Goal: Task Accomplishment & Management: Use online tool/utility

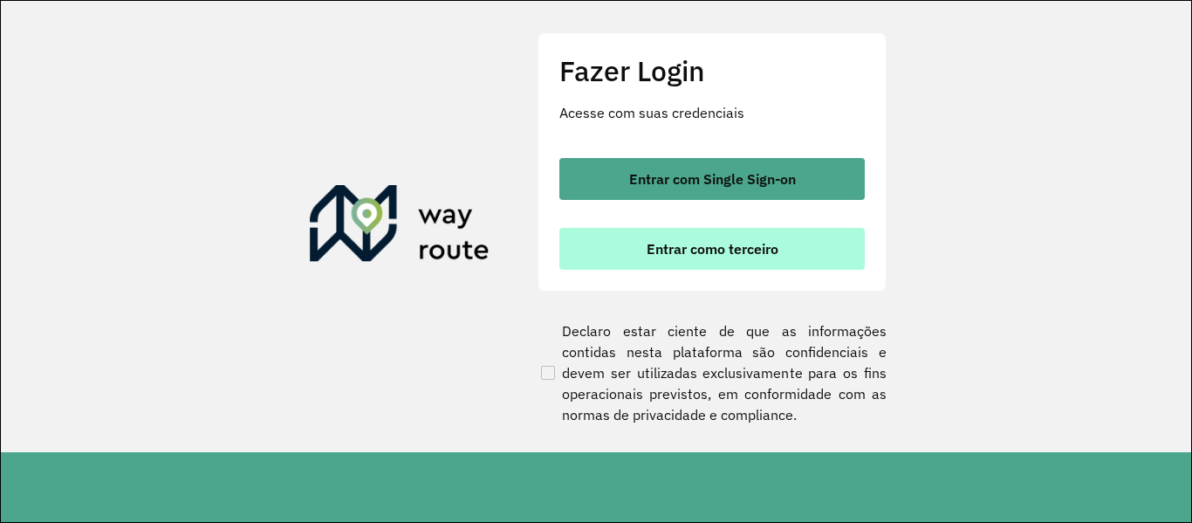
click at [678, 253] on span "Entrar como terceiro" at bounding box center [712, 249] width 132 height 14
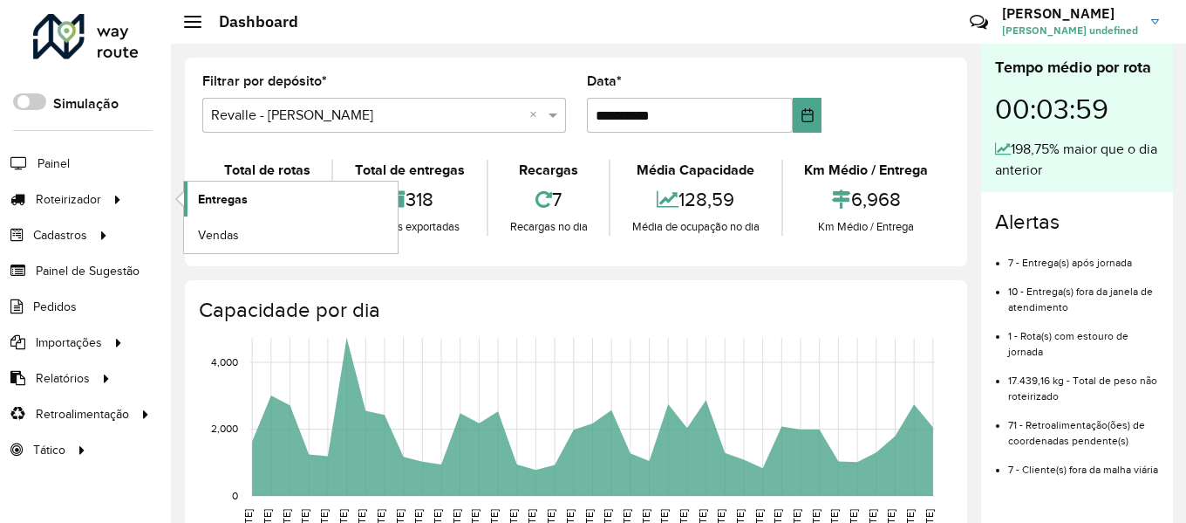
click at [231, 202] on span "Entregas" at bounding box center [223, 199] width 50 height 18
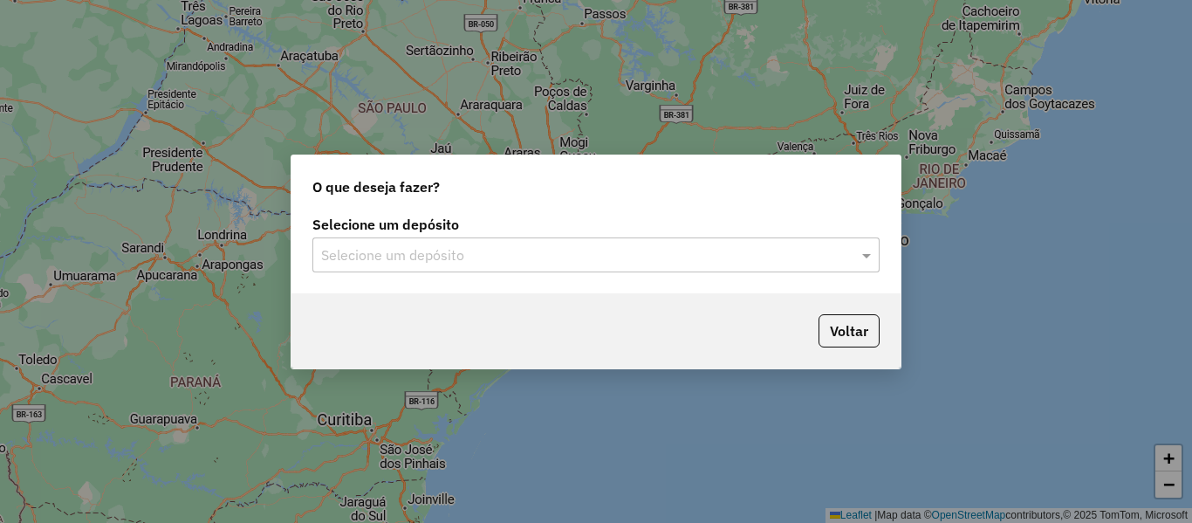
click at [572, 258] on input "text" at bounding box center [578, 255] width 515 height 21
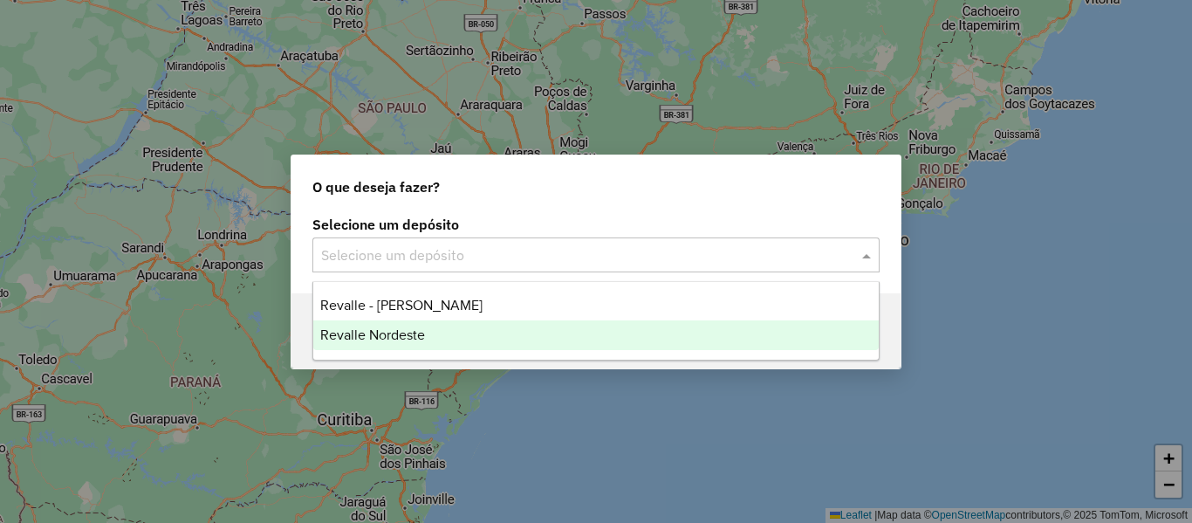
click at [463, 338] on div "Revalle Nordeste" at bounding box center [595, 335] width 565 height 30
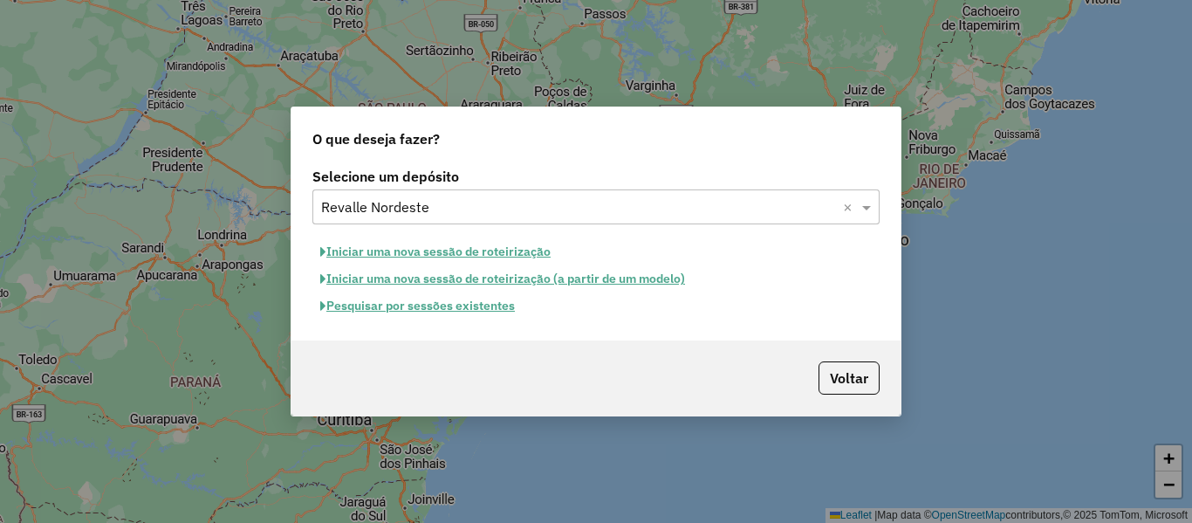
click at [384, 247] on button "Iniciar uma nova sessão de roteirização" at bounding box center [435, 251] width 246 height 27
select select "*"
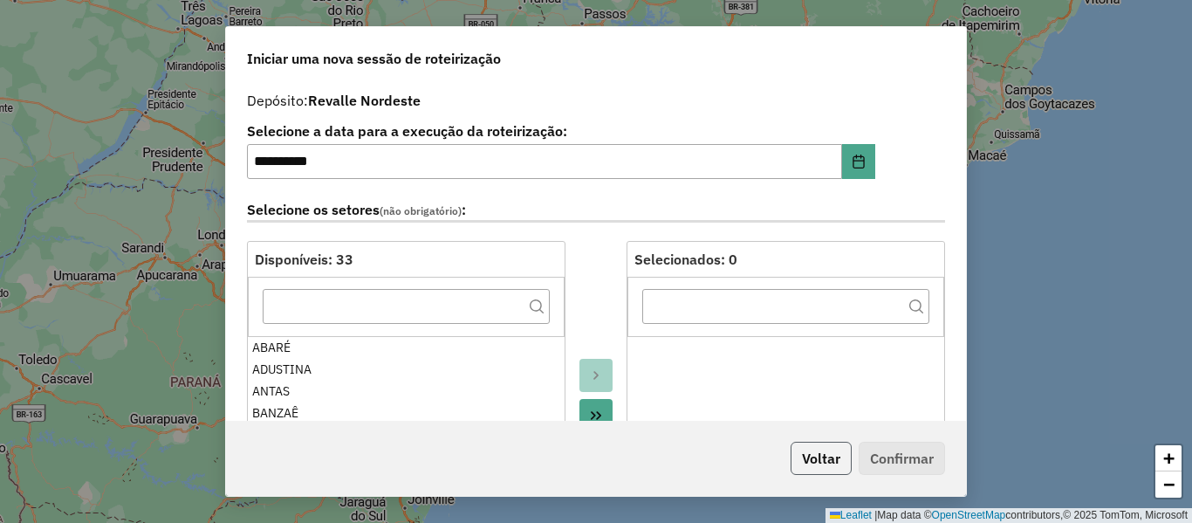
click at [830, 456] on button "Voltar" at bounding box center [820, 457] width 61 height 33
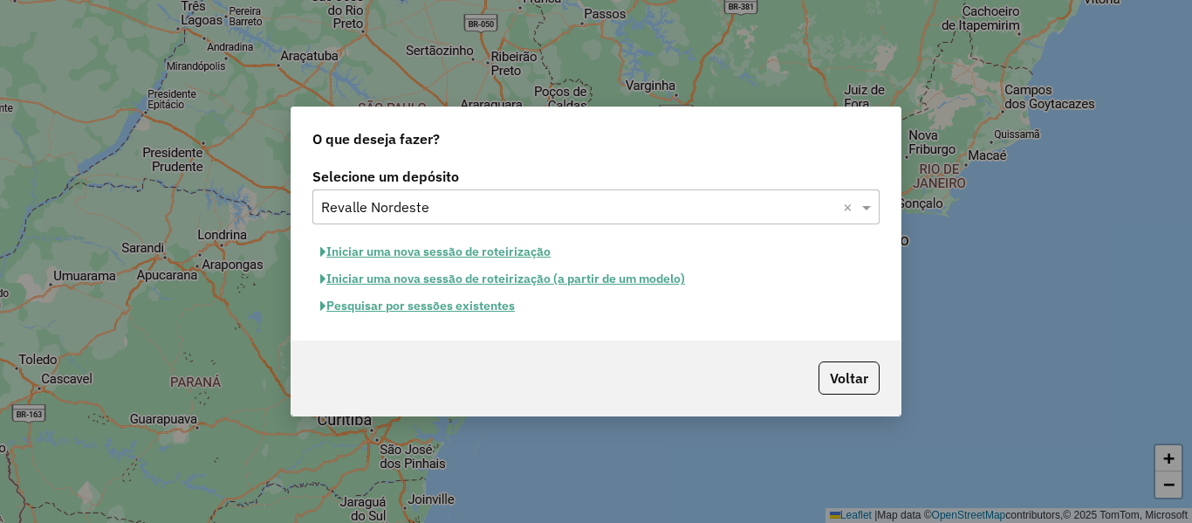
click at [454, 217] on div "Selecione um depósito × Revalle Nordeste ×" at bounding box center [595, 206] width 567 height 35
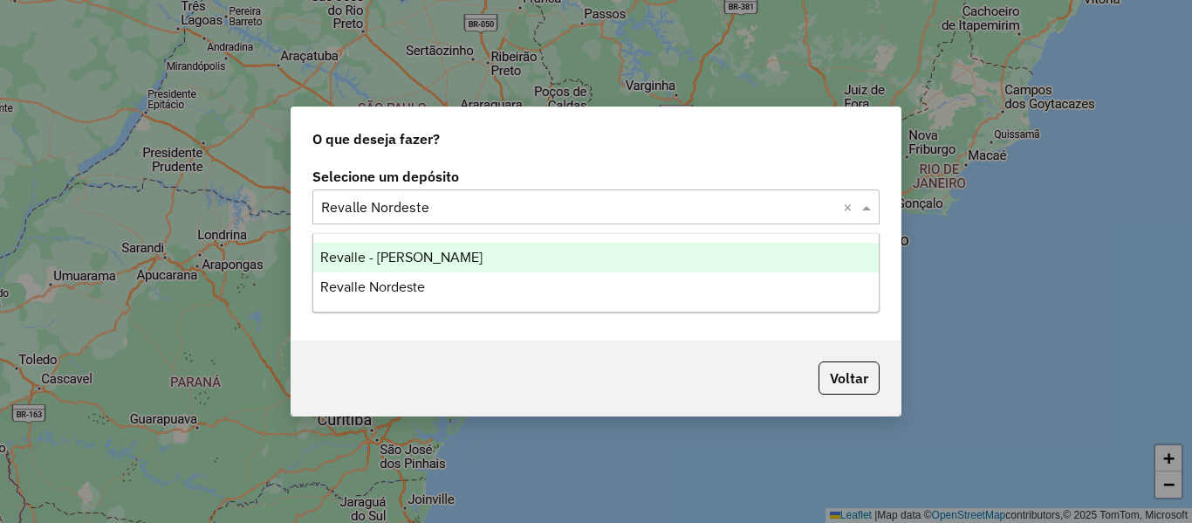
click at [449, 263] on span "Revalle - [PERSON_NAME]" at bounding box center [401, 256] width 162 height 15
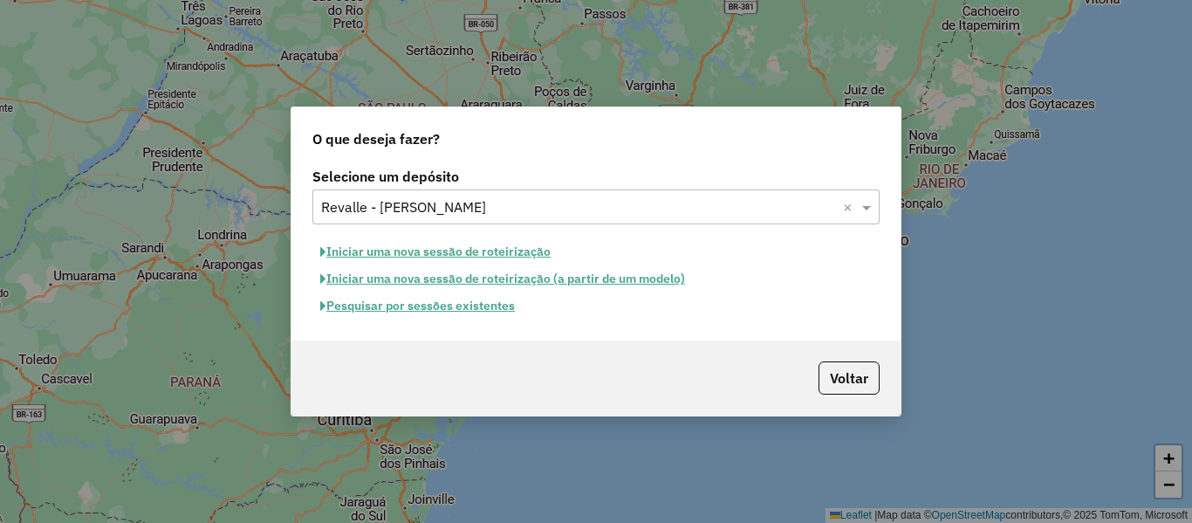
click at [459, 253] on button "Iniciar uma nova sessão de roteirização" at bounding box center [435, 251] width 246 height 27
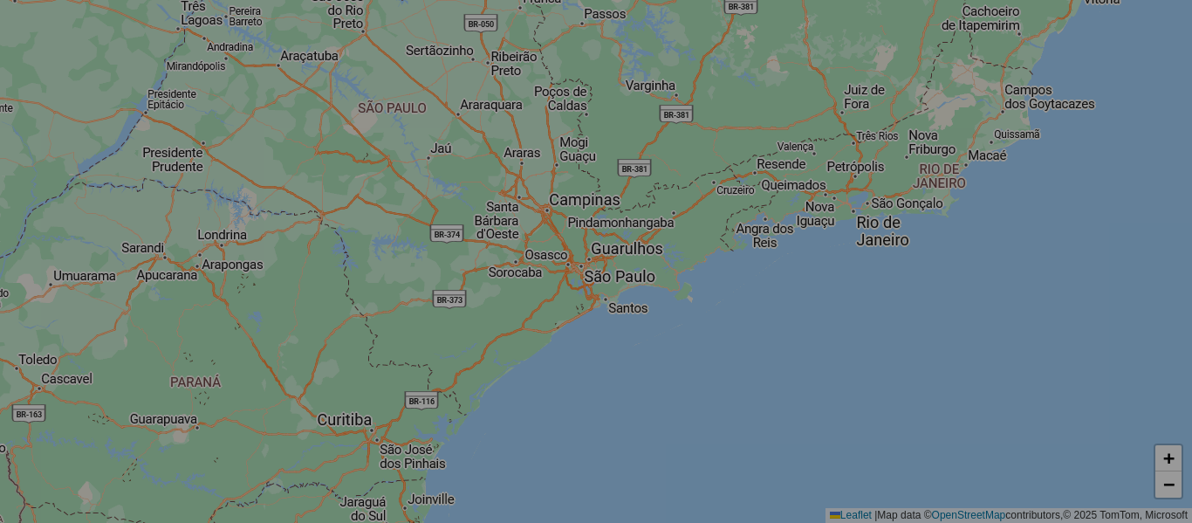
select select "*"
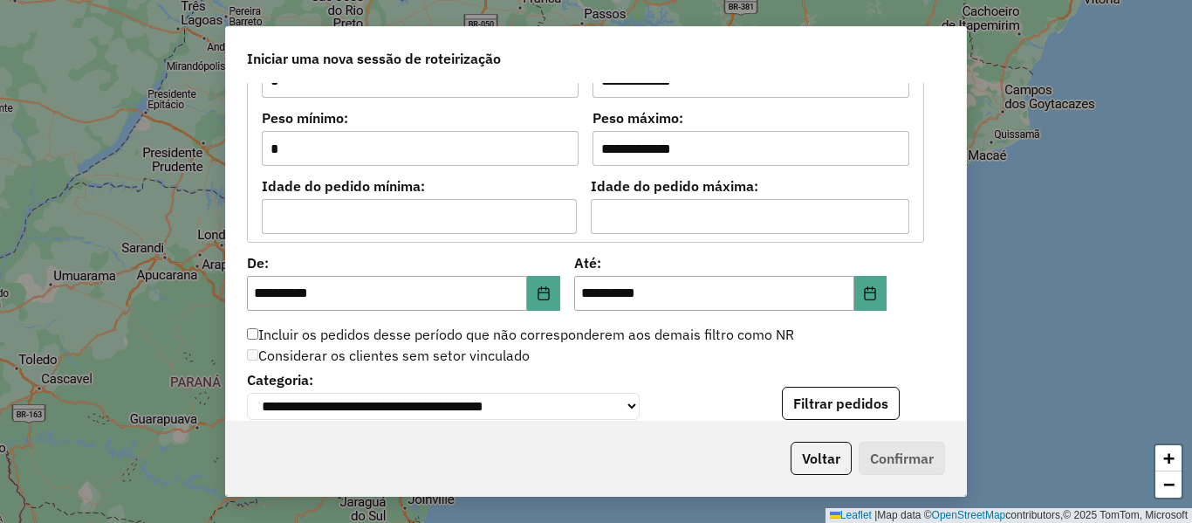
scroll to position [1613, 0]
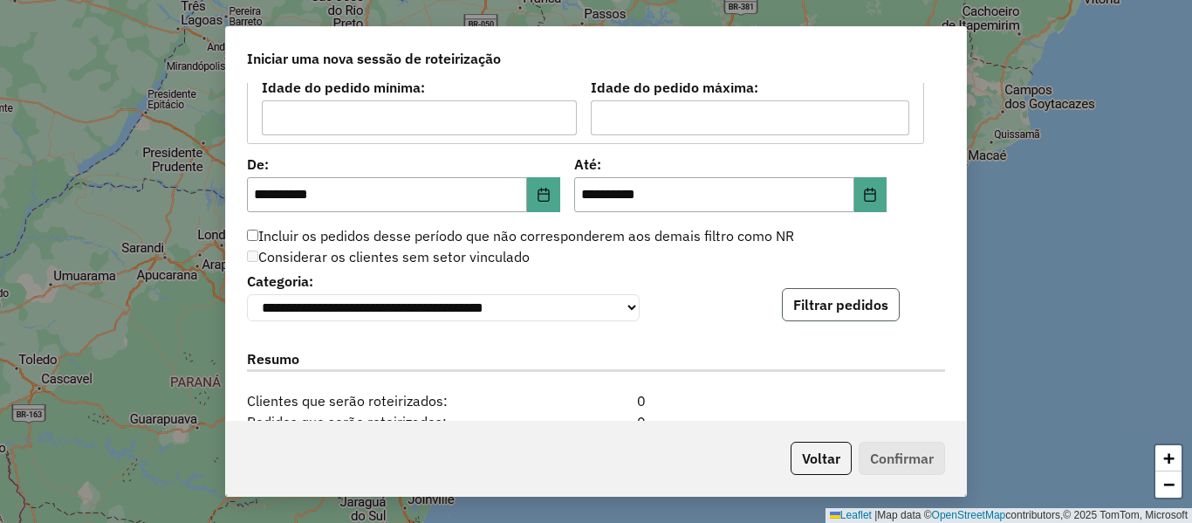
click at [790, 315] on button "Filtrar pedidos" at bounding box center [841, 304] width 118 height 33
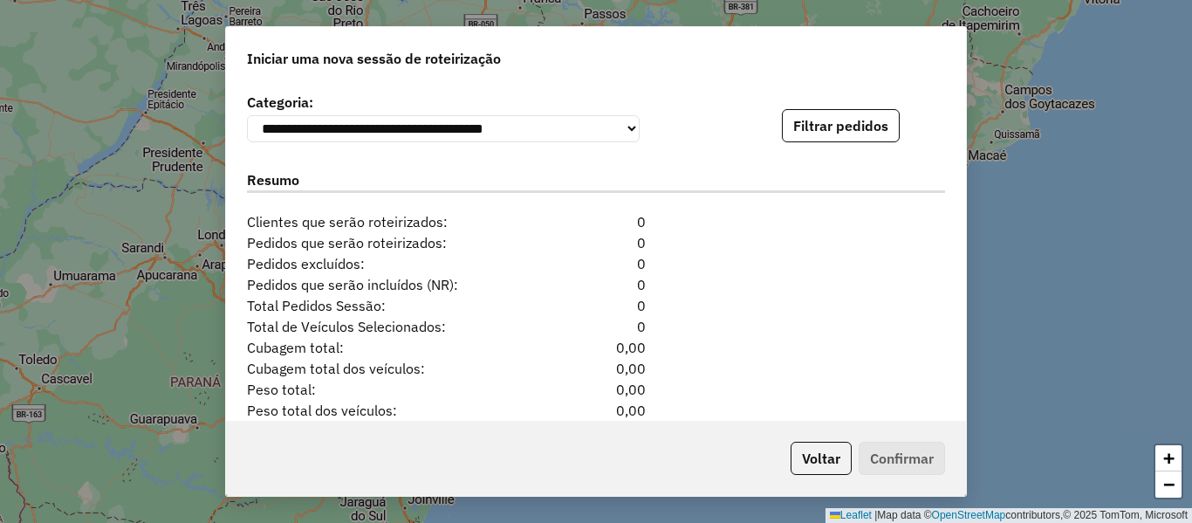
scroll to position [1875, 0]
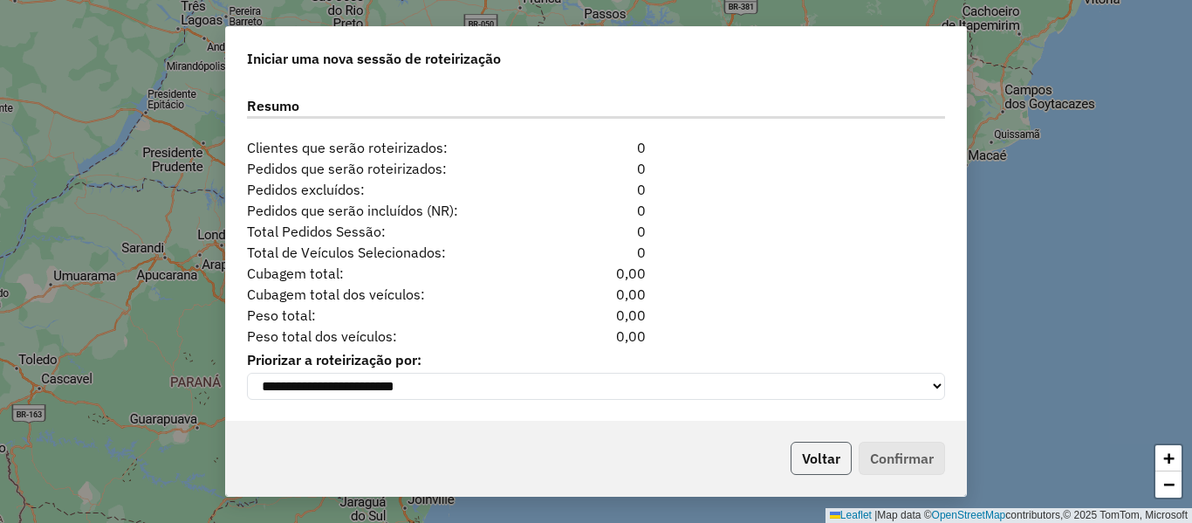
click at [821, 456] on button "Voltar" at bounding box center [820, 457] width 61 height 33
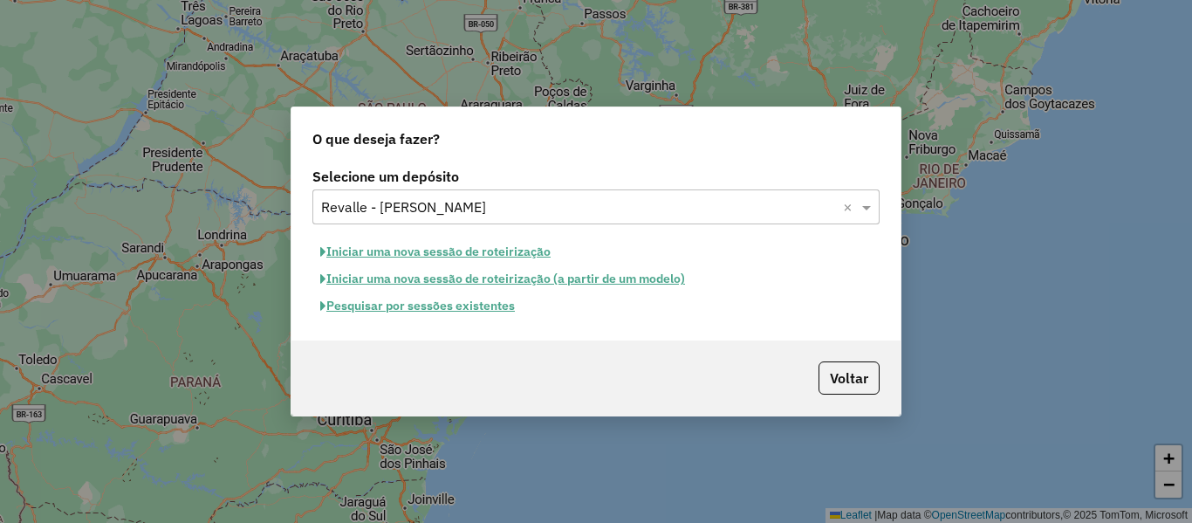
click at [425, 305] on button "Pesquisar por sessões existentes" at bounding box center [417, 305] width 210 height 27
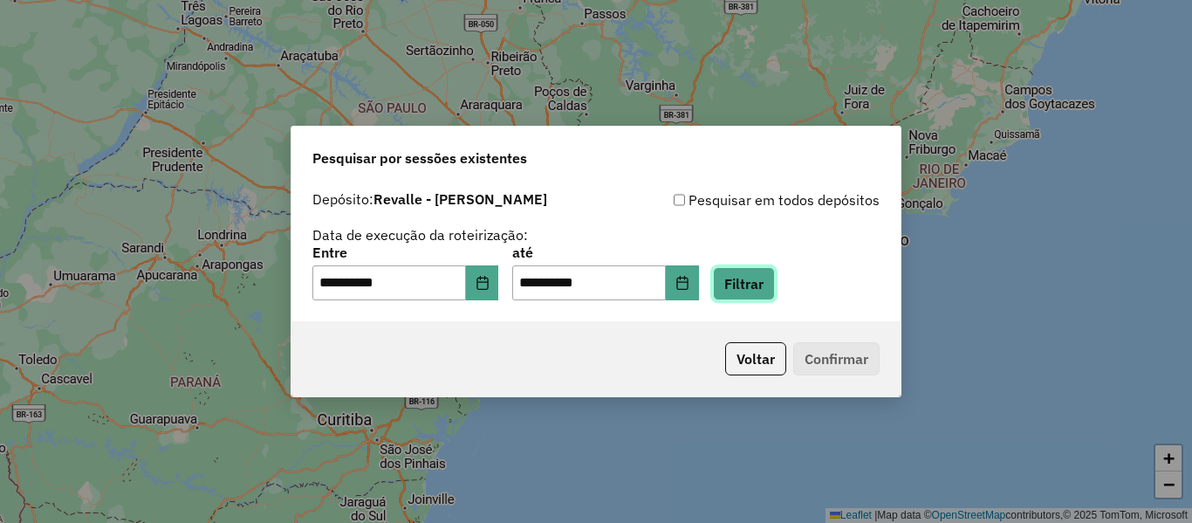
click at [764, 285] on button "Filtrar" at bounding box center [744, 283] width 62 height 33
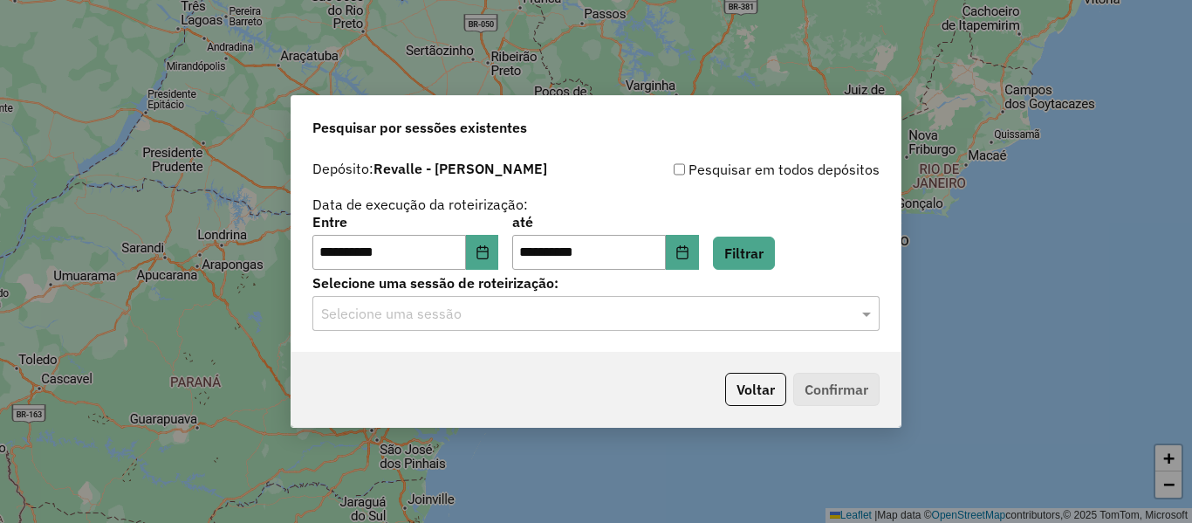
click at [750, 316] on input "text" at bounding box center [578, 314] width 515 height 21
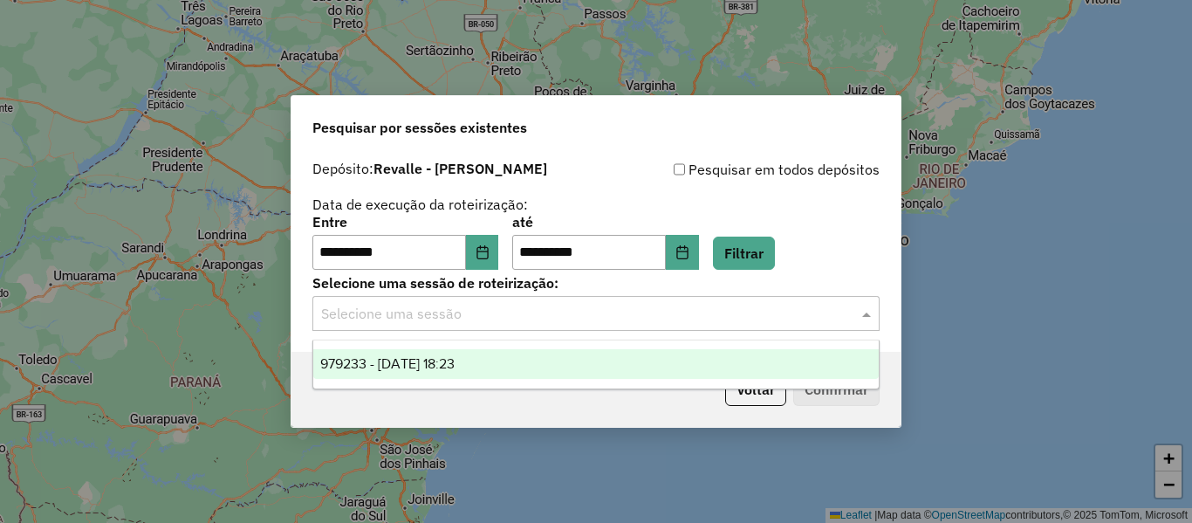
click at [527, 355] on div "979233 - 14/08/2025 18:23" at bounding box center [595, 364] width 565 height 30
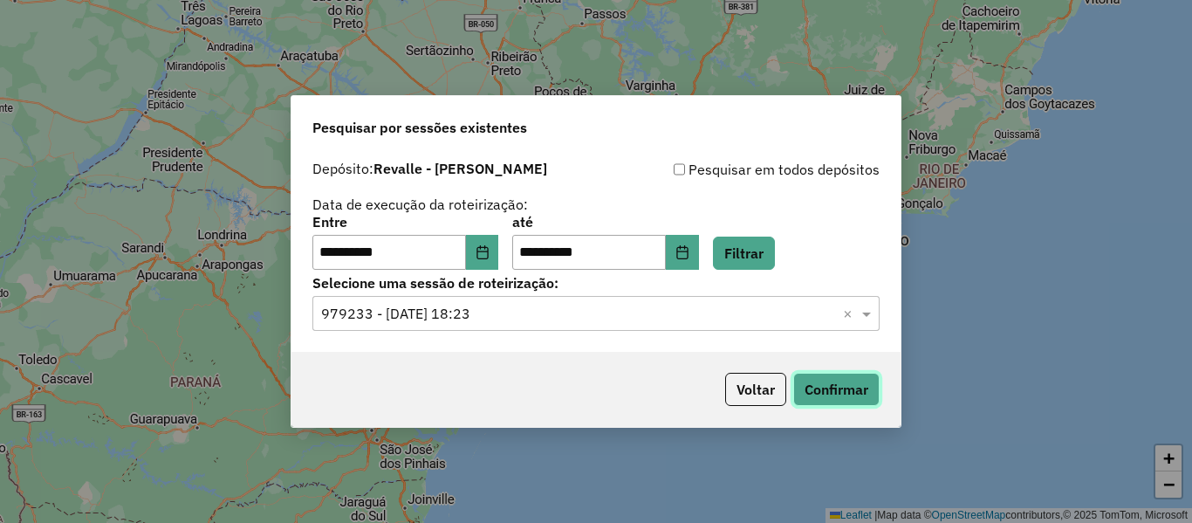
click at [837, 382] on button "Confirmar" at bounding box center [836, 388] width 86 height 33
click at [770, 247] on button "Filtrar" at bounding box center [744, 252] width 62 height 33
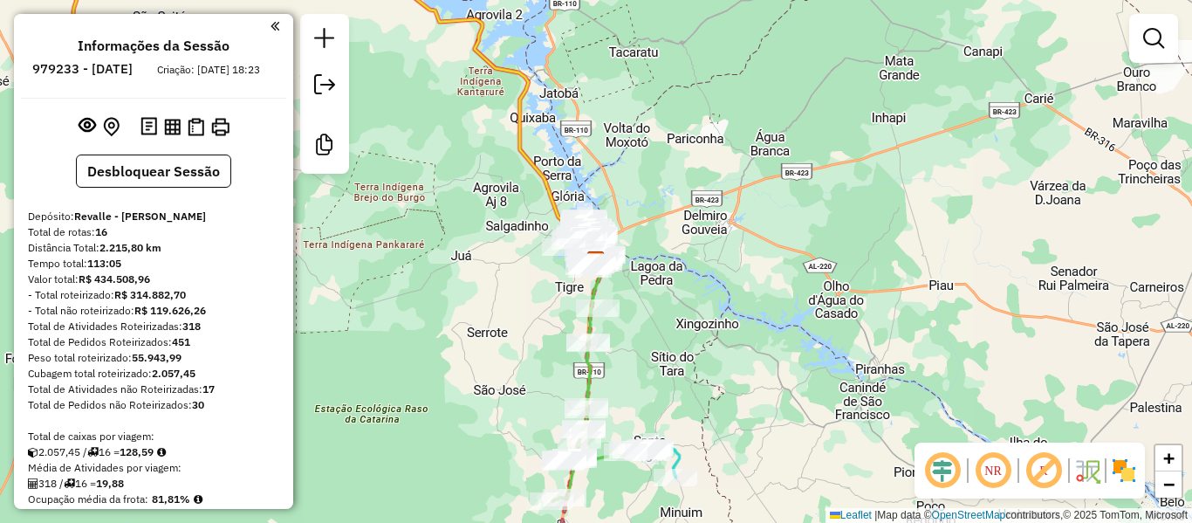
click at [271, 23] on em at bounding box center [274, 26] width 9 height 16
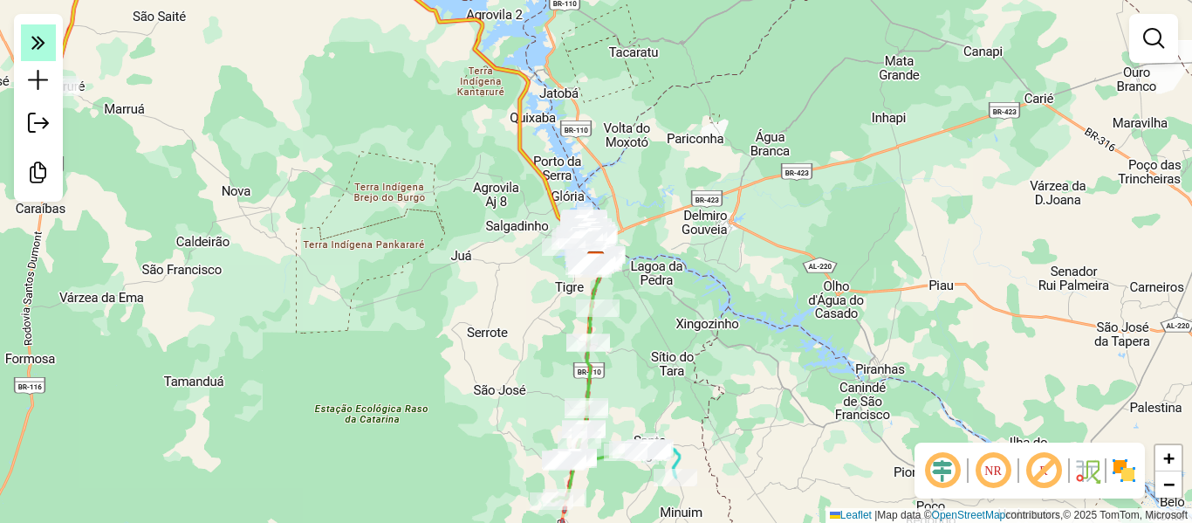
click at [38, 46] on icon at bounding box center [38, 42] width 14 height 24
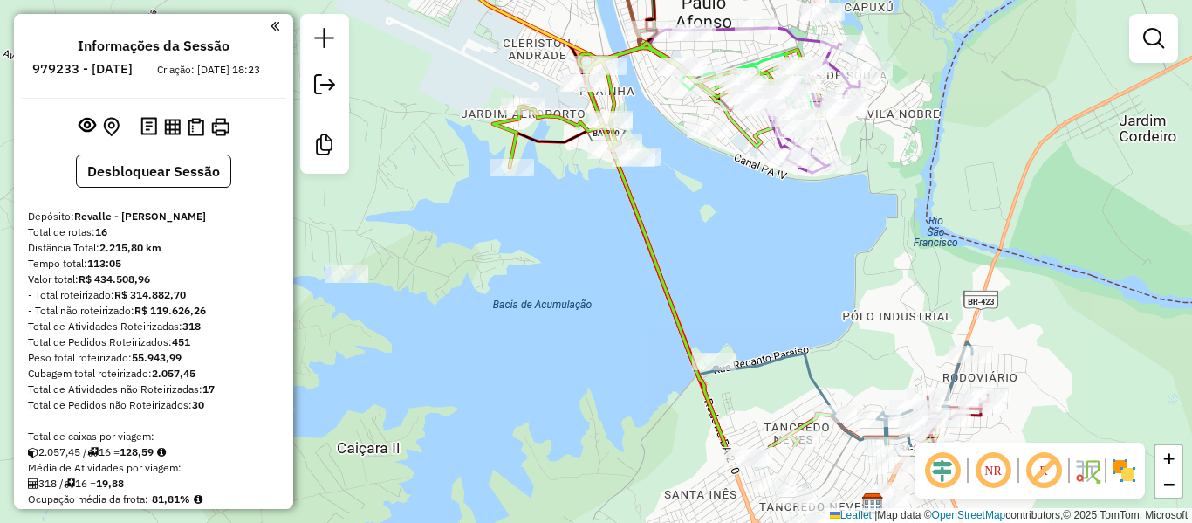
drag, startPoint x: 583, startPoint y: 385, endPoint x: 704, endPoint y: 252, distance: 179.7
click at [743, 277] on div "Janela de atendimento Grade de atendimento Capacidade Transportadoras Veículos …" at bounding box center [596, 261] width 1192 height 523
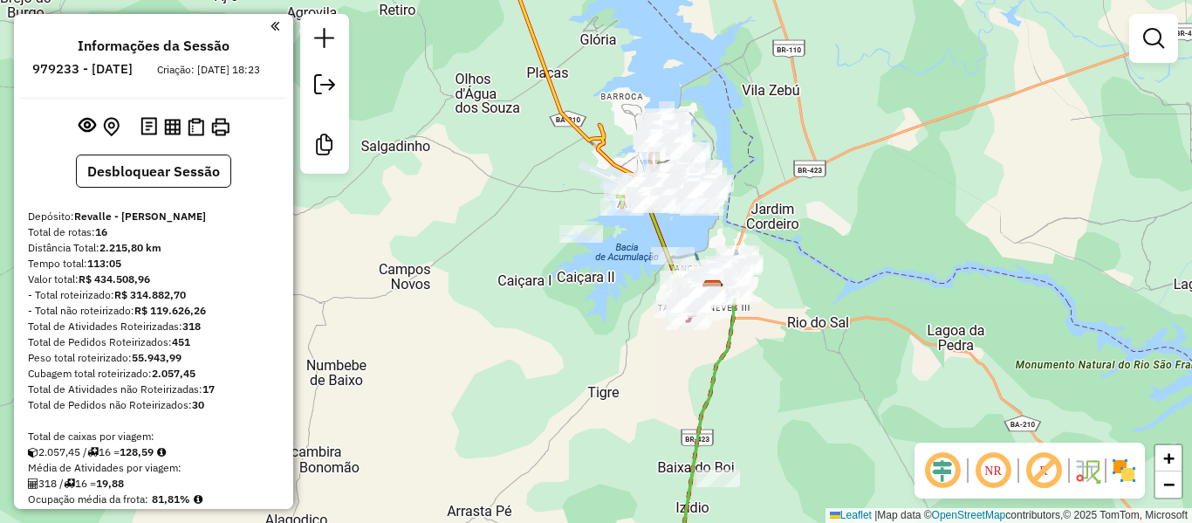
drag, startPoint x: 586, startPoint y: 319, endPoint x: 523, endPoint y: 260, distance: 86.4
click at [585, 271] on div "Janela de atendimento Grade de atendimento Capacidade Transportadoras Veículos …" at bounding box center [596, 261] width 1192 height 523
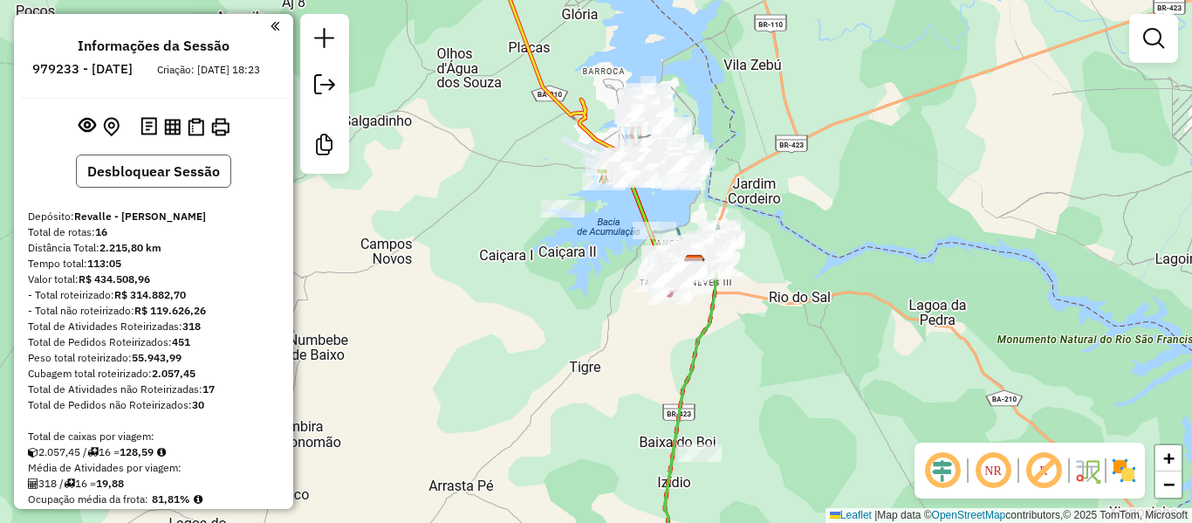
click at [150, 188] on button "Desbloquear Sessão" at bounding box center [153, 170] width 155 height 33
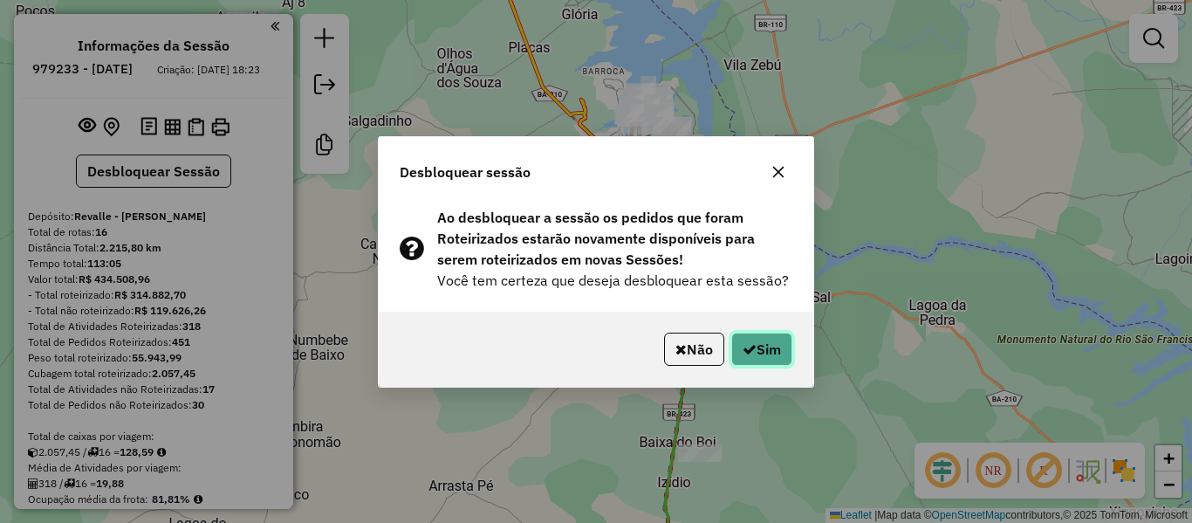
click at [755, 348] on button "Sim" at bounding box center [761, 348] width 61 height 33
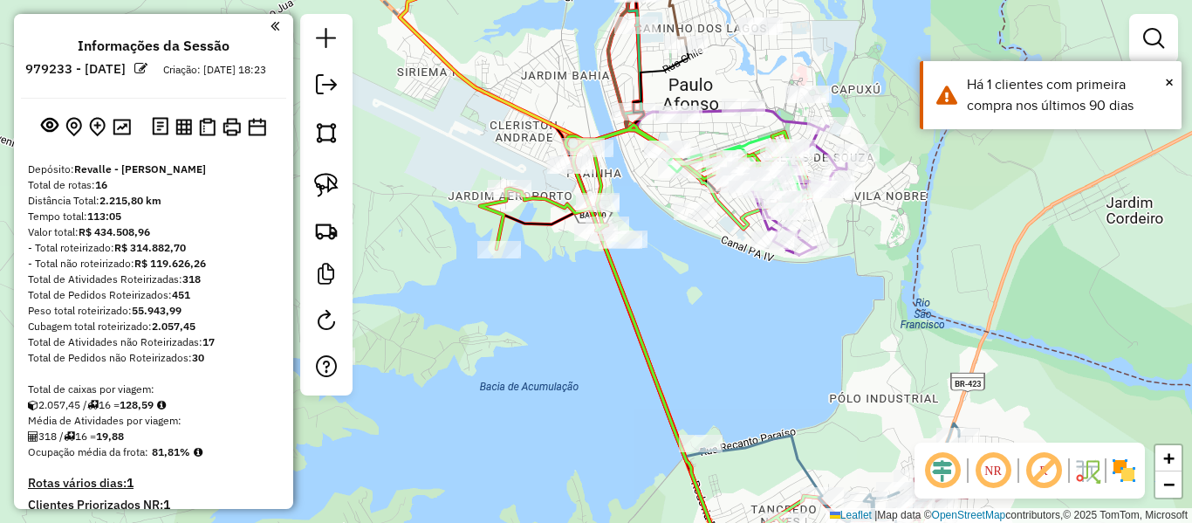
drag, startPoint x: 641, startPoint y: 245, endPoint x: 413, endPoint y: 253, distance: 228.7
click at [673, 225] on div "Janela de atendimento Grade de atendimento Capacidade Transportadoras Veículos …" at bounding box center [596, 261] width 1192 height 523
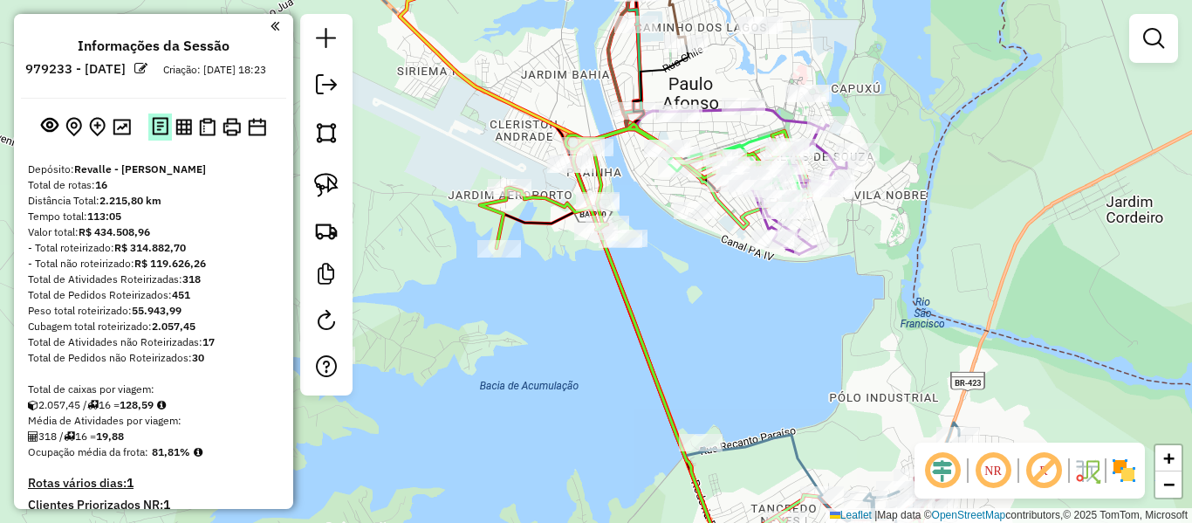
click at [155, 137] on img at bounding box center [160, 127] width 17 height 20
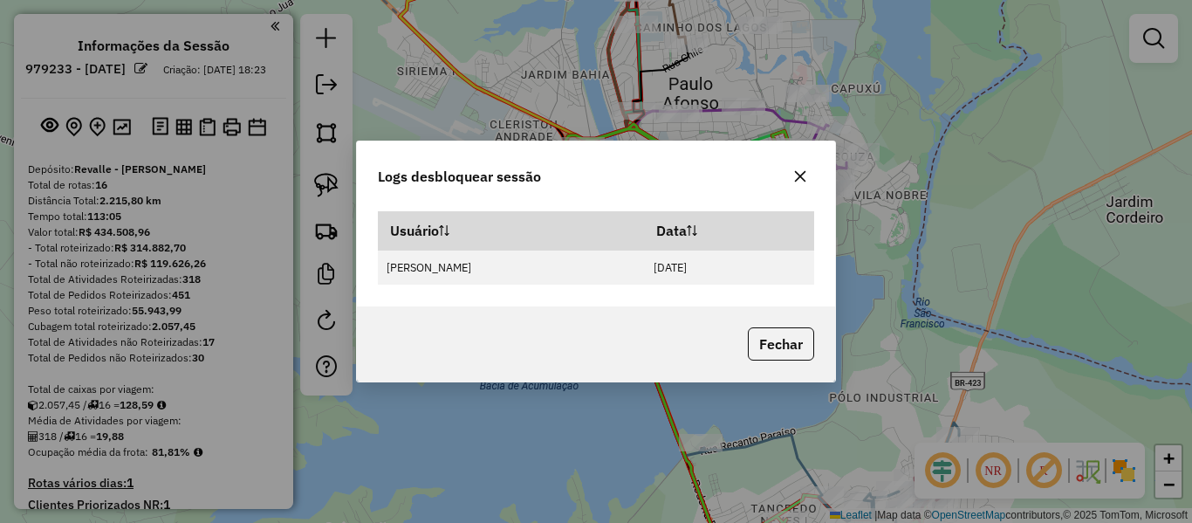
click at [796, 171] on icon "button" at bounding box center [800, 176] width 14 height 14
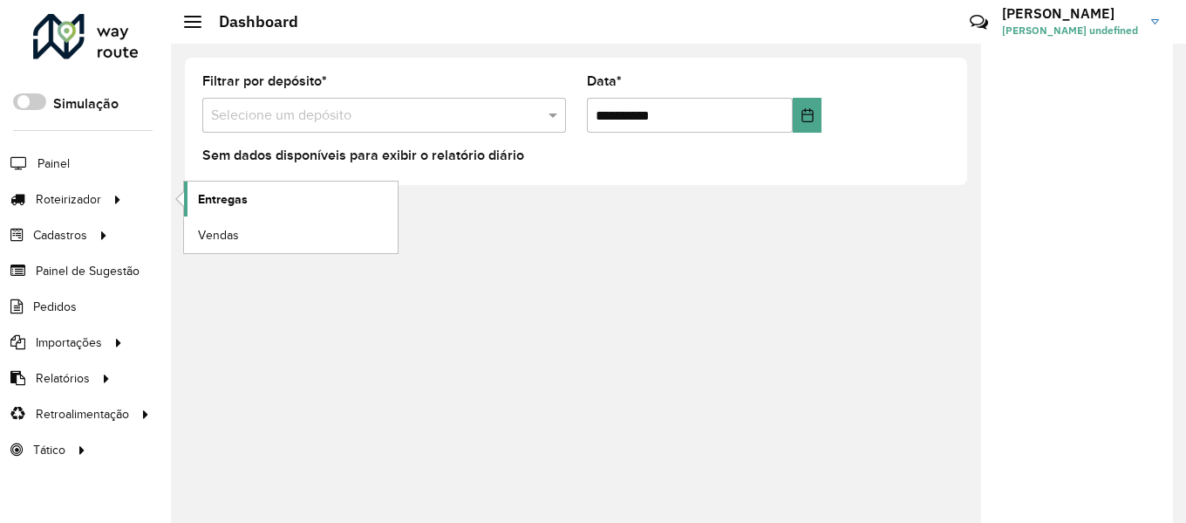
click at [215, 203] on span "Entregas" at bounding box center [223, 199] width 50 height 18
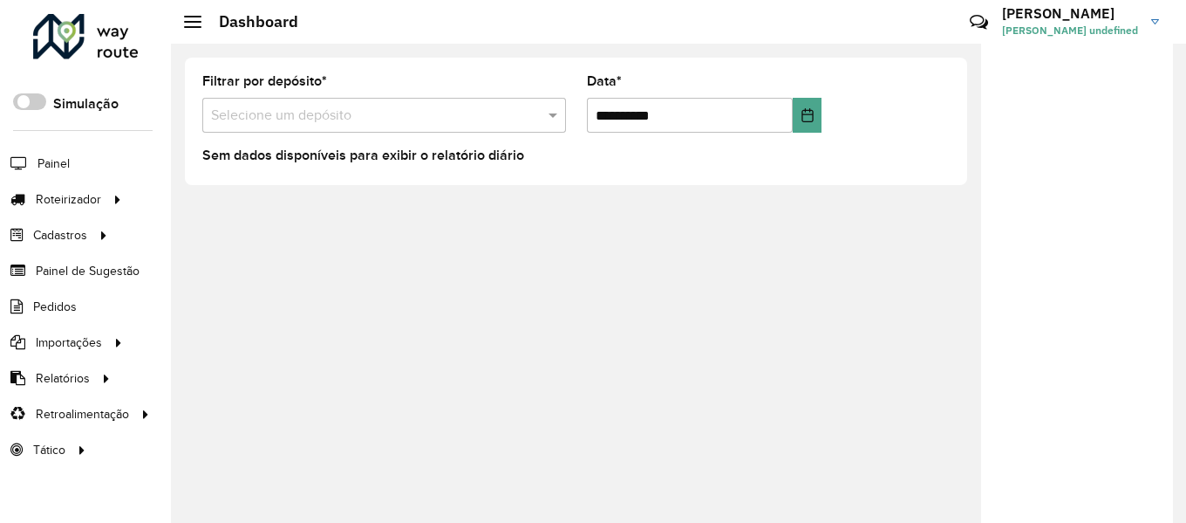
click at [521, 108] on input "text" at bounding box center [366, 116] width 311 height 21
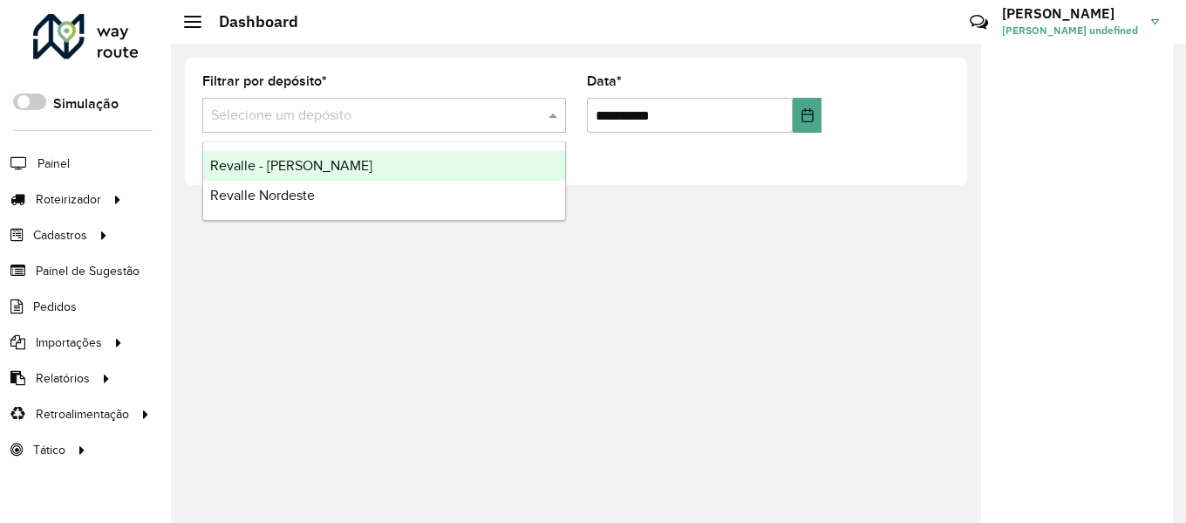
click at [378, 272] on div "**********" at bounding box center [678, 283] width 1015 height 479
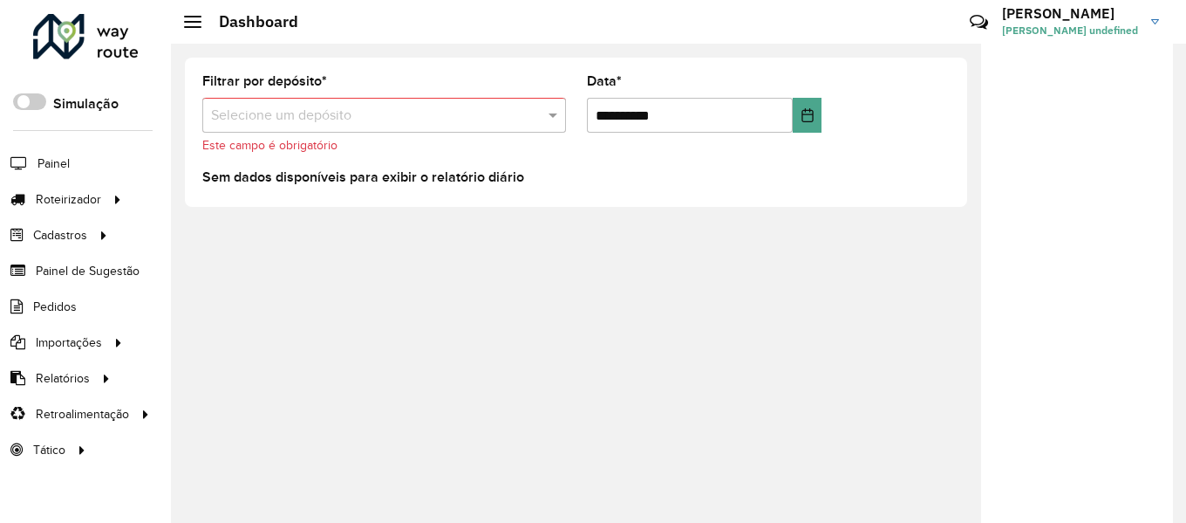
scroll to position [12, 0]
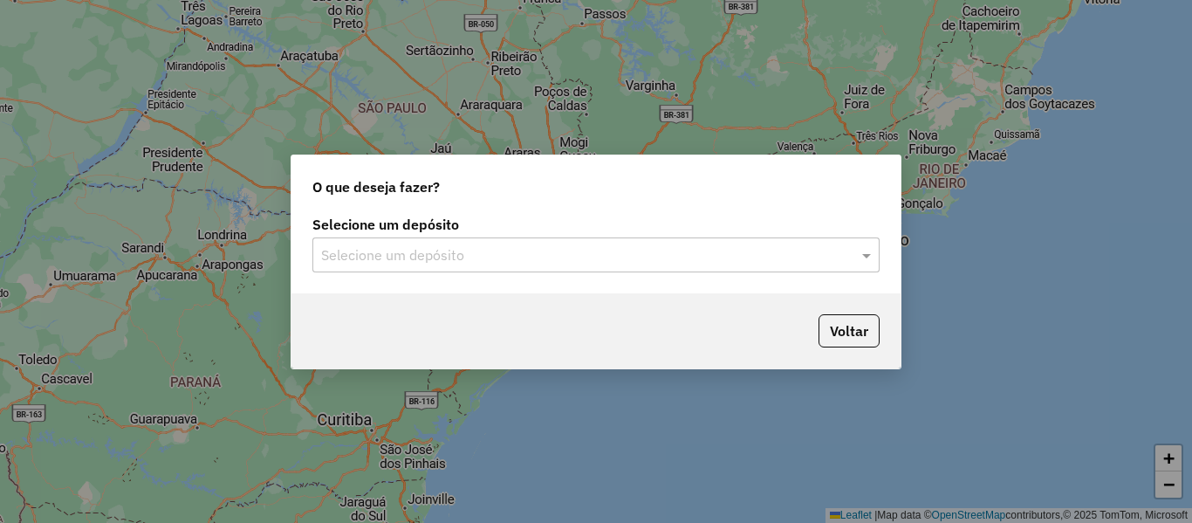
click at [381, 241] on div "Selecione um depósito" at bounding box center [595, 254] width 567 height 35
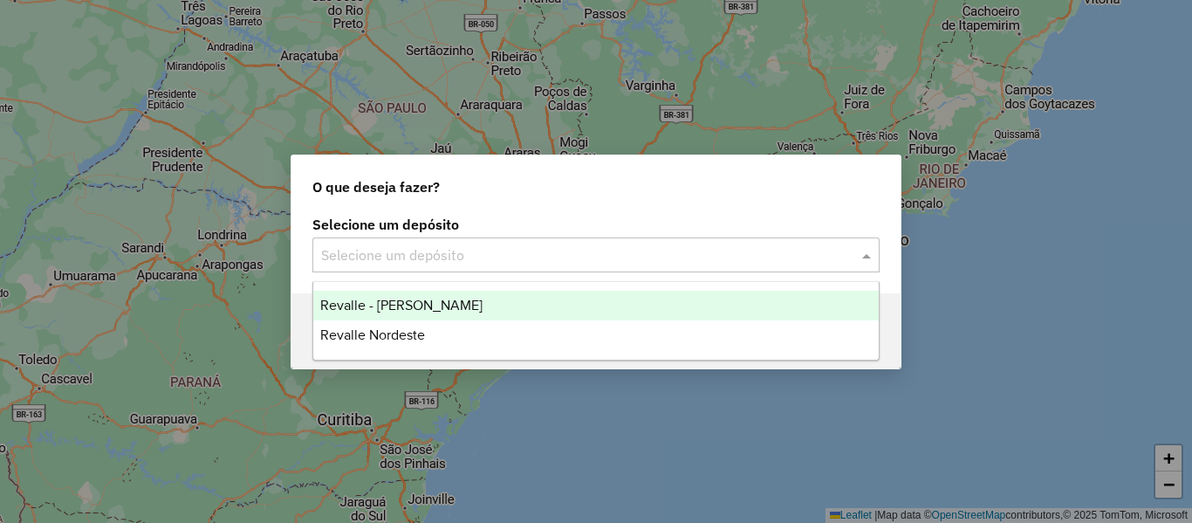
click at [438, 308] on span "Revalle - [PERSON_NAME]" at bounding box center [401, 304] width 162 height 15
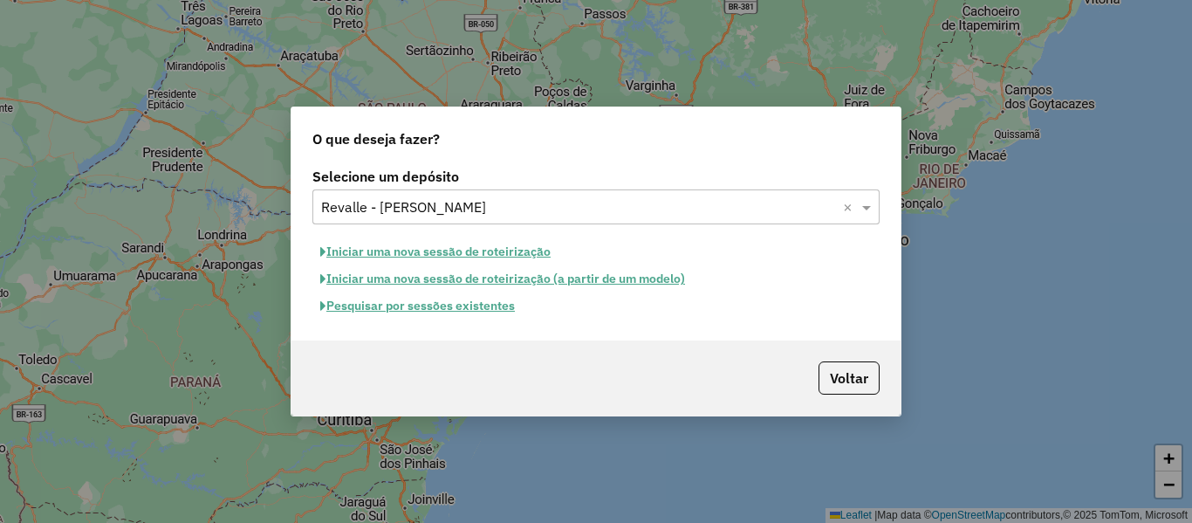
click at [405, 307] on button "Pesquisar por sessões existentes" at bounding box center [417, 305] width 210 height 27
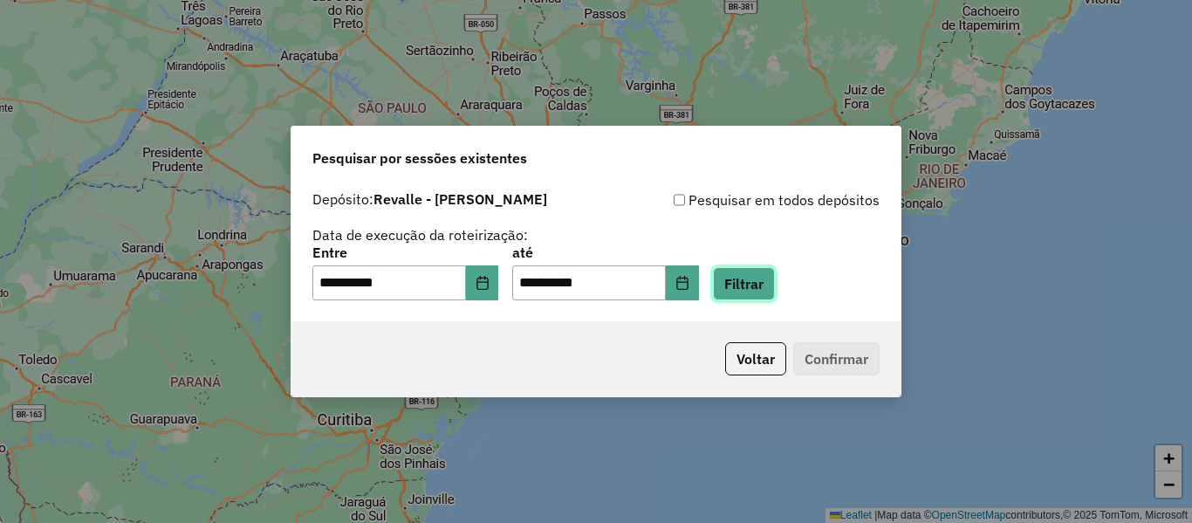
click at [775, 287] on button "Filtrar" at bounding box center [744, 283] width 62 height 33
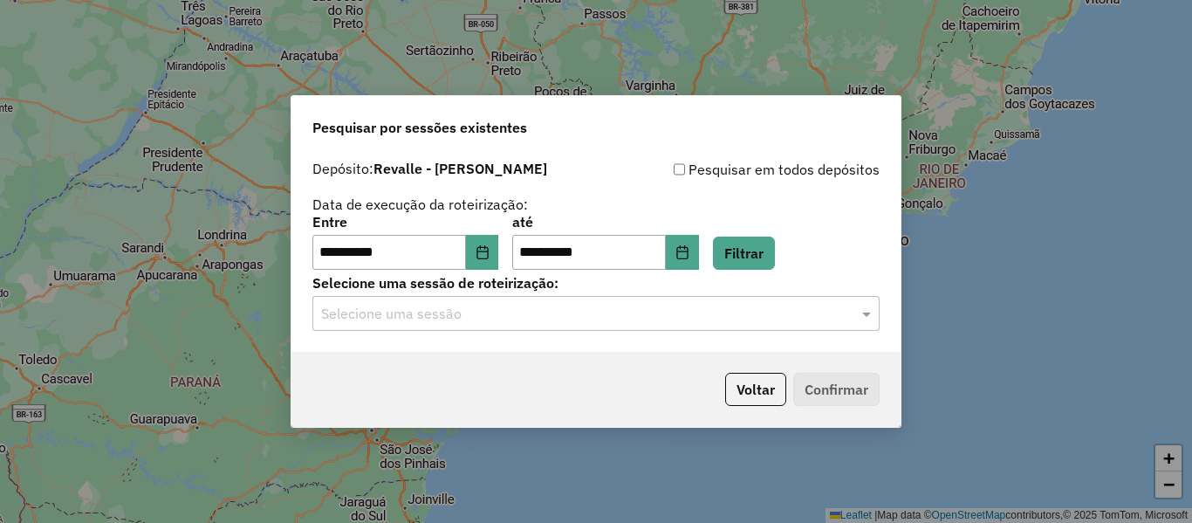
click at [783, 325] on div "Selecione uma sessão" at bounding box center [595, 313] width 567 height 35
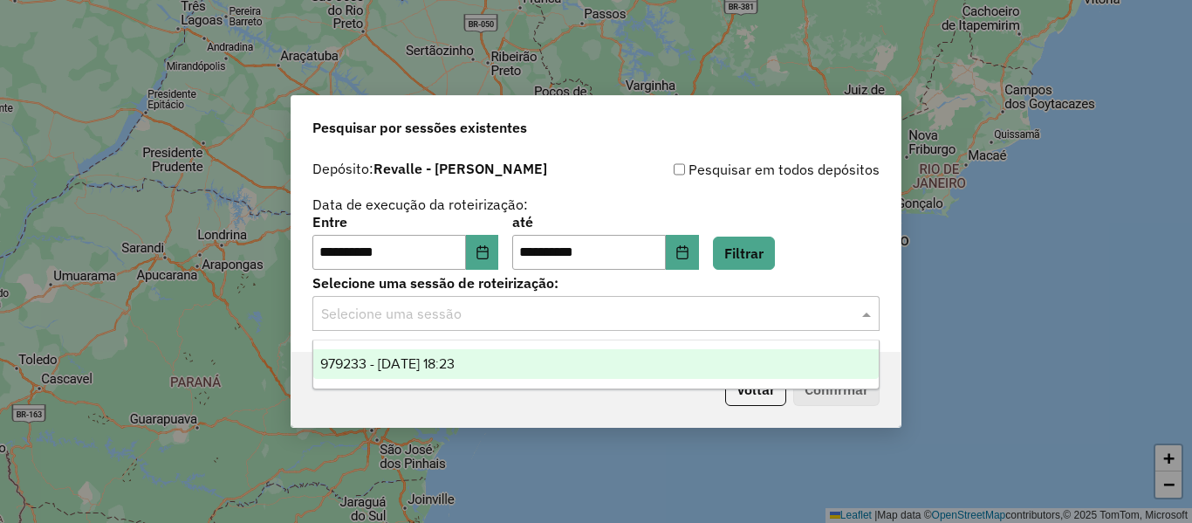
click at [439, 360] on span "979233 - 14/08/2025 18:23" at bounding box center [387, 363] width 134 height 15
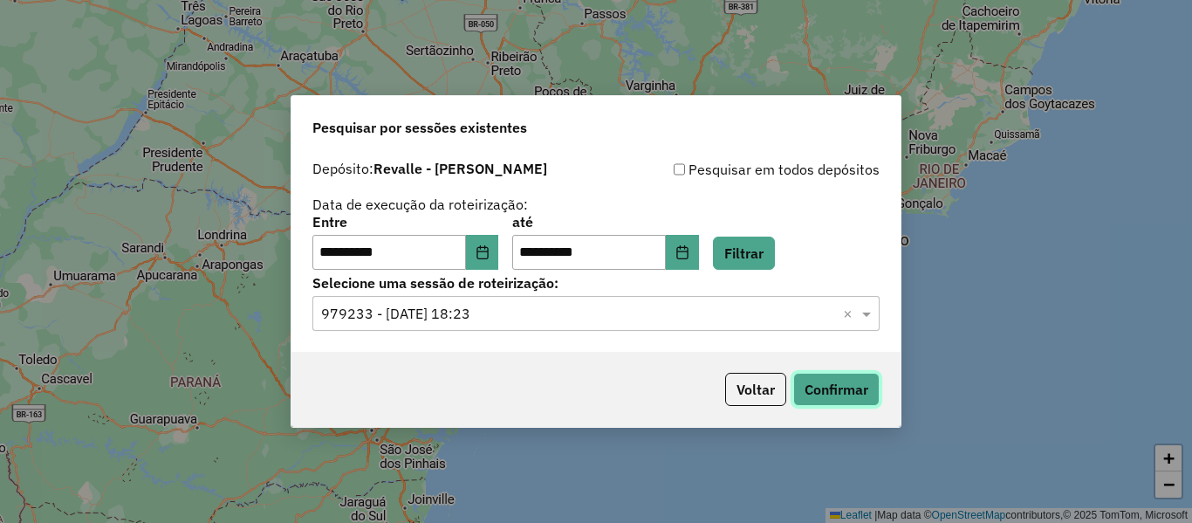
click at [842, 390] on button "Confirmar" at bounding box center [836, 388] width 86 height 33
click at [769, 392] on button "Voltar" at bounding box center [755, 388] width 61 height 33
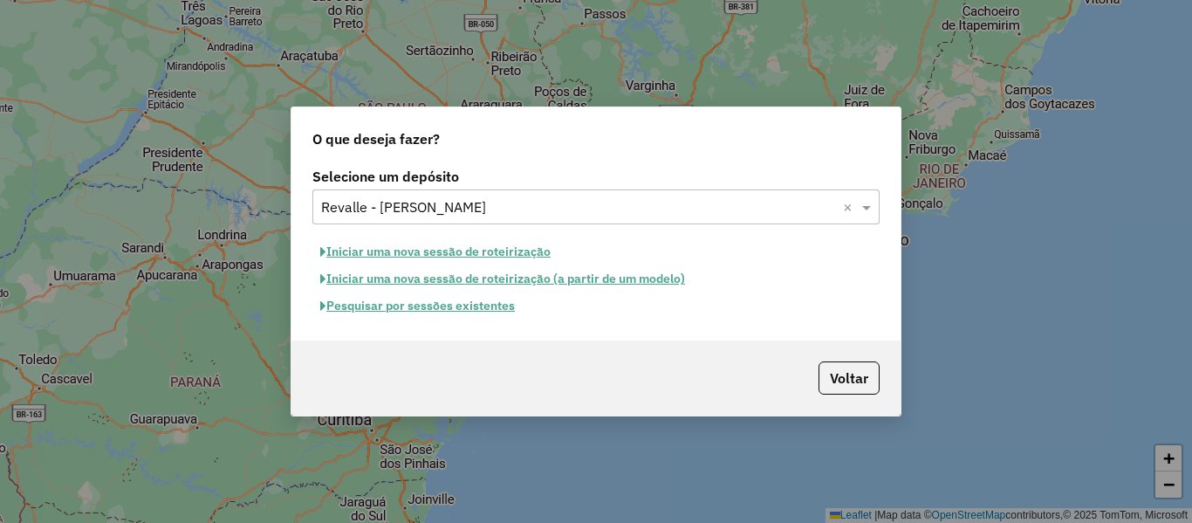
click at [416, 250] on button "Iniciar uma nova sessão de roteirização" at bounding box center [435, 251] width 246 height 27
select select "*"
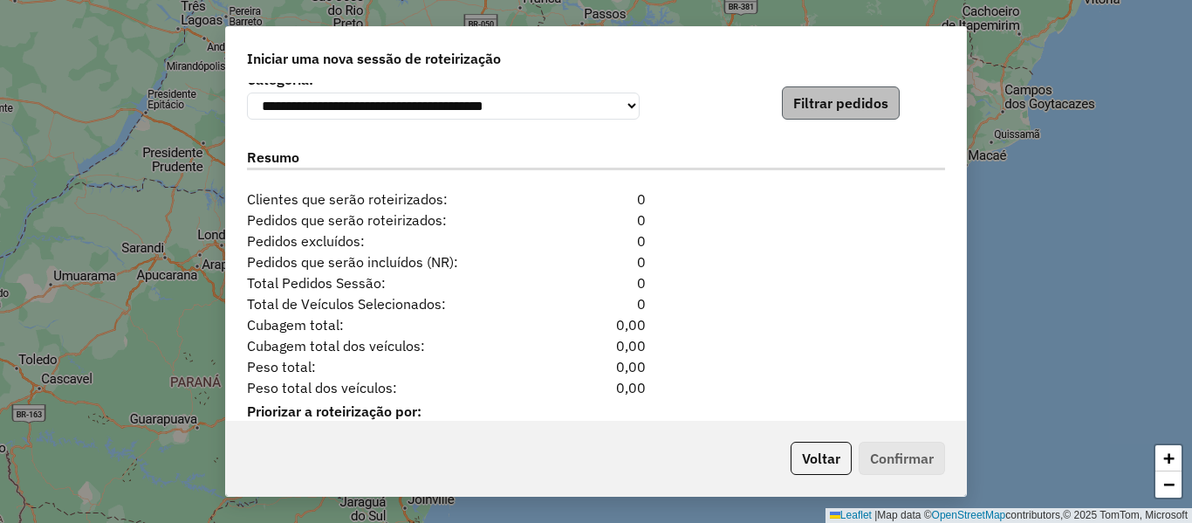
scroll to position [1787, 0]
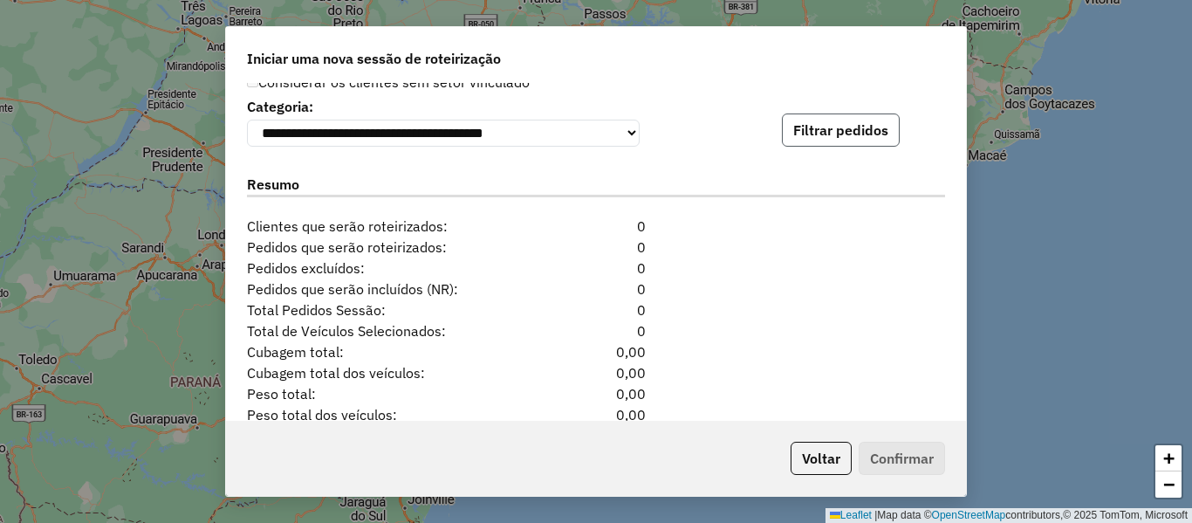
click at [850, 144] on button "Filtrar pedidos" at bounding box center [841, 129] width 118 height 33
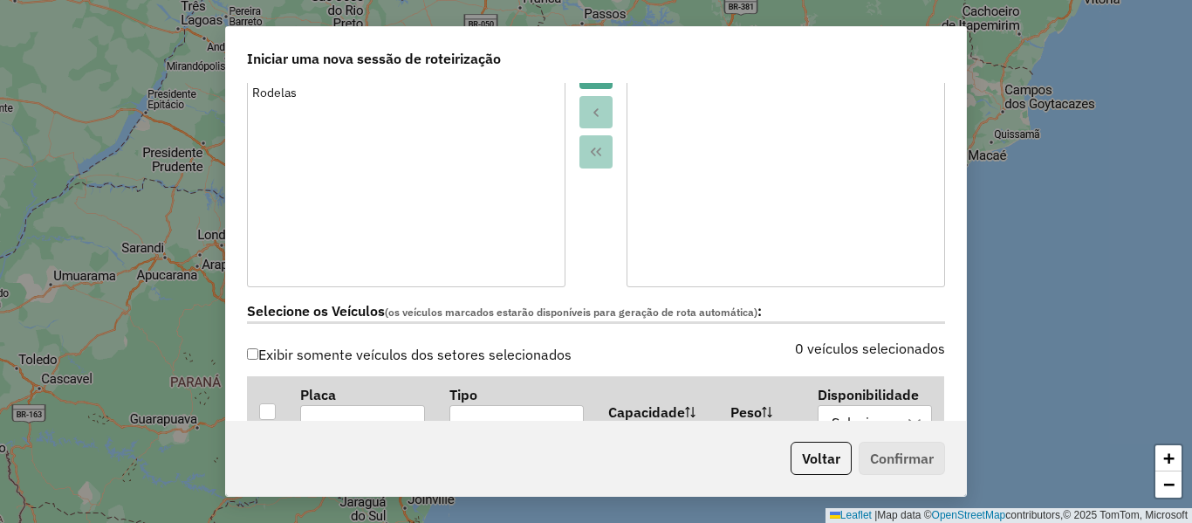
scroll to position [0, 0]
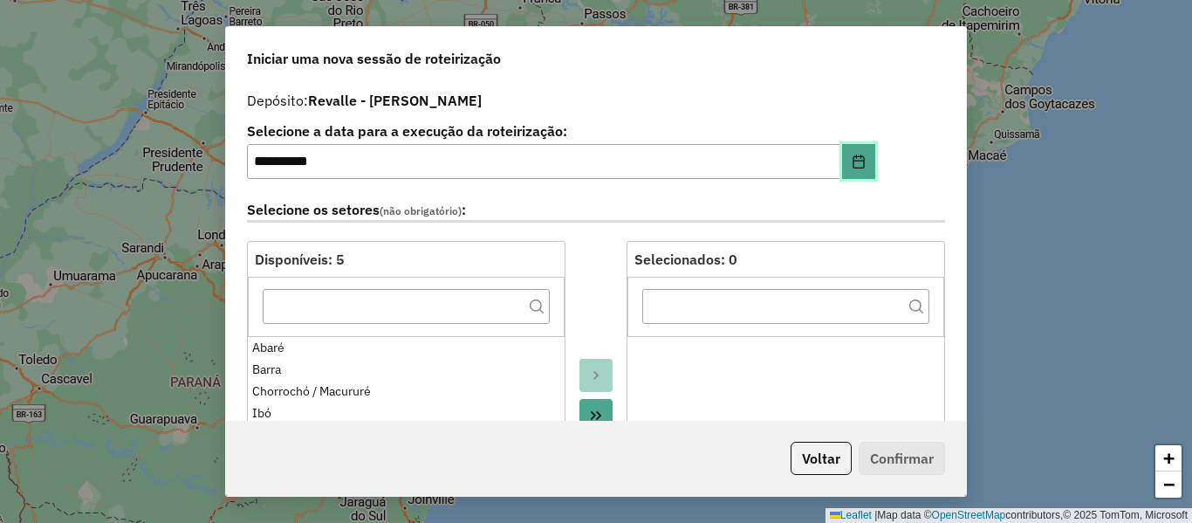
click at [851, 158] on icon "Choose Date" at bounding box center [858, 161] width 14 height 14
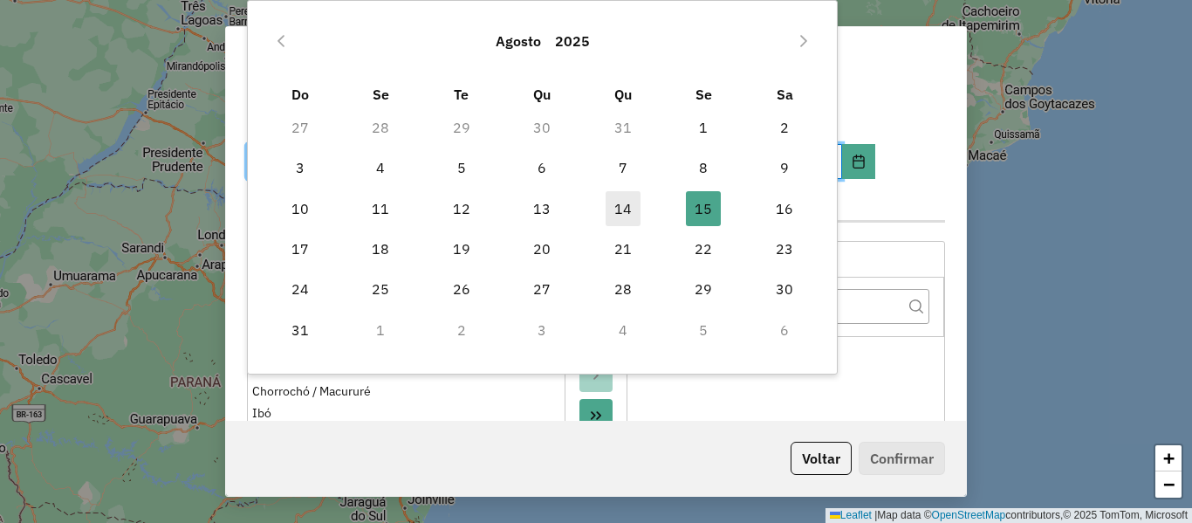
click at [619, 210] on span "14" at bounding box center [622, 208] width 35 height 35
type input "**********"
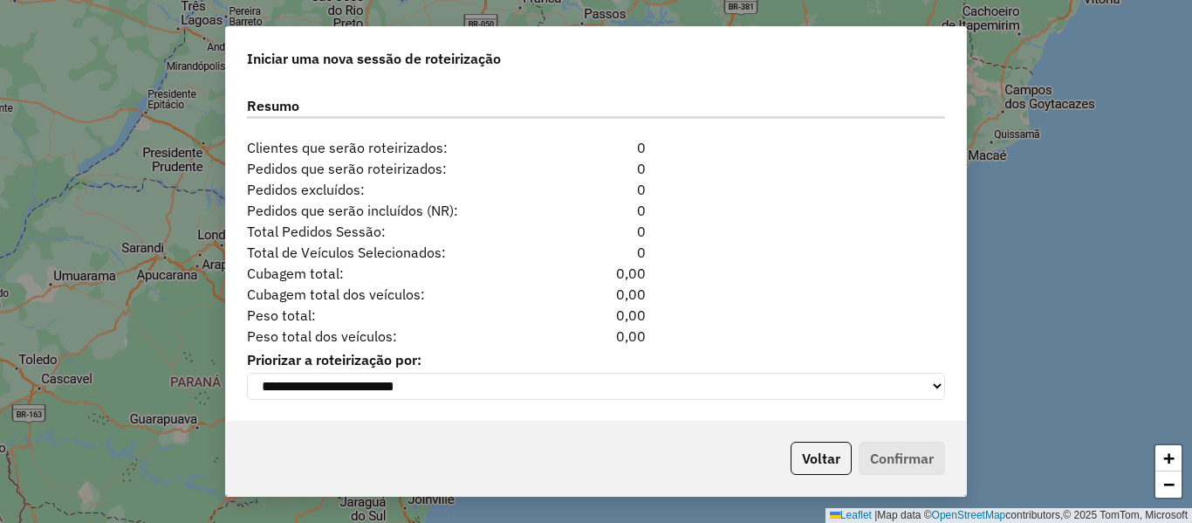
scroll to position [1700, 0]
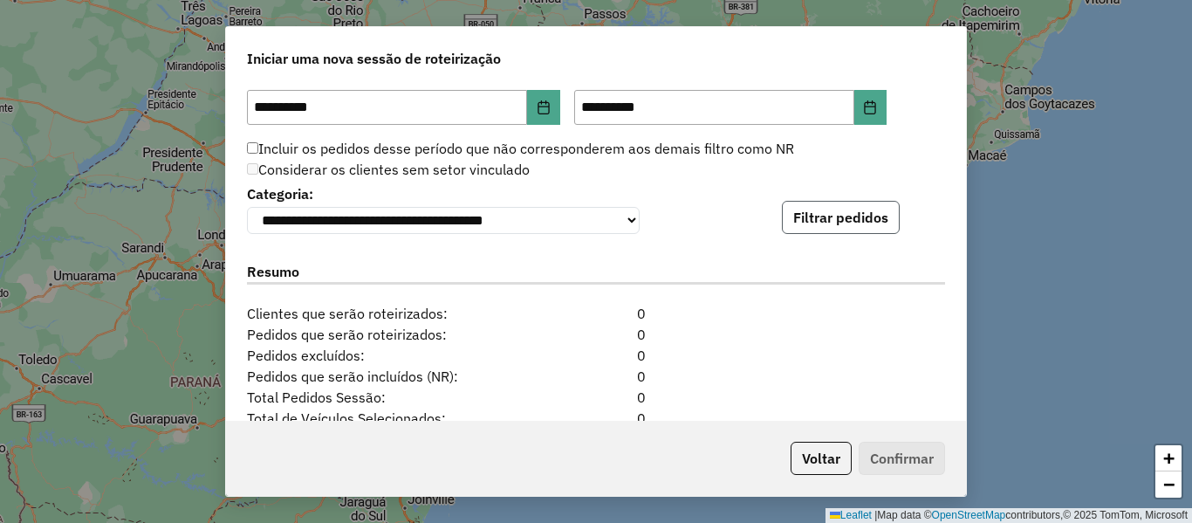
click at [832, 220] on button "Filtrar pedidos" at bounding box center [841, 217] width 118 height 33
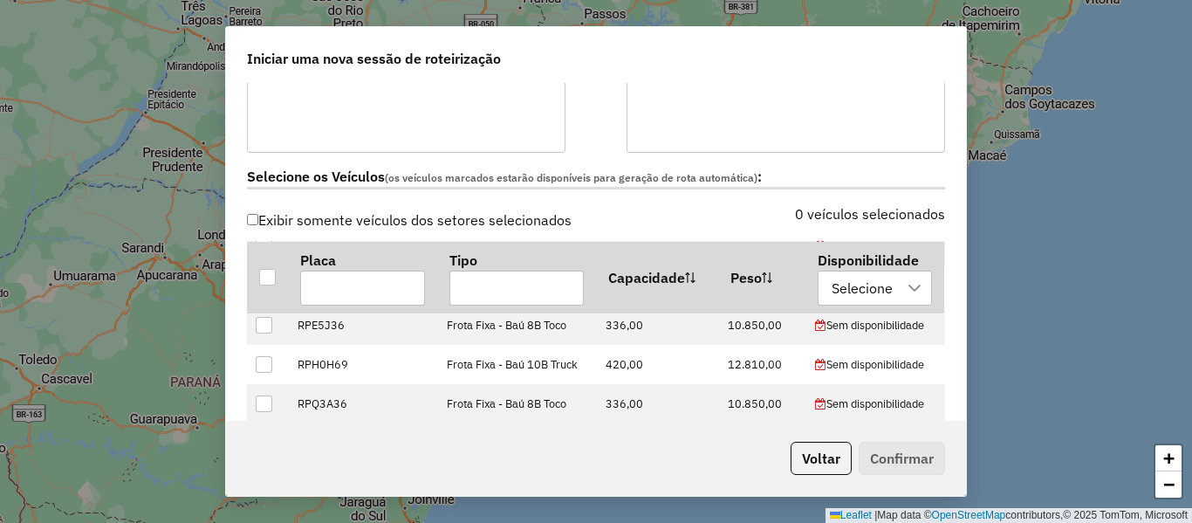
scroll to position [0, 0]
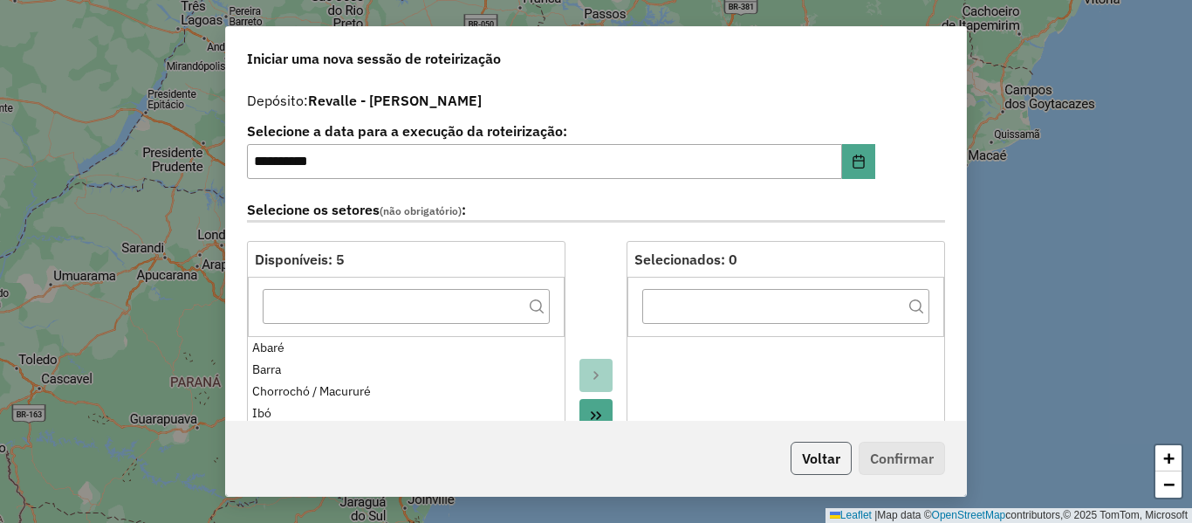
click at [819, 461] on button "Voltar" at bounding box center [820, 457] width 61 height 33
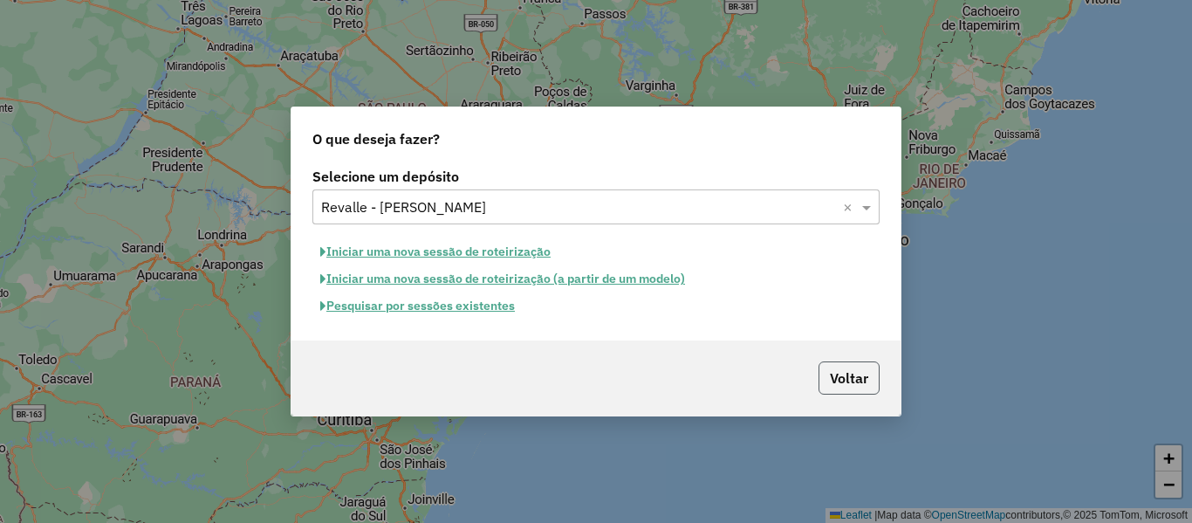
click at [850, 369] on button "Voltar" at bounding box center [848, 377] width 61 height 33
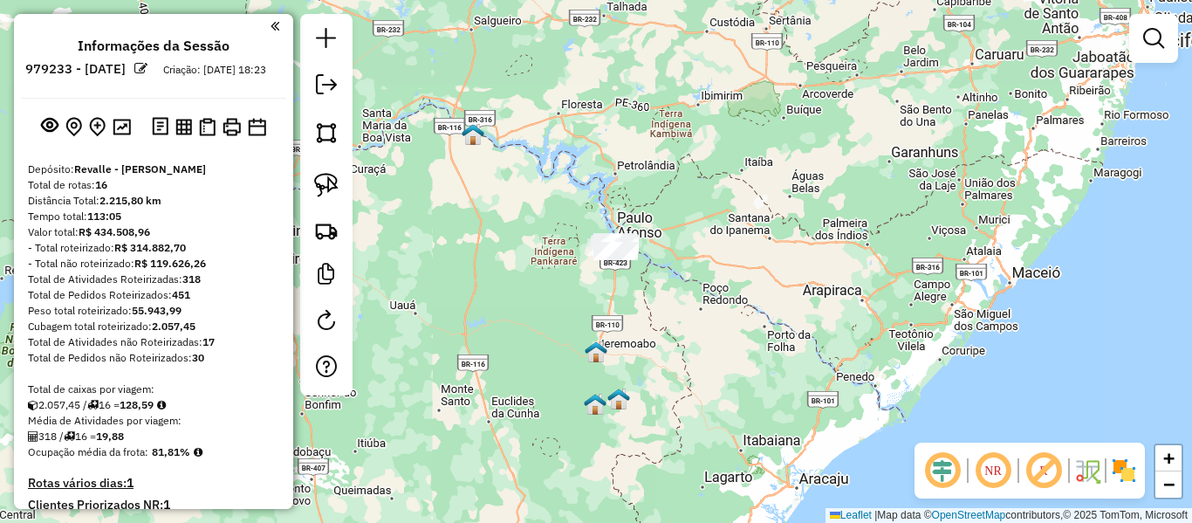
drag, startPoint x: 546, startPoint y: 289, endPoint x: 713, endPoint y: 288, distance: 166.6
click at [713, 288] on div "Janela de atendimento Grade de atendimento Capacidade Transportadoras Veículos …" at bounding box center [596, 261] width 1192 height 523
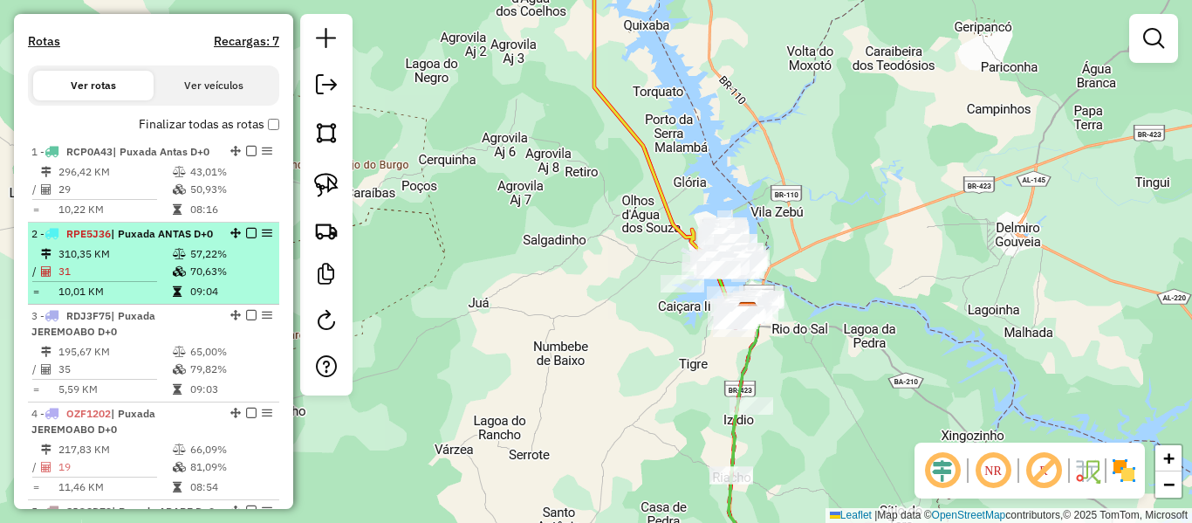
scroll to position [523, 0]
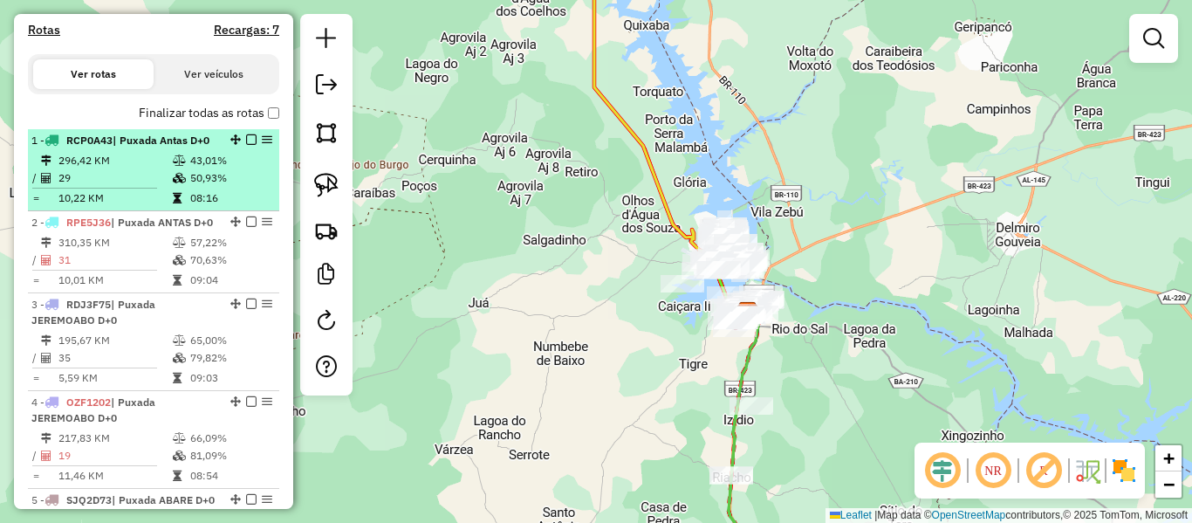
click at [246, 145] on em at bounding box center [251, 139] width 10 height 10
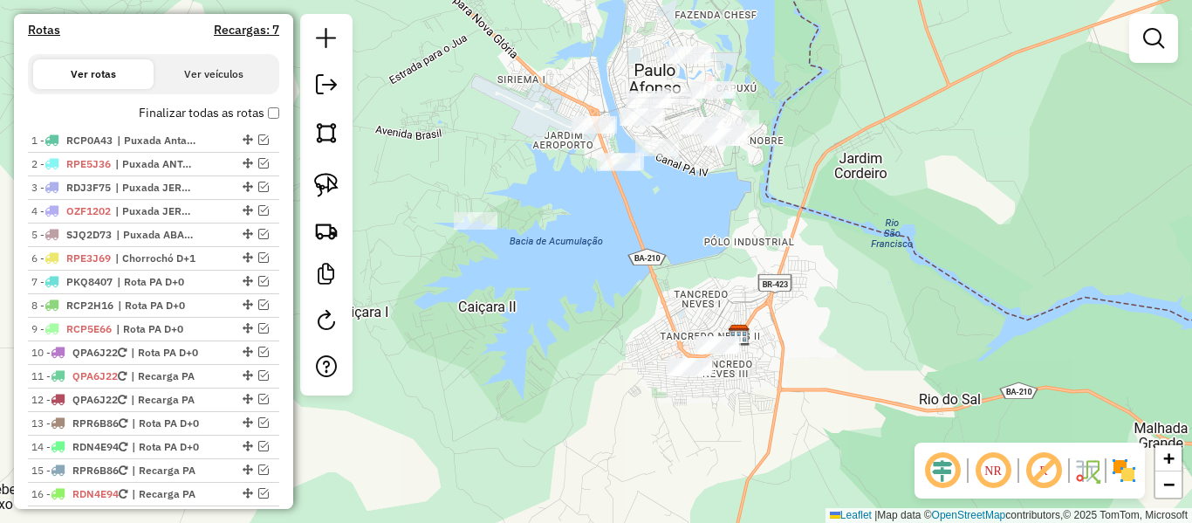
drag, startPoint x: 510, startPoint y: 278, endPoint x: 513, endPoint y: 28, distance: 250.4
click at [513, 28] on div "Janela de atendimento Grade de atendimento Capacidade Transportadoras Veículos …" at bounding box center [596, 261] width 1192 height 523
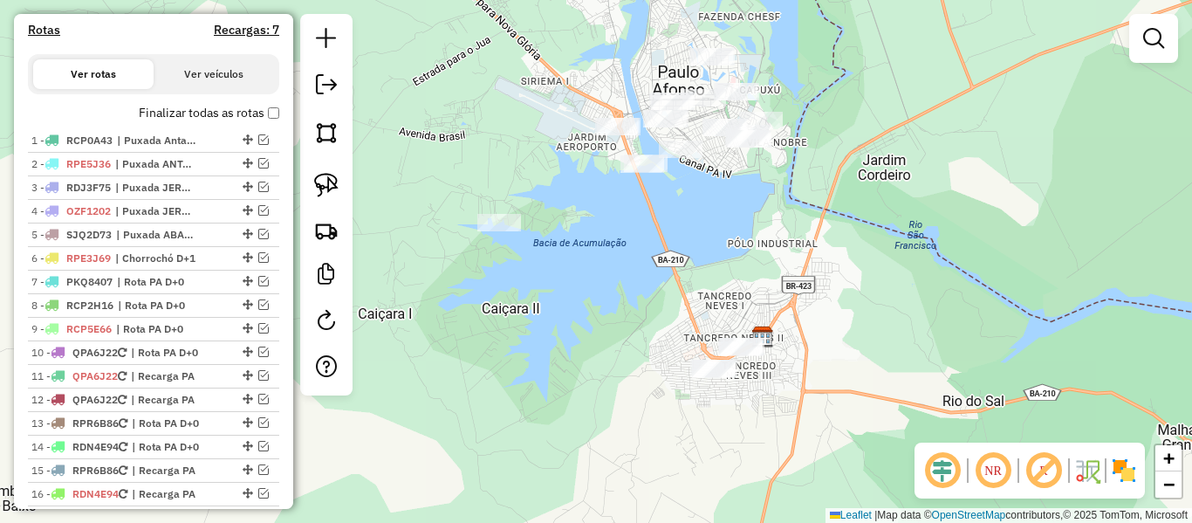
drag, startPoint x: 577, startPoint y: 256, endPoint x: 596, endPoint y: 304, distance: 52.2
click at [596, 304] on div "Janela de atendimento Grade de atendimento Capacidade Transportadoras Veículos …" at bounding box center [596, 261] width 1192 height 523
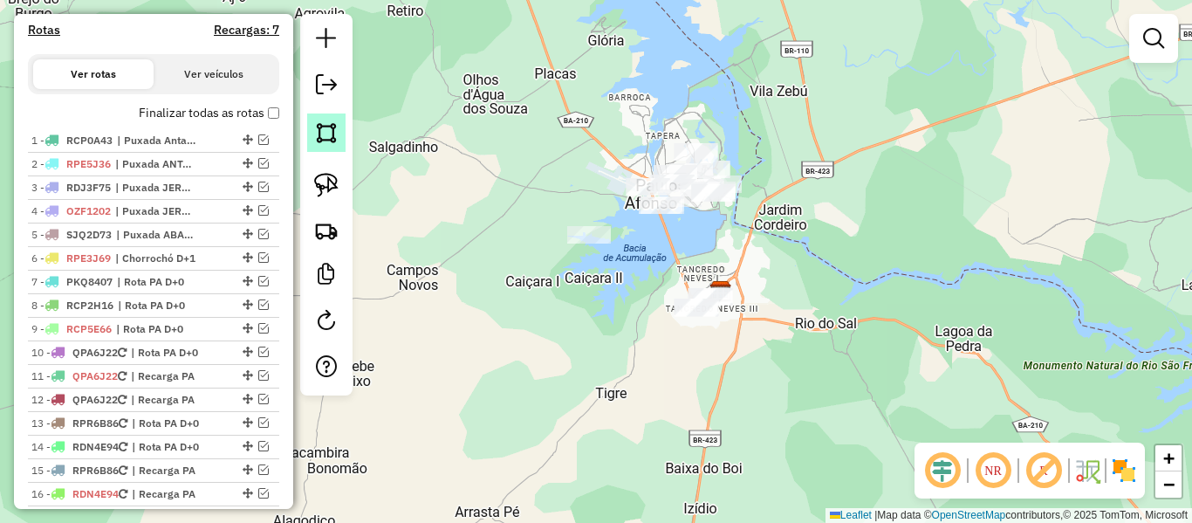
click at [325, 124] on img at bounding box center [326, 132] width 24 height 24
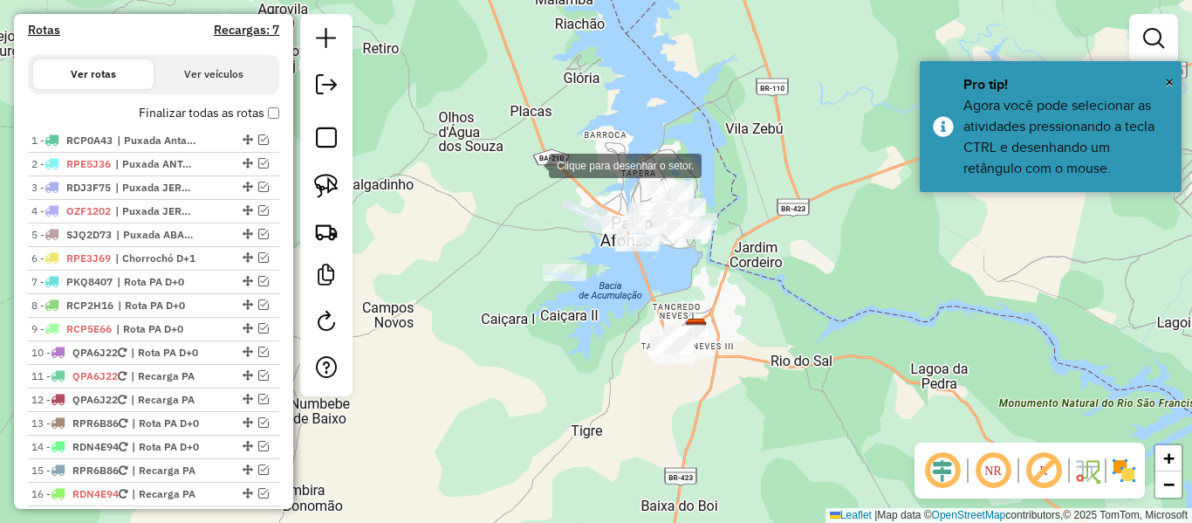
drag, startPoint x: 567, startPoint y: 133, endPoint x: 540, endPoint y: 168, distance: 44.1
click at [540, 168] on div at bounding box center [531, 164] width 35 height 35
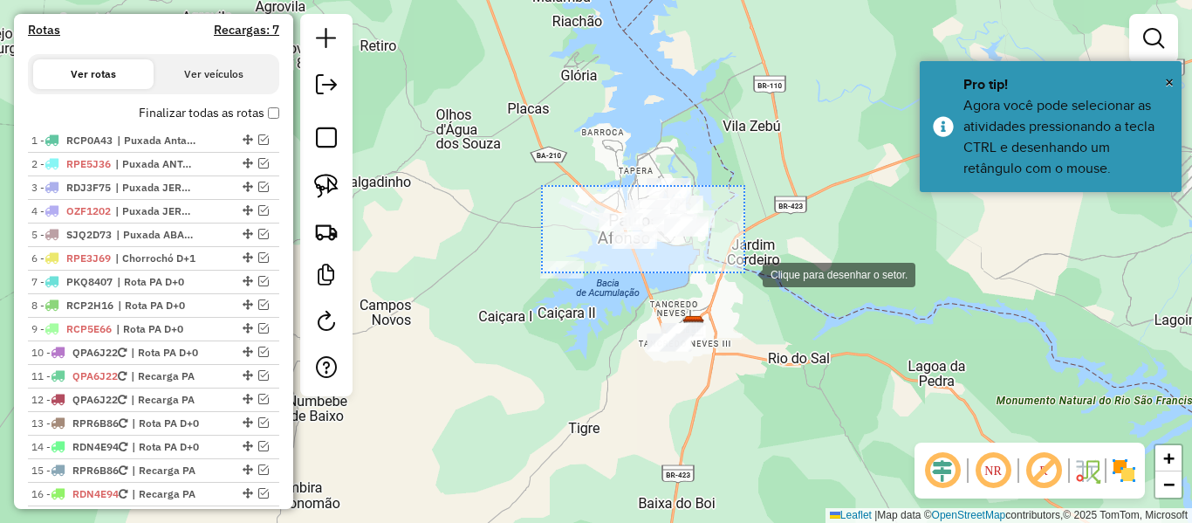
drag, startPoint x: 538, startPoint y: 188, endPoint x: 746, endPoint y: 273, distance: 224.5
click at [746, 273] on div at bounding box center [745, 273] width 35 height 35
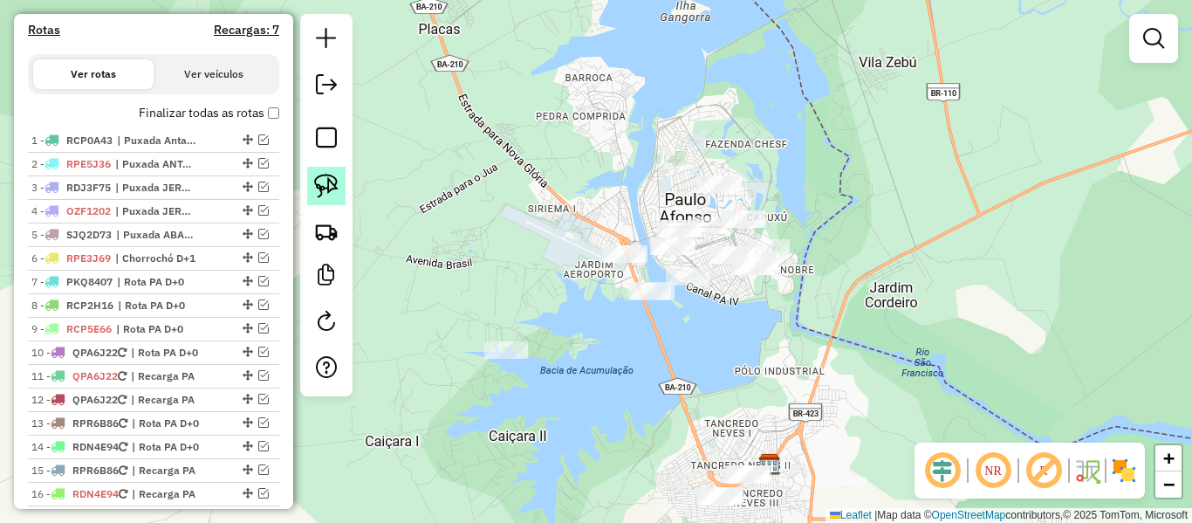
click at [336, 182] on img at bounding box center [326, 186] width 24 height 24
click at [517, 206] on div at bounding box center [518, 205] width 35 height 35
click at [319, 187] on img at bounding box center [326, 185] width 24 height 24
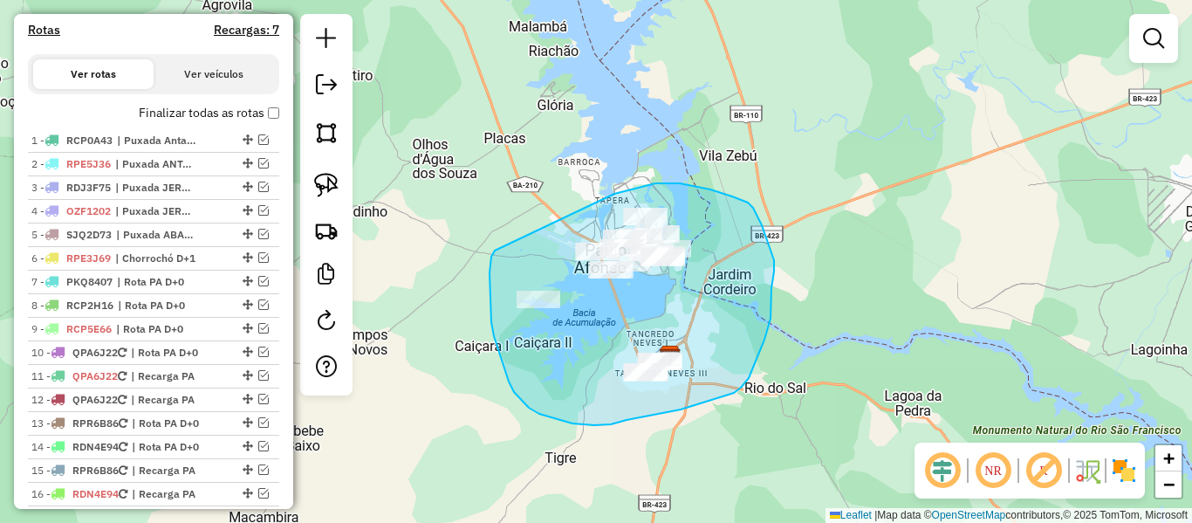
drag, startPoint x: 495, startPoint y: 250, endPoint x: 569, endPoint y: 209, distance: 84.7
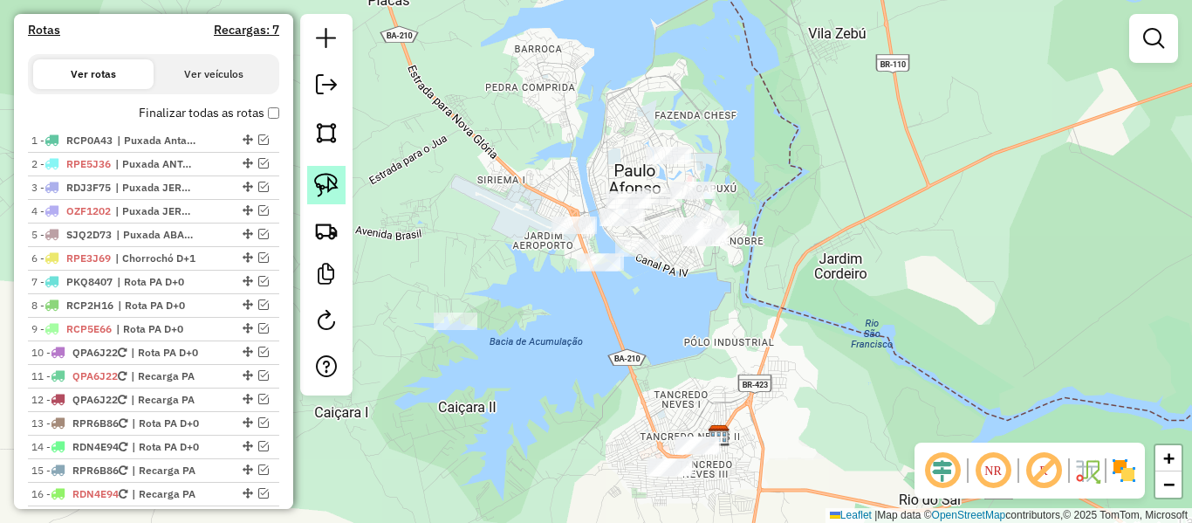
click at [327, 183] on img at bounding box center [326, 185] width 24 height 24
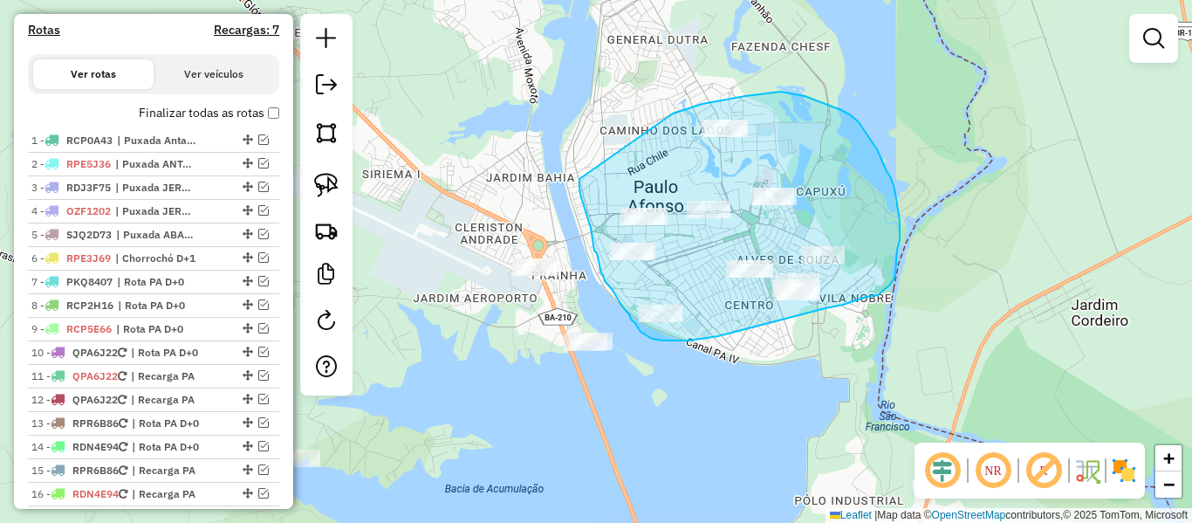
drag, startPoint x: 579, startPoint y: 179, endPoint x: 671, endPoint y: 113, distance: 112.6
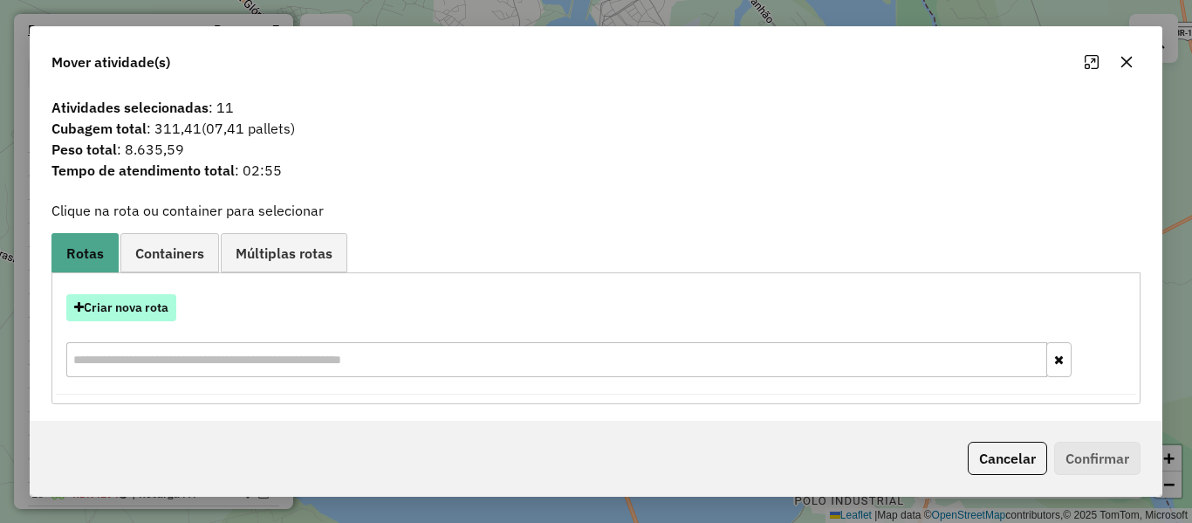
click at [158, 309] on button "Criar nova rota" at bounding box center [121, 307] width 110 height 27
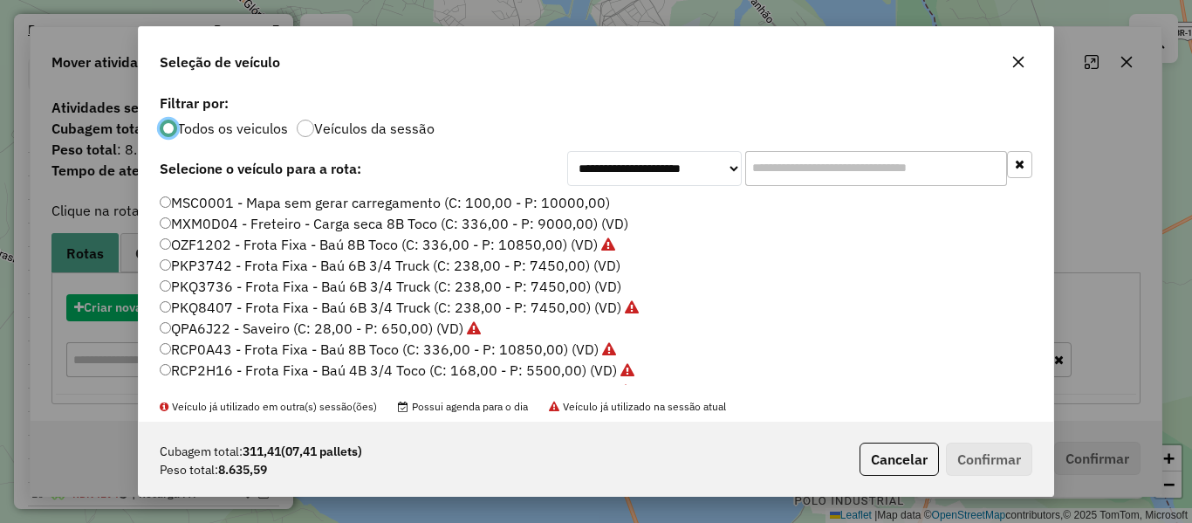
scroll to position [10, 5]
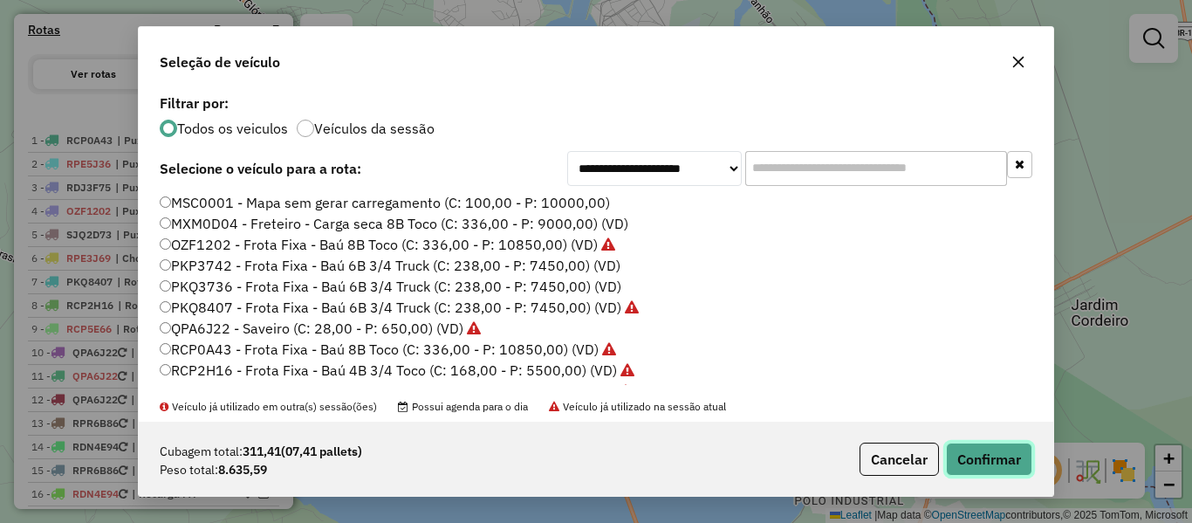
click at [984, 460] on button "Confirmar" at bounding box center [989, 458] width 86 height 33
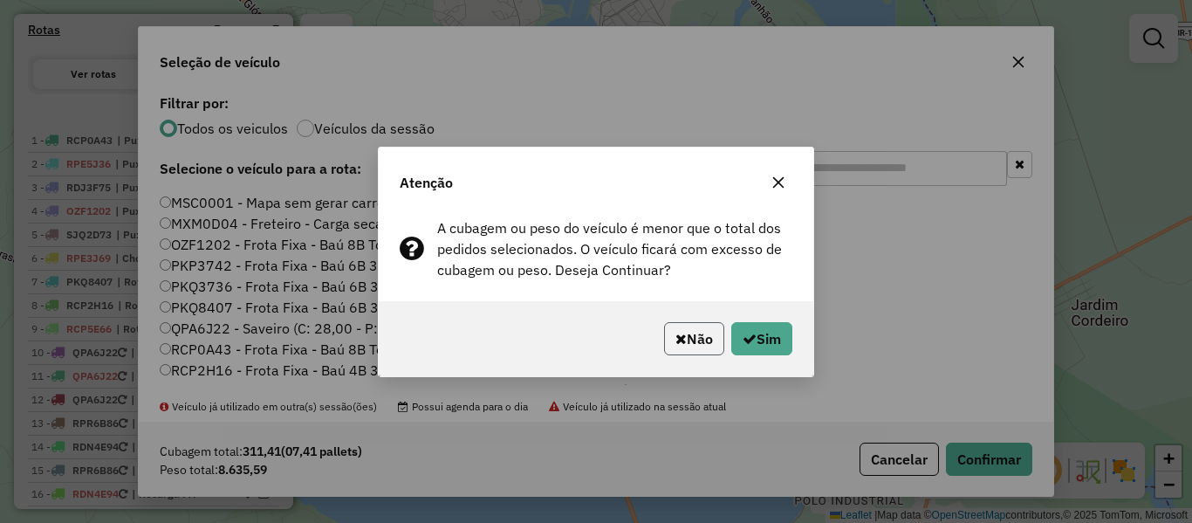
click at [706, 336] on button "Não" at bounding box center [694, 338] width 60 height 33
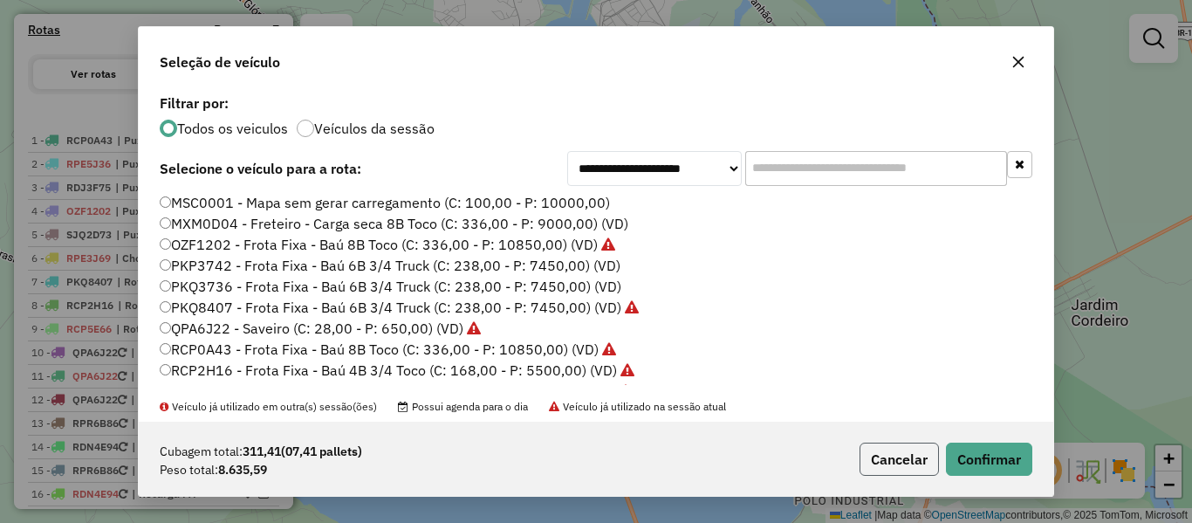
click at [899, 456] on button "Cancelar" at bounding box center [898, 458] width 79 height 33
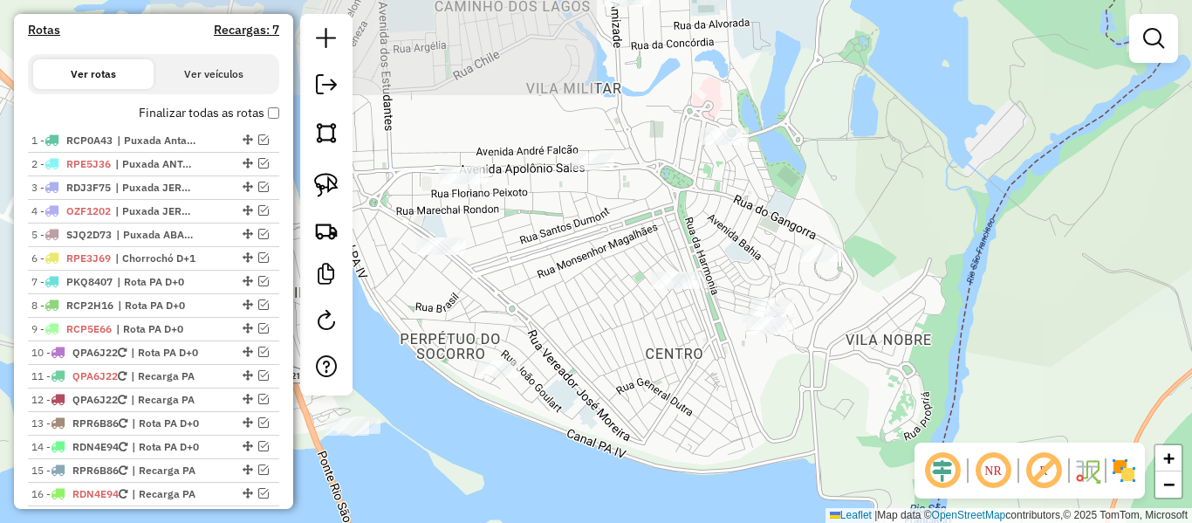
drag, startPoint x: 652, startPoint y: 352, endPoint x: 585, endPoint y: 461, distance: 127.3
click at [589, 462] on div "Janela de atendimento Grade de atendimento Capacidade Transportadoras Veículos …" at bounding box center [596, 261] width 1192 height 523
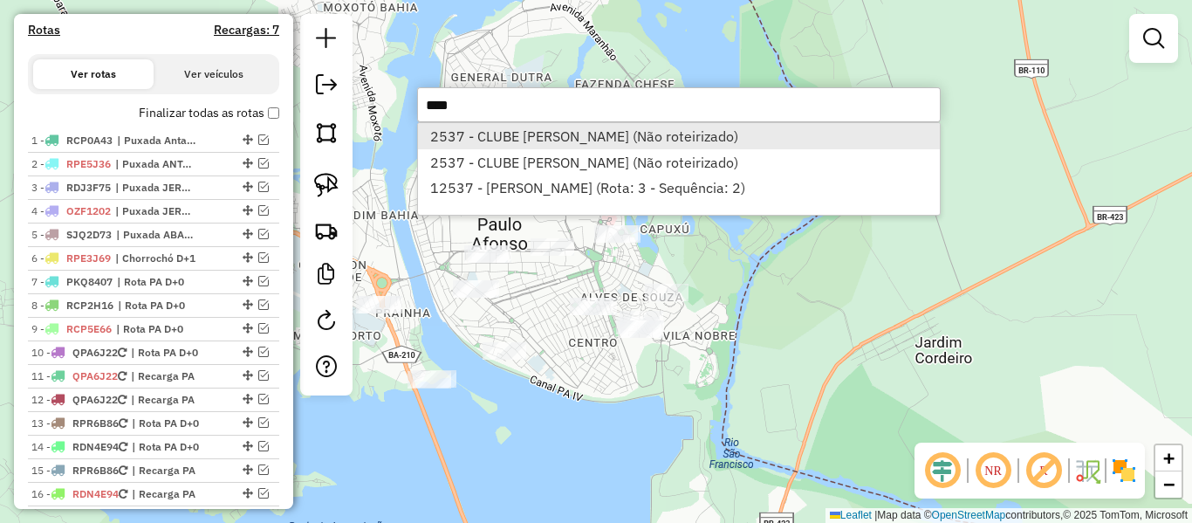
type input "****"
click at [490, 137] on li "2537 - CLUBE [PERSON_NAME] (Não roteirizado)" at bounding box center [679, 136] width 522 height 26
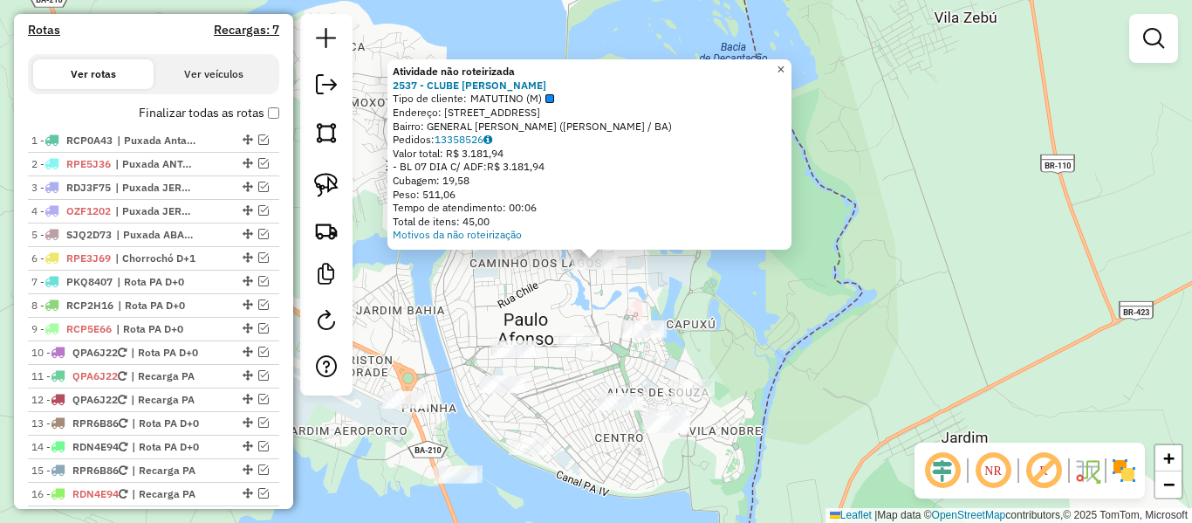
click at [784, 64] on span "×" at bounding box center [780, 69] width 8 height 15
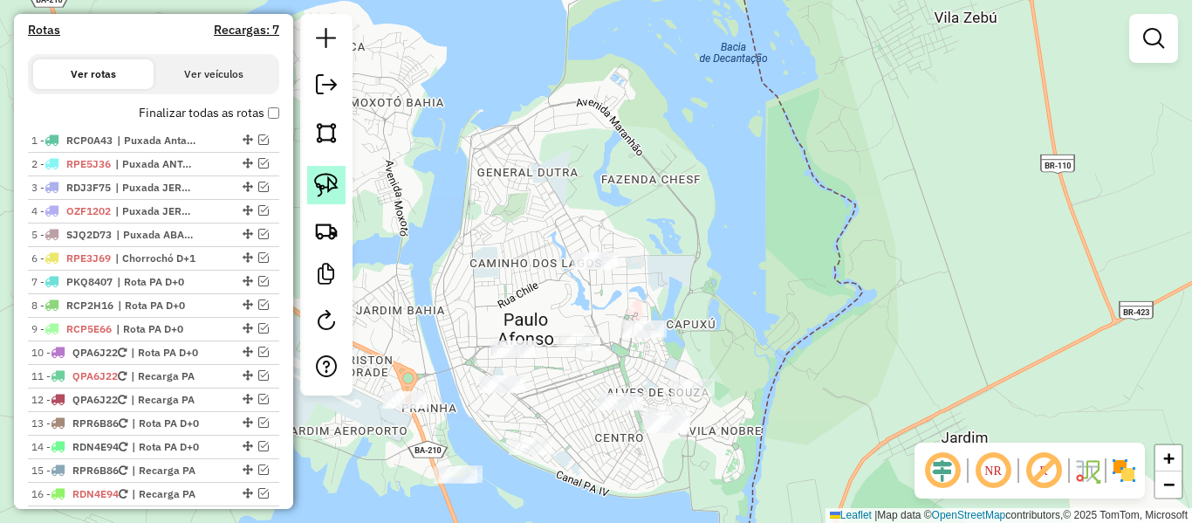
click at [333, 184] on img at bounding box center [326, 185] width 24 height 24
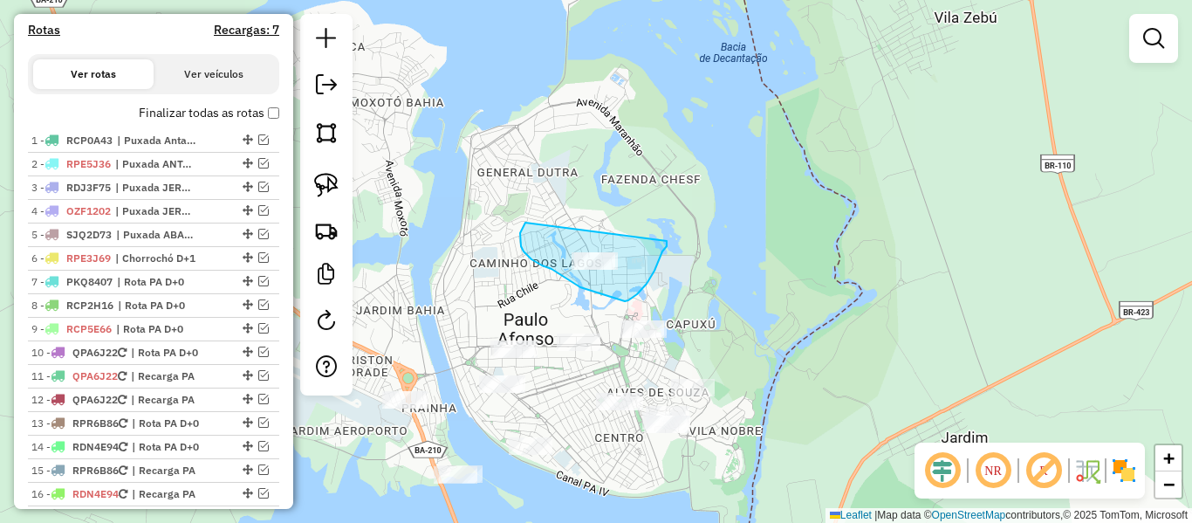
drag, startPoint x: 521, startPoint y: 229, endPoint x: 643, endPoint y: 227, distance: 122.2
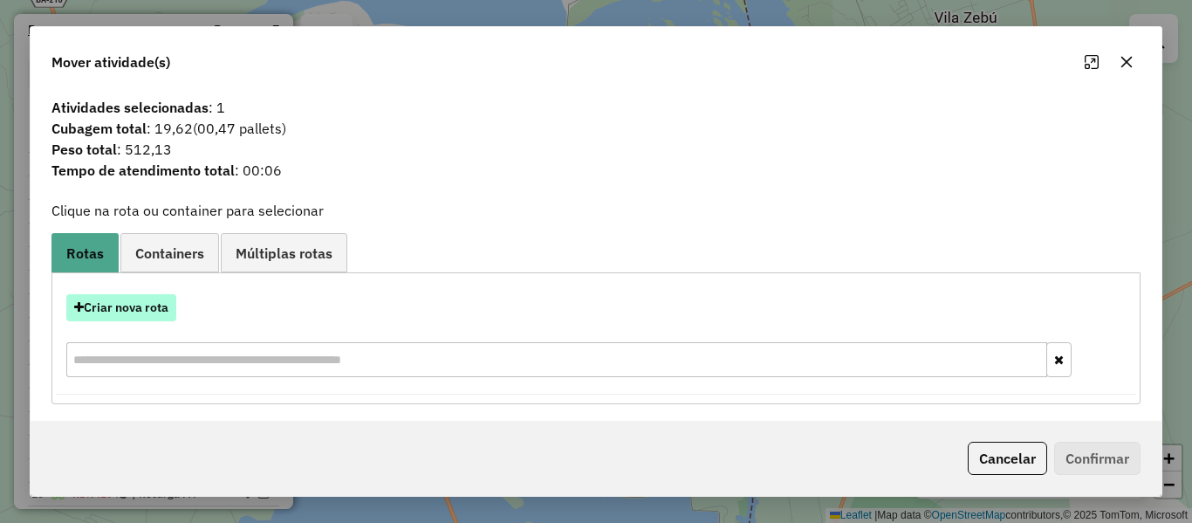
click at [130, 309] on button "Criar nova rota" at bounding box center [121, 307] width 110 height 27
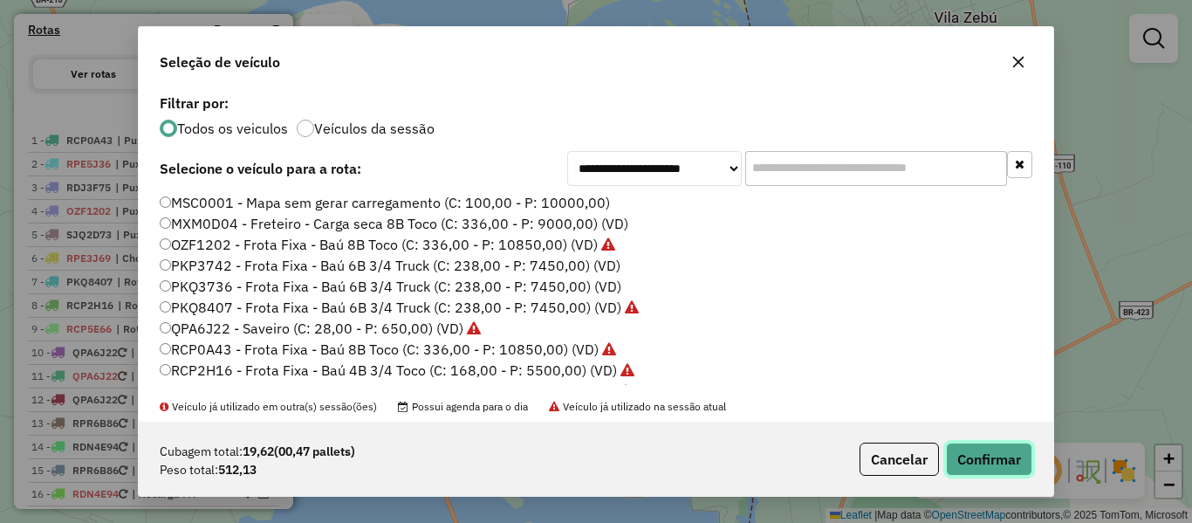
click at [994, 460] on button "Confirmar" at bounding box center [989, 458] width 86 height 33
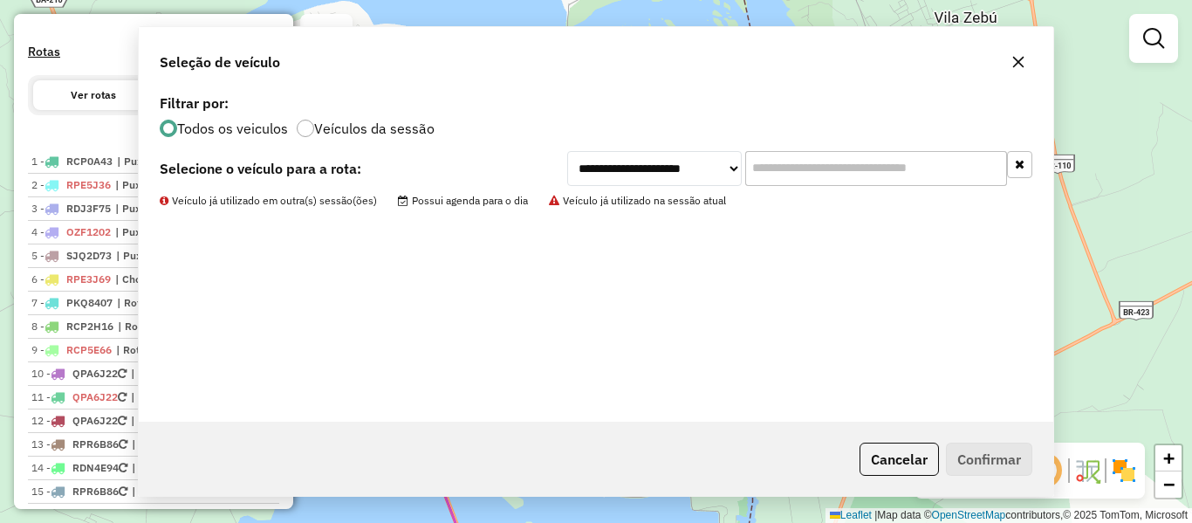
scroll to position [545, 0]
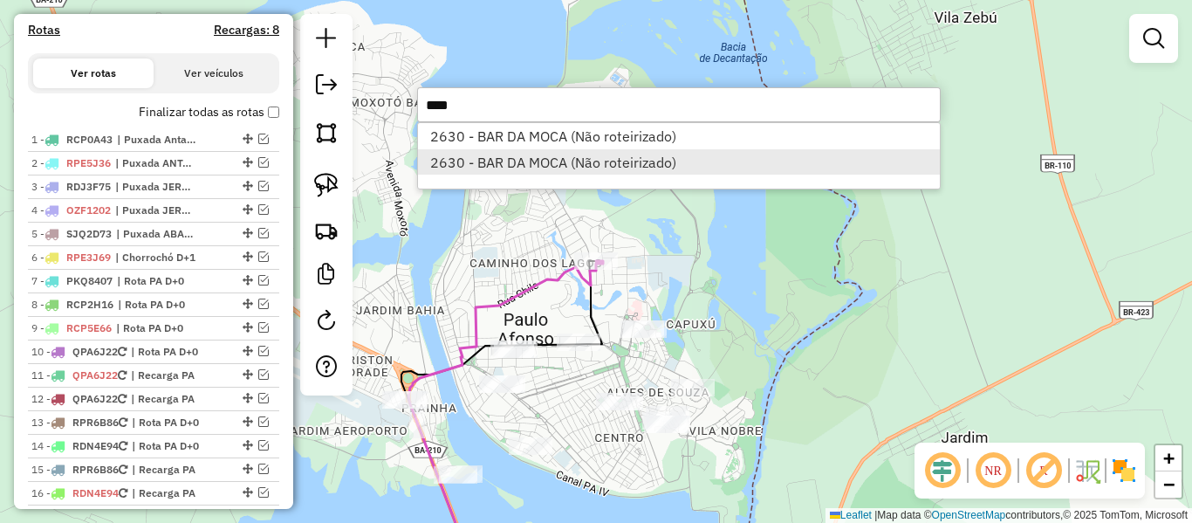
type input "****"
click at [543, 167] on li "2630 - BAR DA MOCA (Não roteirizado)" at bounding box center [679, 162] width 522 height 26
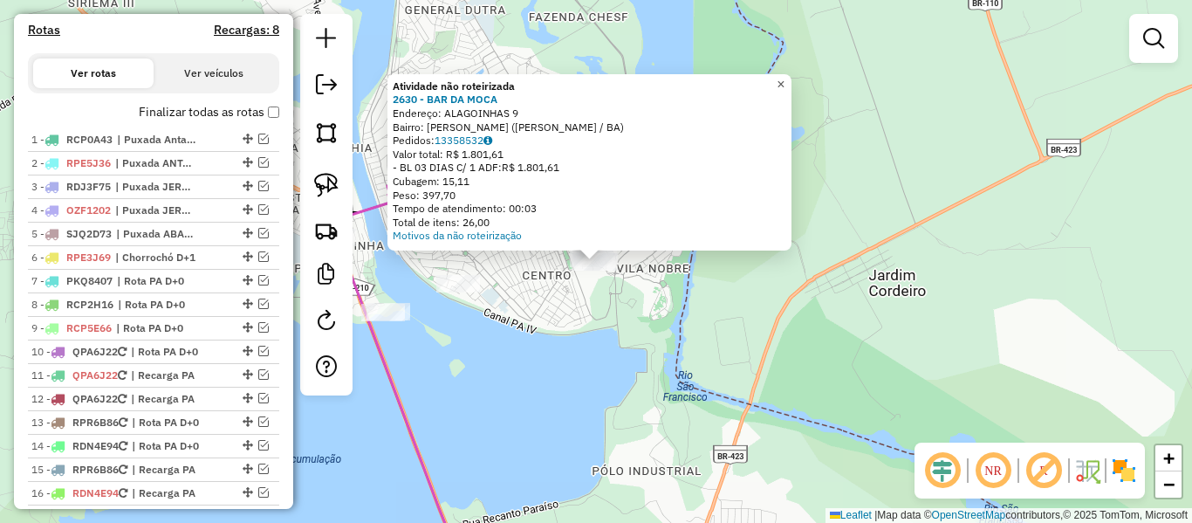
click at [784, 78] on span "×" at bounding box center [780, 84] width 8 height 15
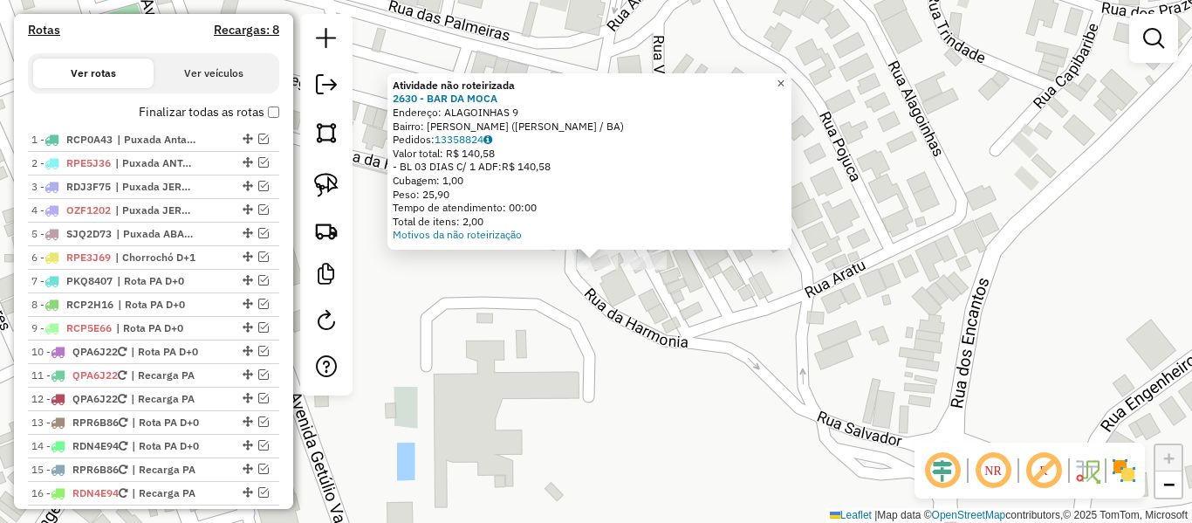
click at [784, 81] on span "×" at bounding box center [780, 83] width 8 height 15
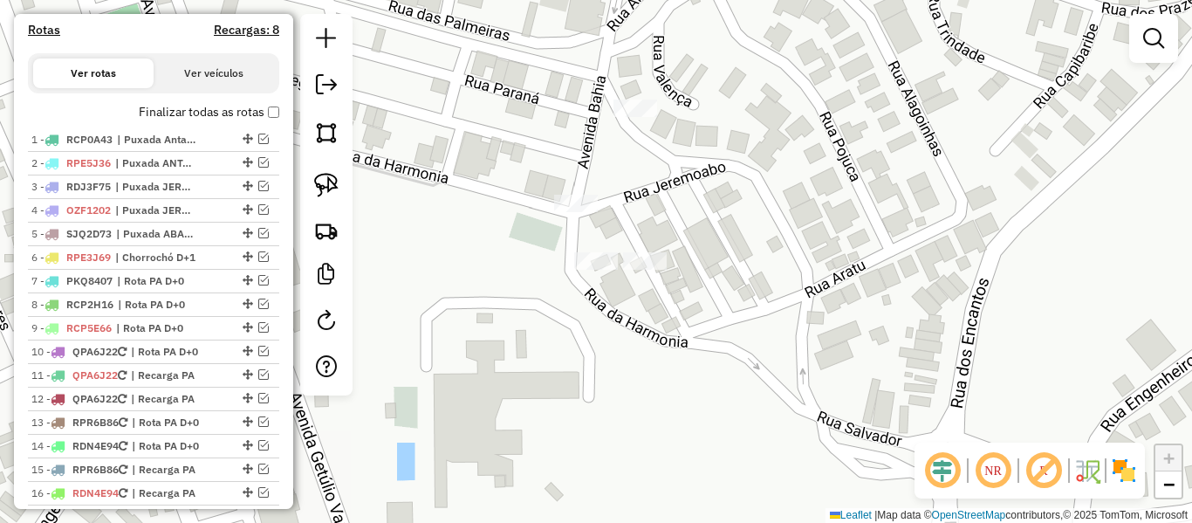
drag, startPoint x: 331, startPoint y: 174, endPoint x: 381, endPoint y: 214, distance: 64.6
click at [329, 174] on img at bounding box center [326, 185] width 24 height 24
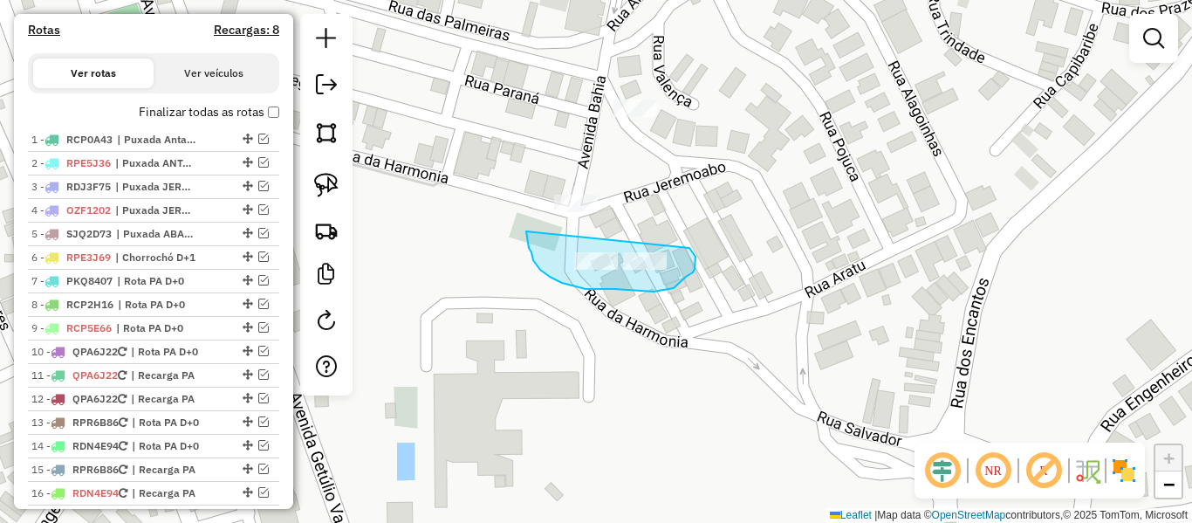
drag, startPoint x: 526, startPoint y: 231, endPoint x: 687, endPoint y: 247, distance: 161.3
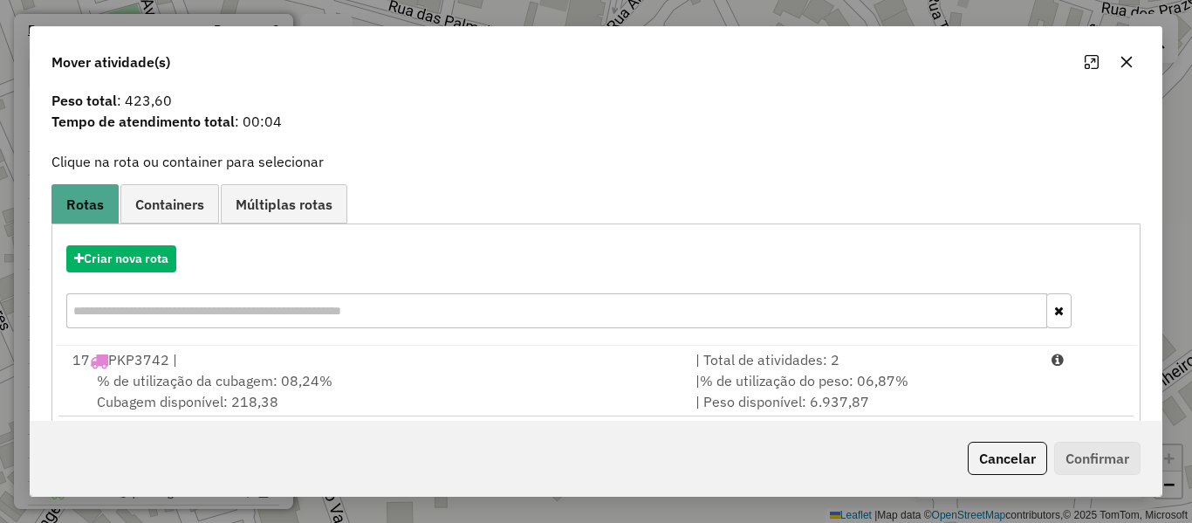
scroll to position [75, 0]
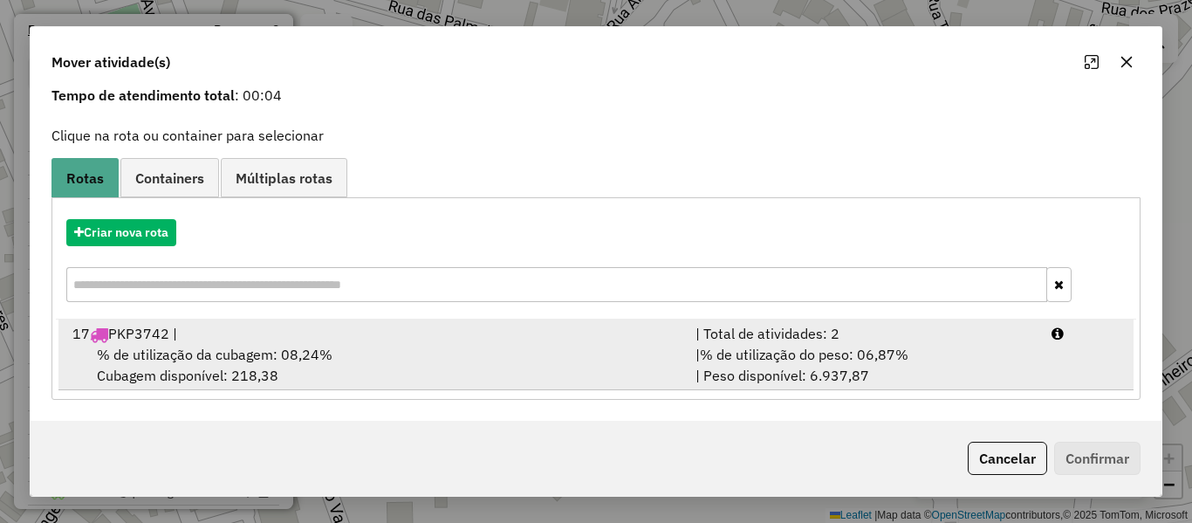
drag, startPoint x: 338, startPoint y: 349, endPoint x: 393, endPoint y: 353, distance: 55.1
click at [345, 347] on div "% de utilização da cubagem: 08,24% Cubagem disponível: 218,38" at bounding box center [373, 365] width 623 height 42
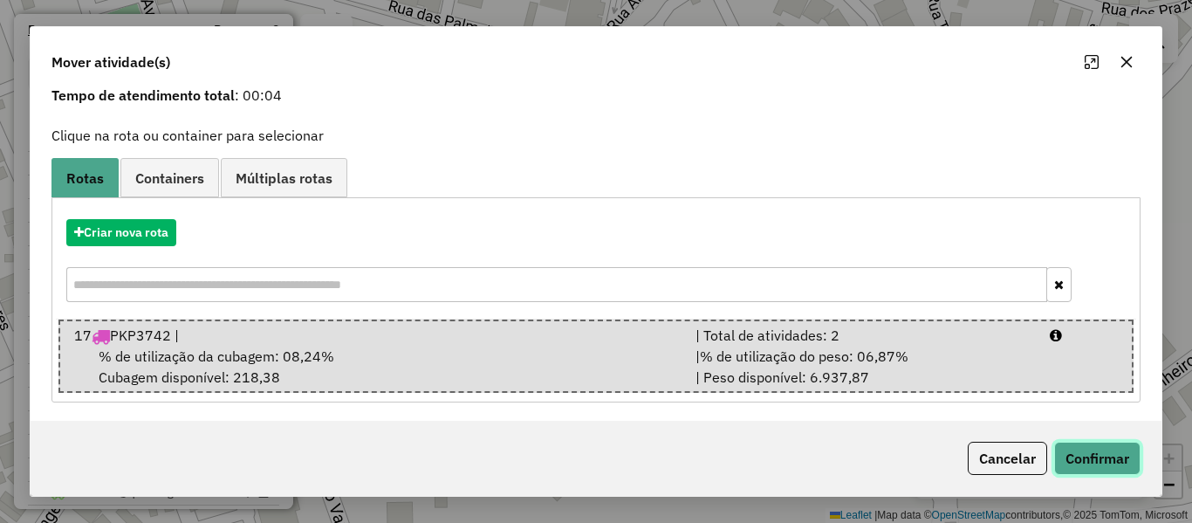
drag, startPoint x: 1103, startPoint y: 455, endPoint x: 1056, endPoint y: 451, distance: 46.4
click at [1103, 456] on button "Confirmar" at bounding box center [1097, 457] width 86 height 33
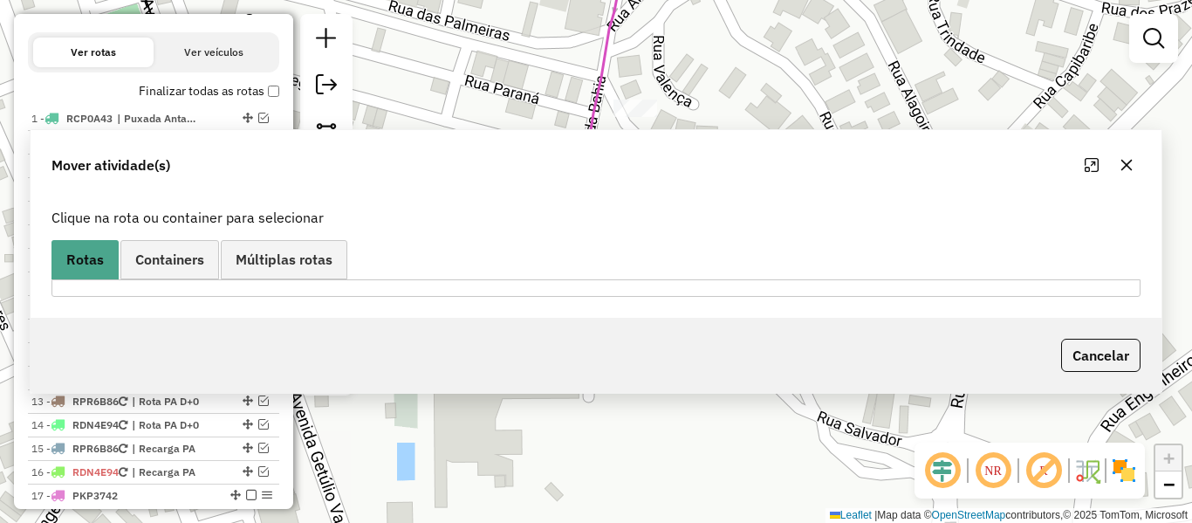
scroll to position [523, 0]
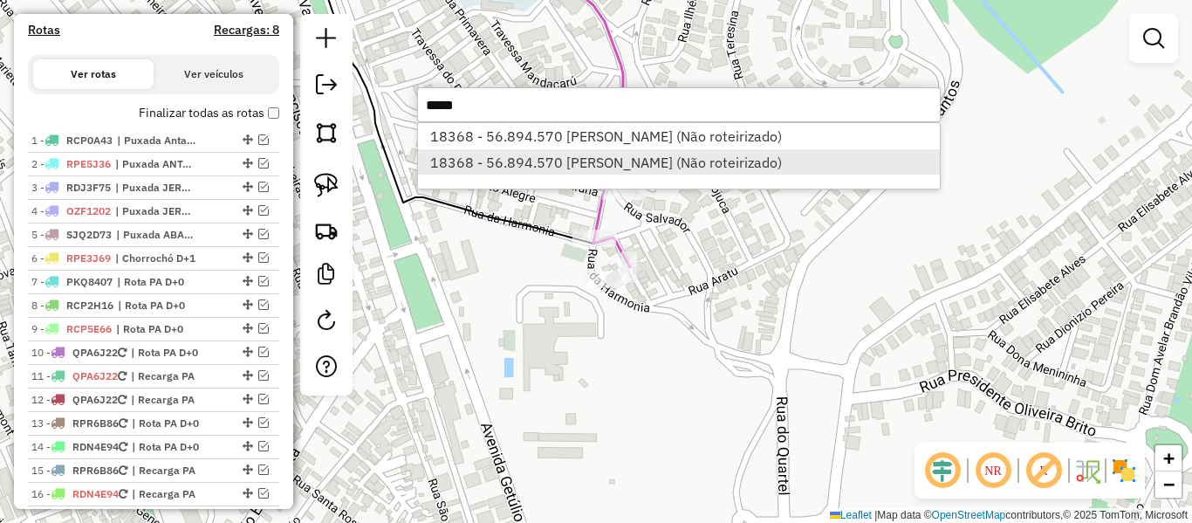
type input "*****"
click at [540, 161] on li "18368 - 56.894.570 [PERSON_NAME] (Não roteirizado)" at bounding box center [679, 162] width 522 height 26
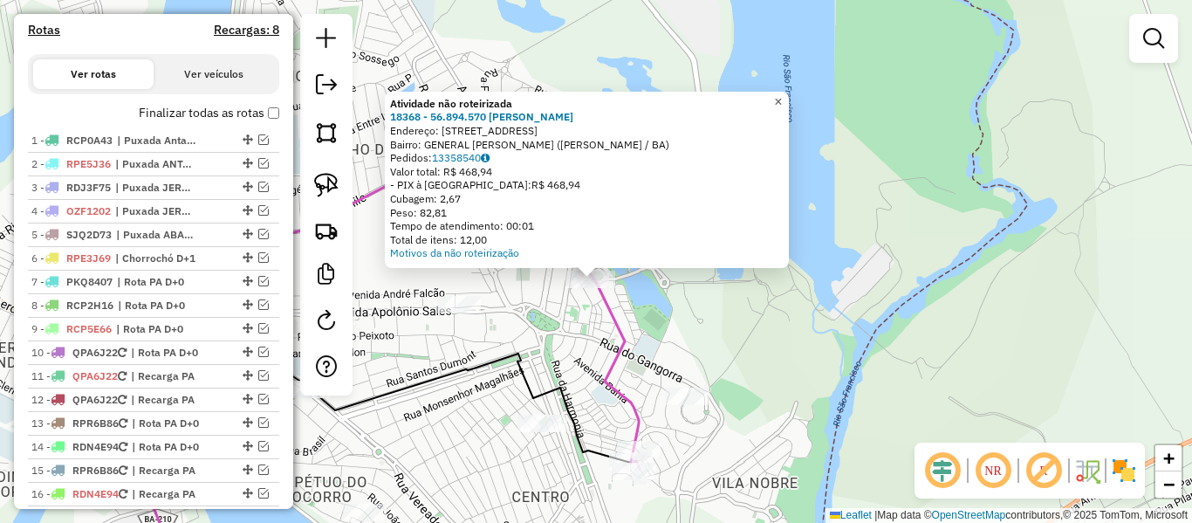
click at [782, 98] on span "×" at bounding box center [778, 101] width 8 height 15
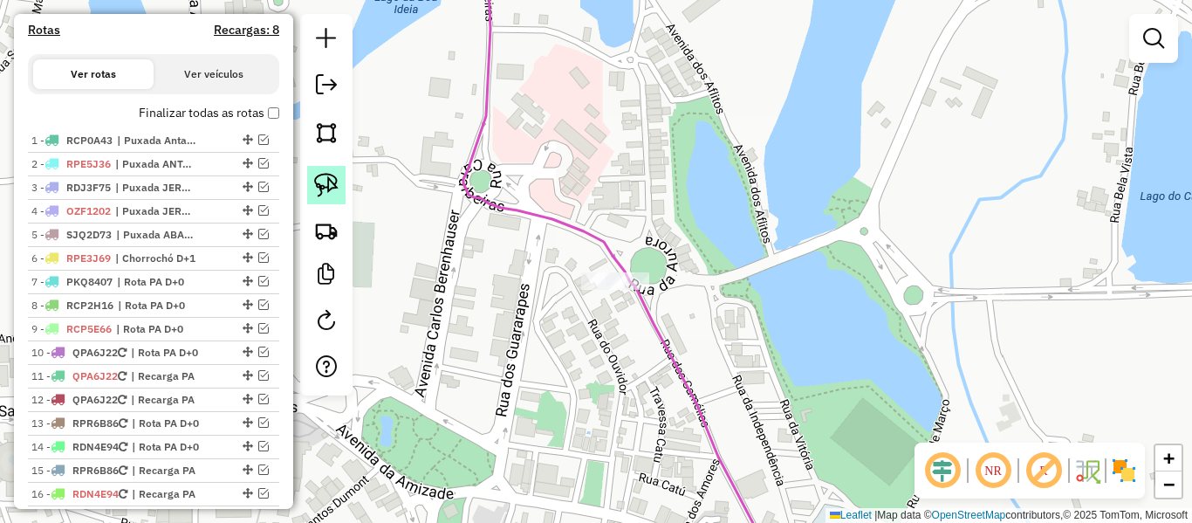
click at [328, 180] on img at bounding box center [326, 185] width 24 height 24
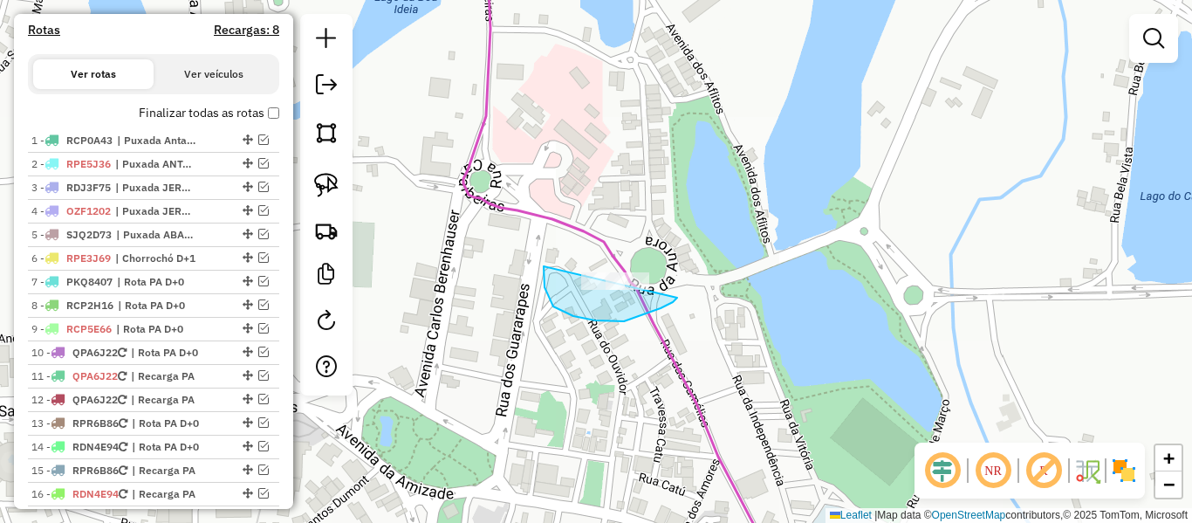
drag, startPoint x: 543, startPoint y: 266, endPoint x: 655, endPoint y: 242, distance: 114.3
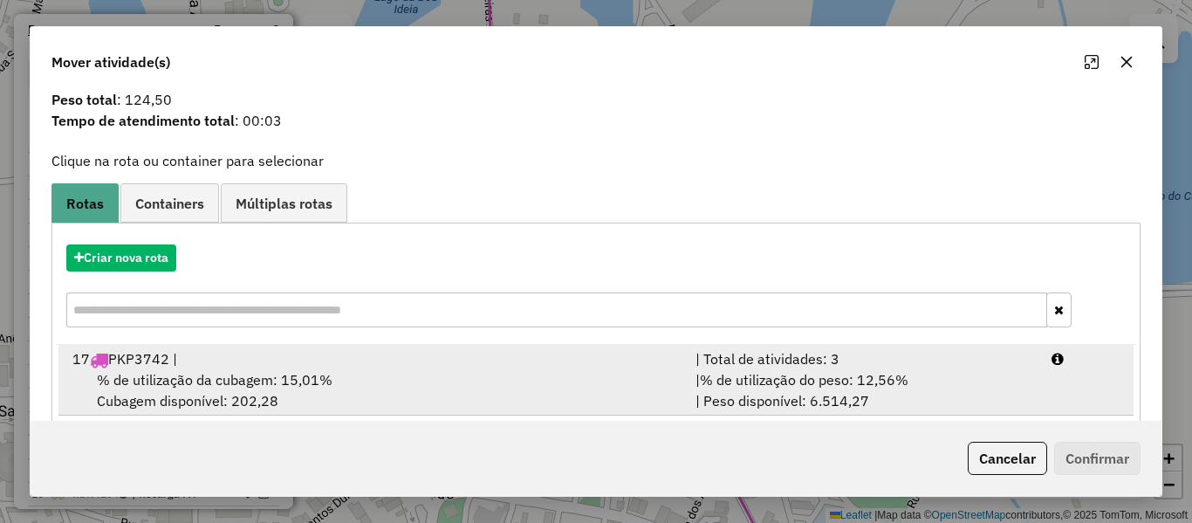
scroll to position [75, 0]
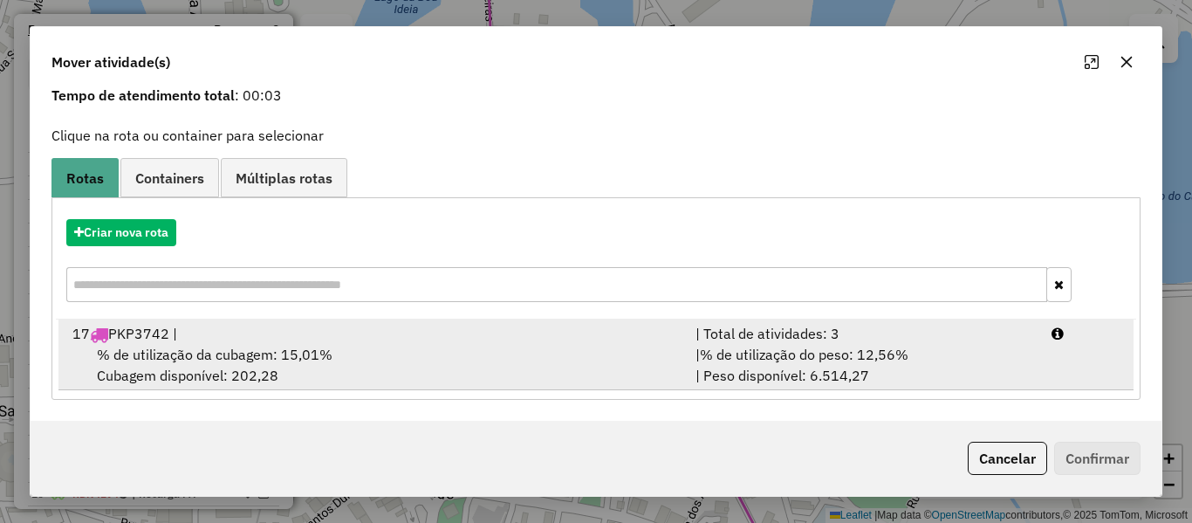
click at [339, 351] on div "% de utilização da cubagem: 15,01% Cubagem disponível: 202,28" at bounding box center [373, 365] width 623 height 42
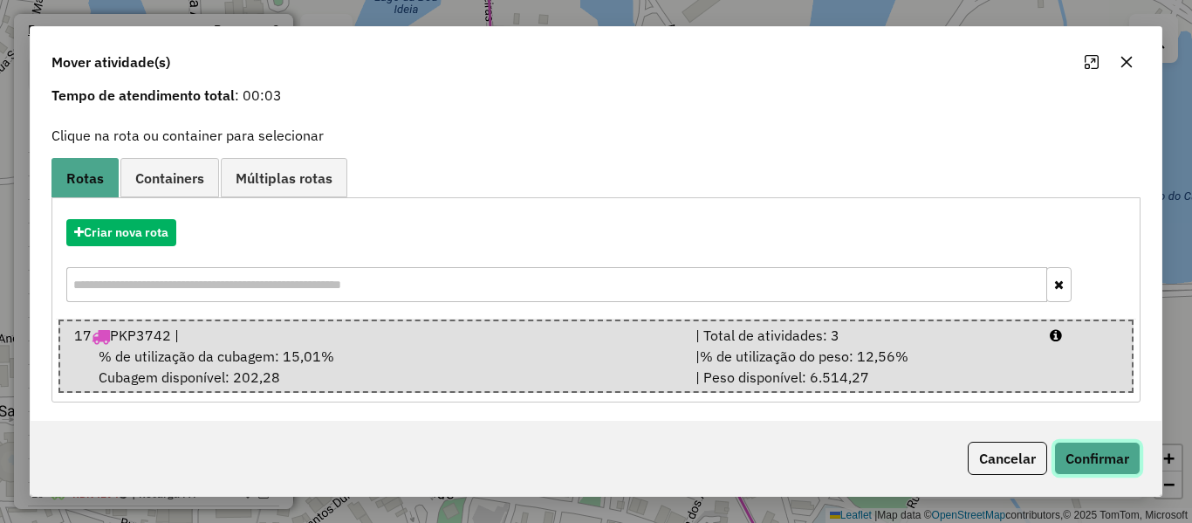
click at [1103, 455] on button "Confirmar" at bounding box center [1097, 457] width 86 height 33
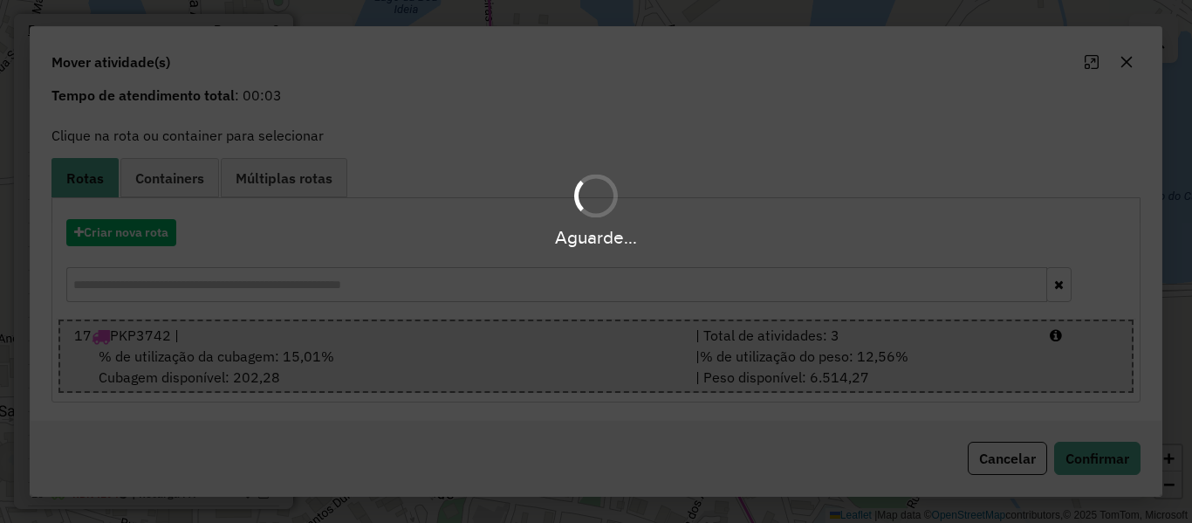
scroll to position [0, 0]
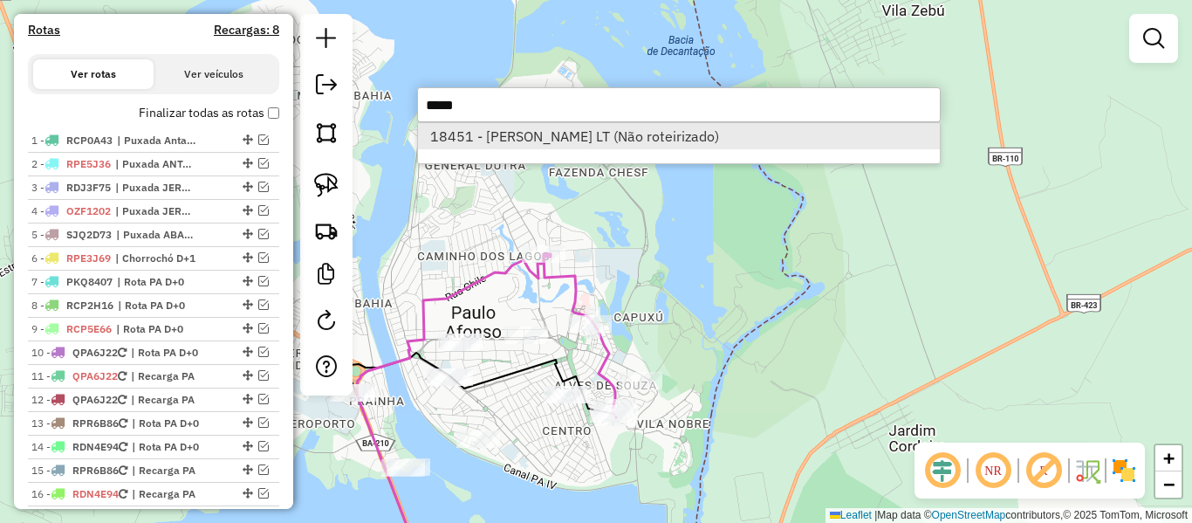
type input "*****"
click at [561, 136] on li "18451 - [PERSON_NAME] LT (Não roteirizado)" at bounding box center [679, 136] width 522 height 26
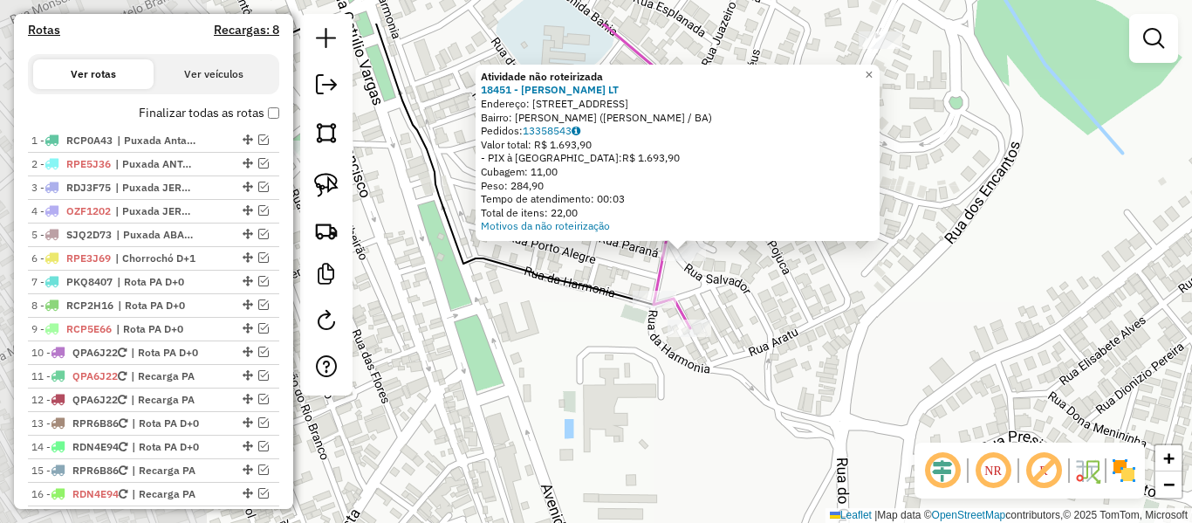
drag, startPoint x: 632, startPoint y: 263, endPoint x: 815, endPoint y: 320, distance: 191.8
click at [815, 320] on div "Atividade não roteirizada 18451 - [PERSON_NAME] LT Endereço: R SALVADOR 53 Bair…" at bounding box center [596, 261] width 1192 height 523
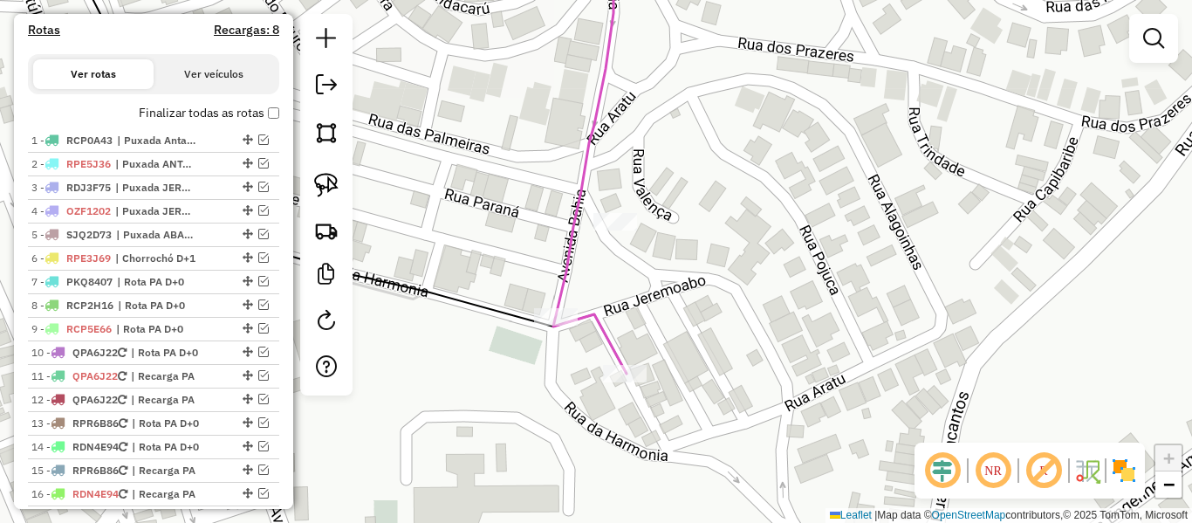
drag, startPoint x: 333, startPoint y: 185, endPoint x: 398, endPoint y: 196, distance: 65.5
click at [332, 185] on img at bounding box center [326, 185] width 24 height 24
drag, startPoint x: 564, startPoint y: 208, endPoint x: 638, endPoint y: 190, distance: 75.5
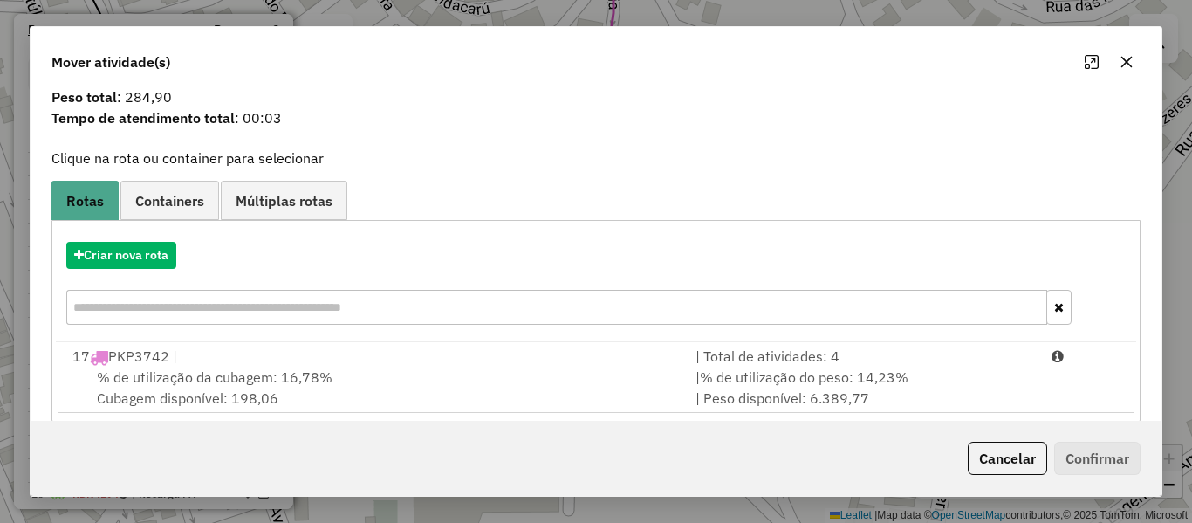
scroll to position [75, 0]
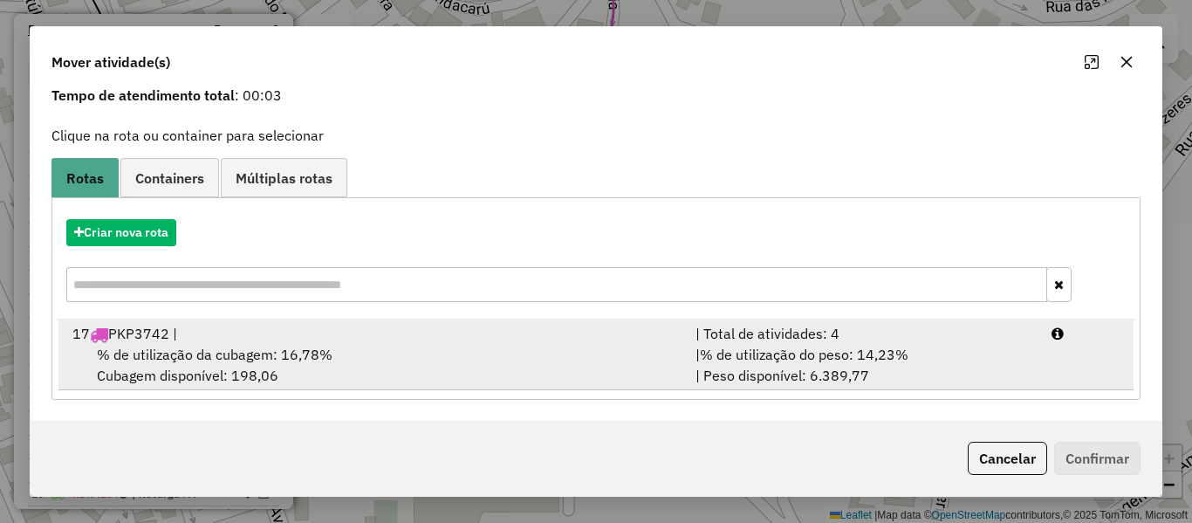
click at [352, 335] on div "17 PKP3742 |" at bounding box center [373, 333] width 623 height 21
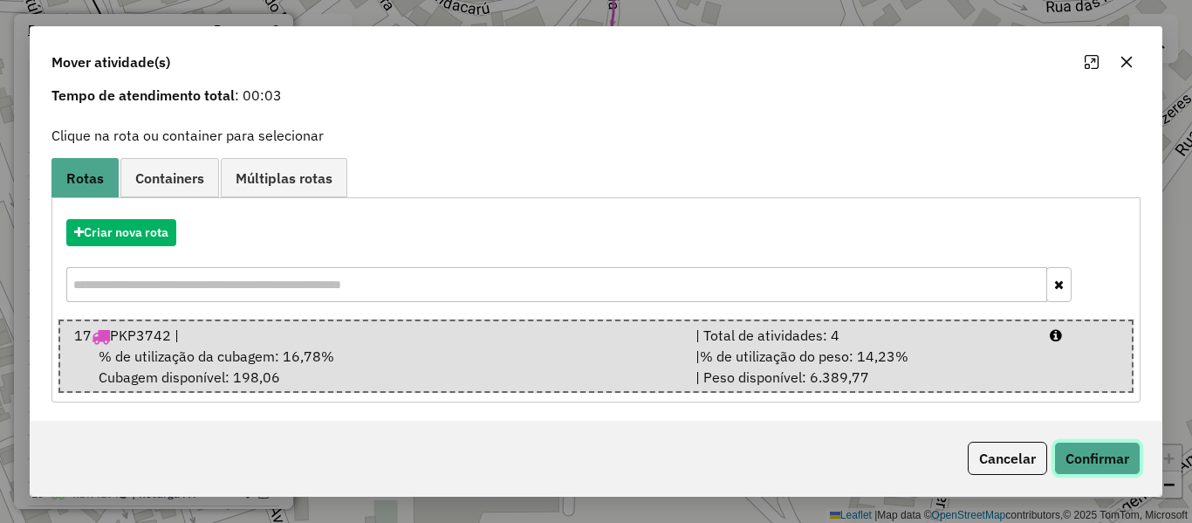
click at [1111, 453] on button "Confirmar" at bounding box center [1097, 457] width 86 height 33
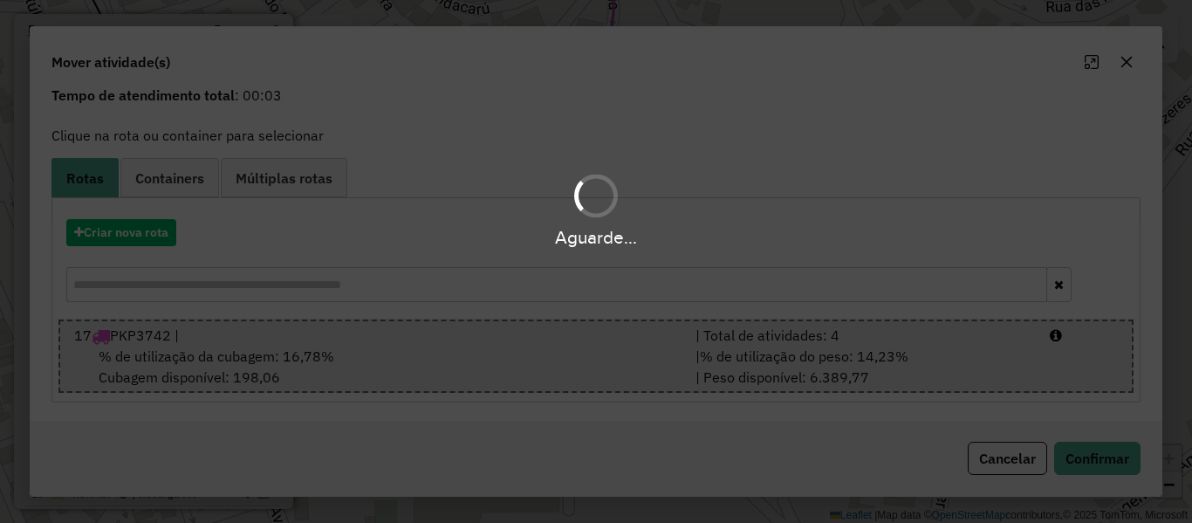
scroll to position [0, 0]
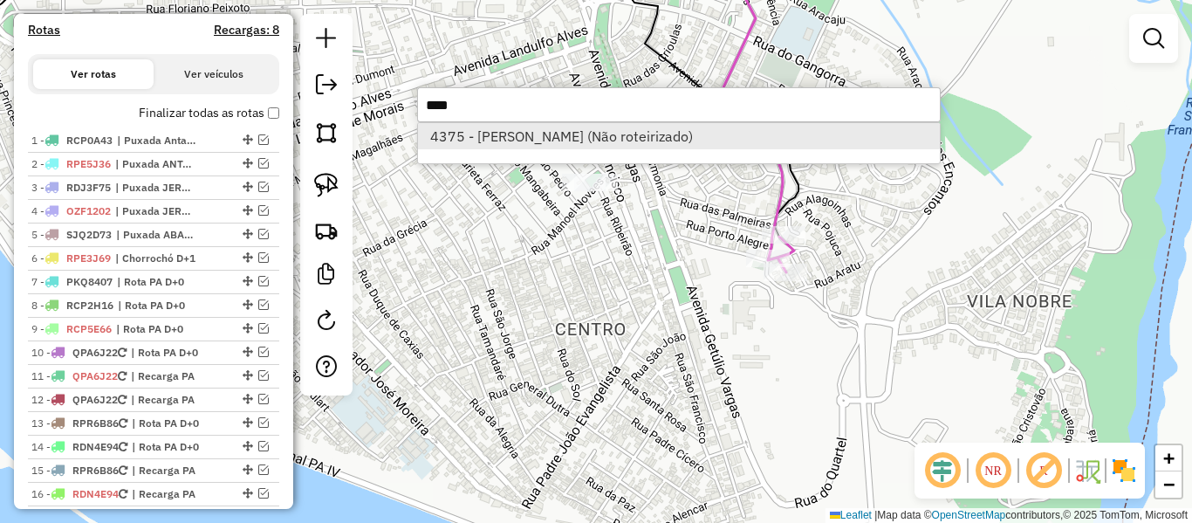
type input "****"
click at [709, 142] on li "4375 - [PERSON_NAME] (Não roteirizado)" at bounding box center [679, 136] width 522 height 26
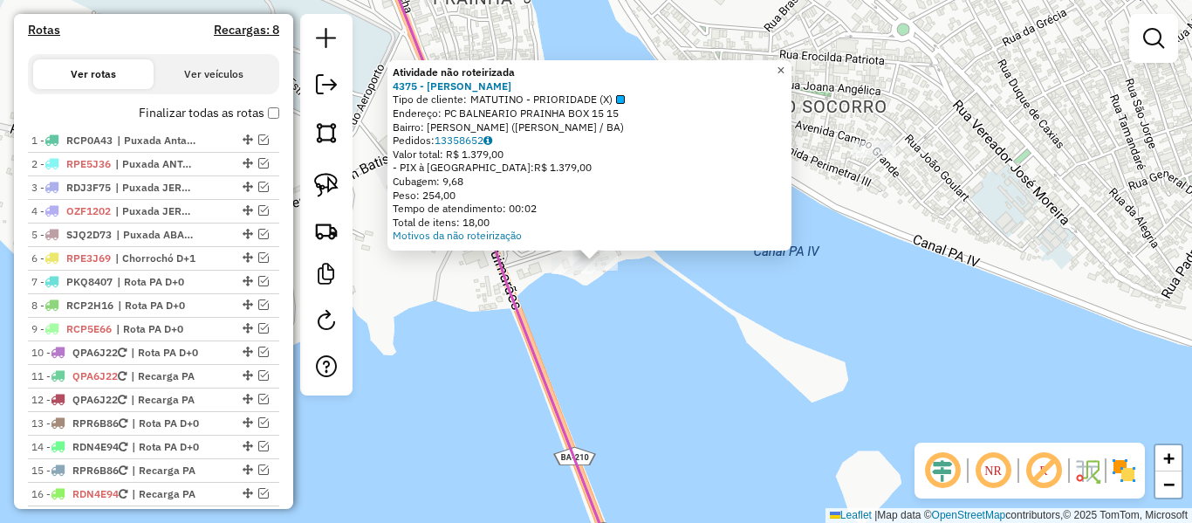
click at [784, 65] on span "×" at bounding box center [780, 70] width 8 height 15
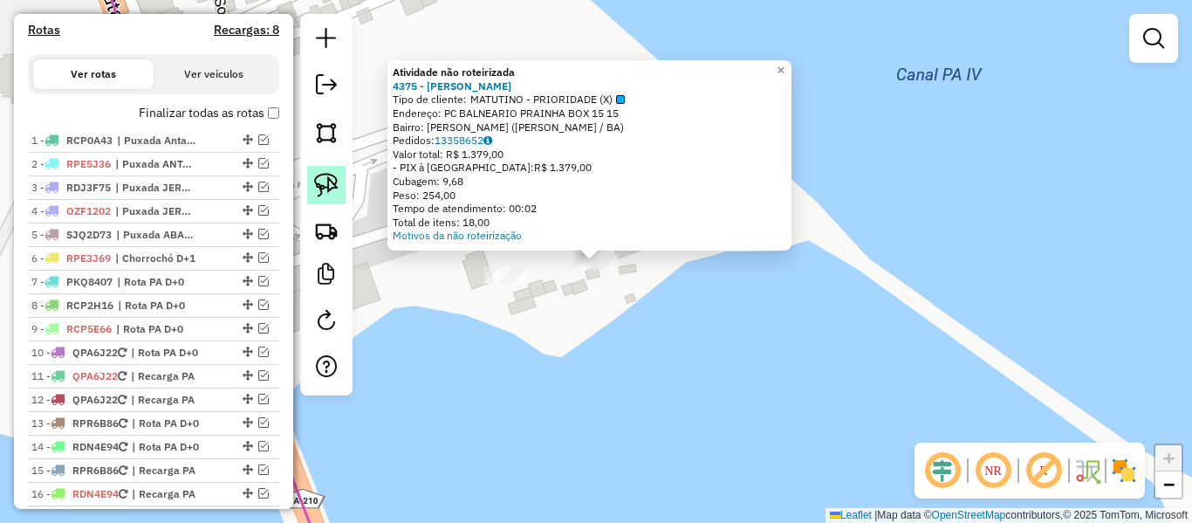
click at [333, 189] on img at bounding box center [326, 185] width 24 height 24
drag, startPoint x: 554, startPoint y: 273, endPoint x: 618, endPoint y: 231, distance: 76.2
click at [618, 231] on div "Atividade não roteirizada 4375 - CATIA [PERSON_NAME] Tipo de cliente: MATUTINO …" at bounding box center [596, 261] width 1192 height 523
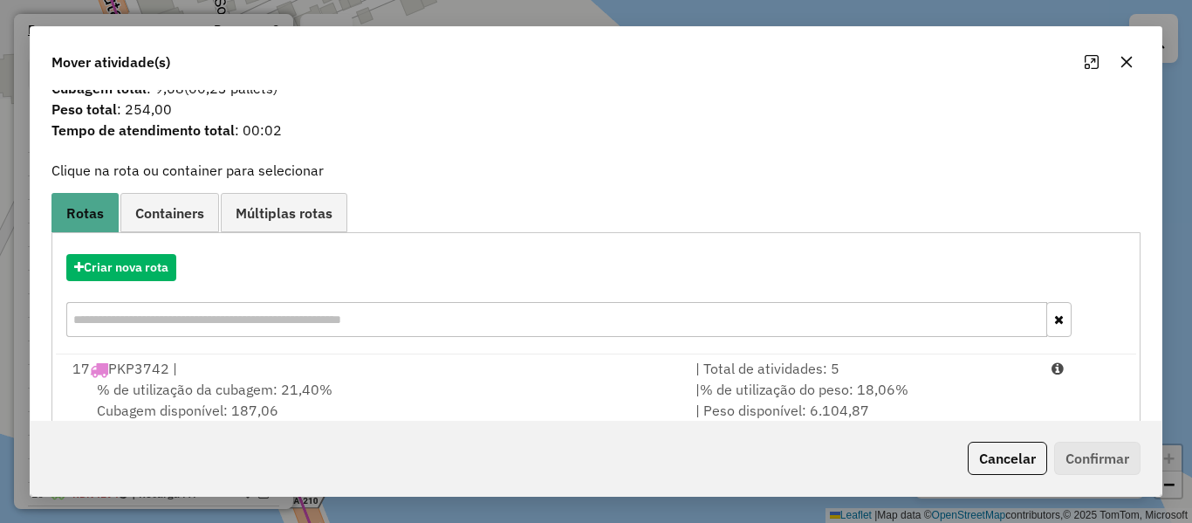
scroll to position [75, 0]
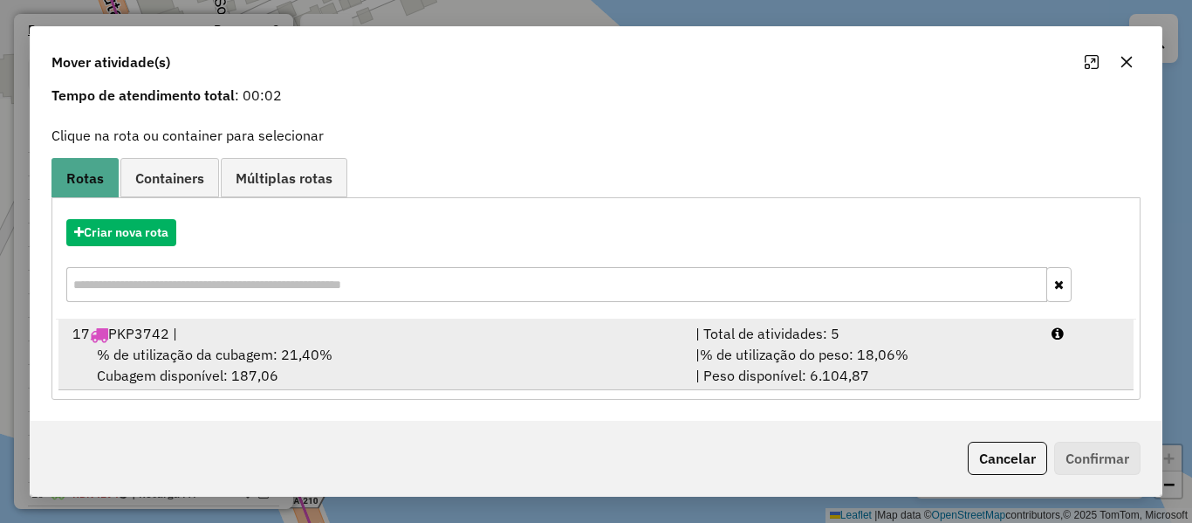
click at [503, 349] on div "% de utilização da cubagem: 21,40% Cubagem disponível: 187,06" at bounding box center [373, 365] width 623 height 42
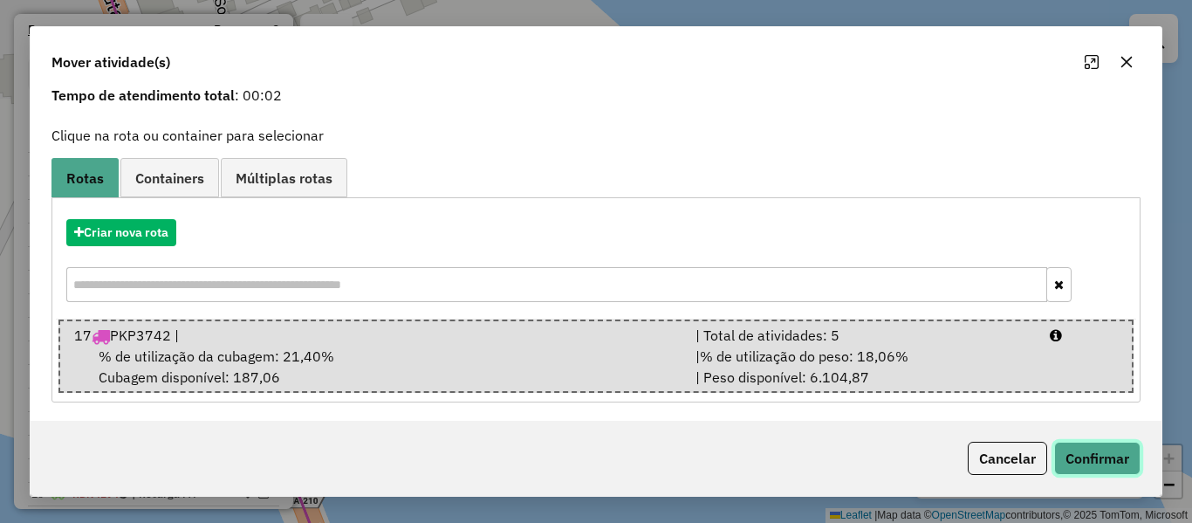
click at [1075, 455] on button "Confirmar" at bounding box center [1097, 457] width 86 height 33
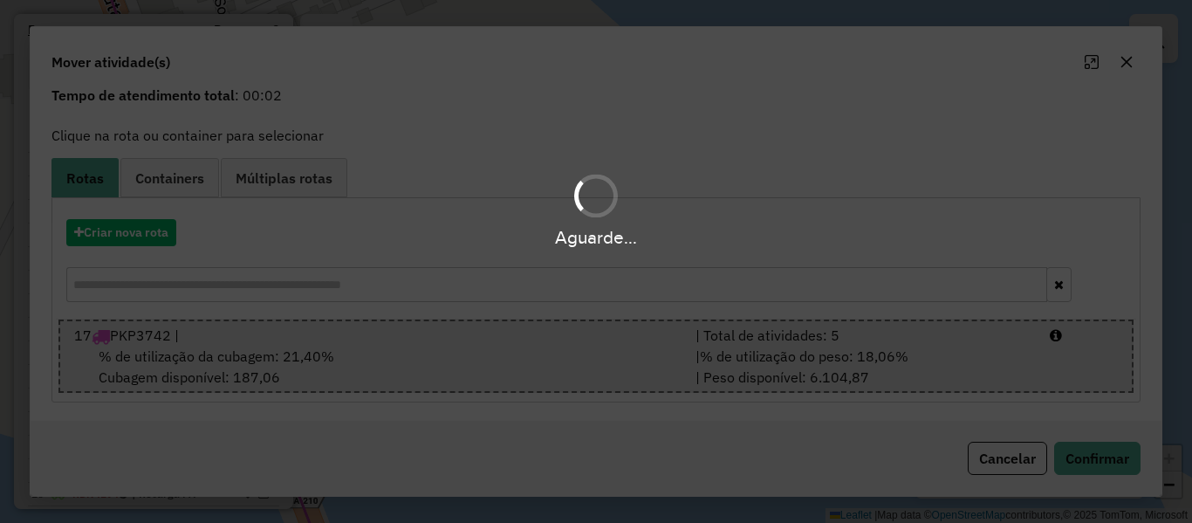
scroll to position [0, 0]
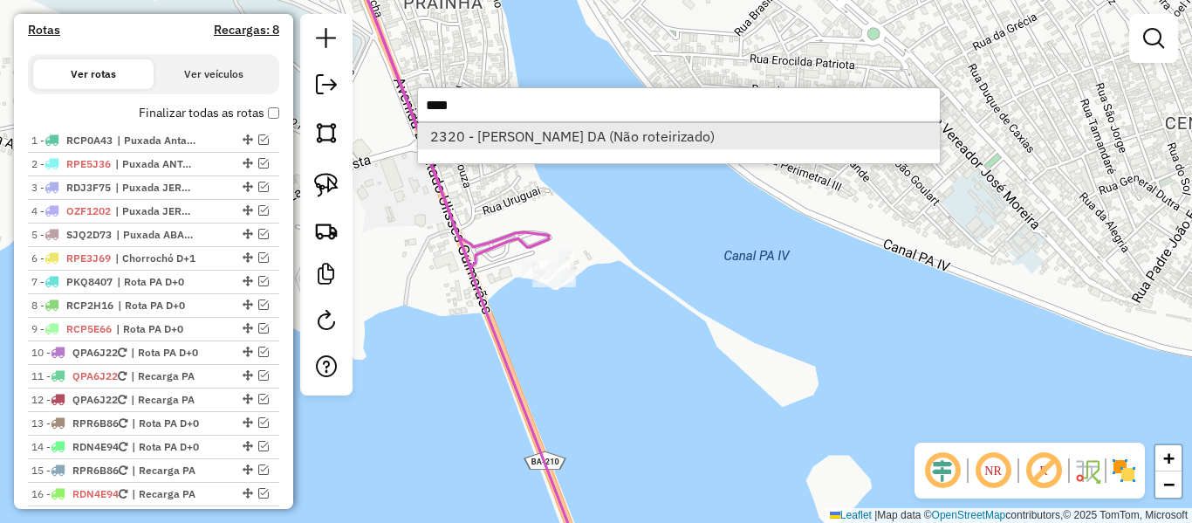
type input "****"
click at [611, 140] on li "2320 - [PERSON_NAME] DA (Não roteirizado)" at bounding box center [679, 136] width 522 height 26
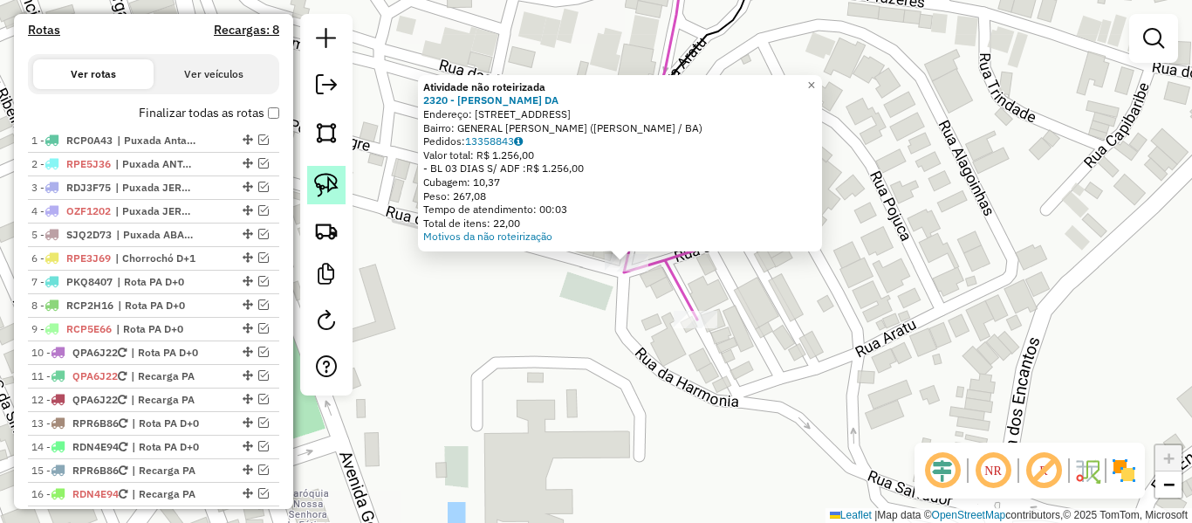
click at [325, 189] on img at bounding box center [326, 185] width 24 height 24
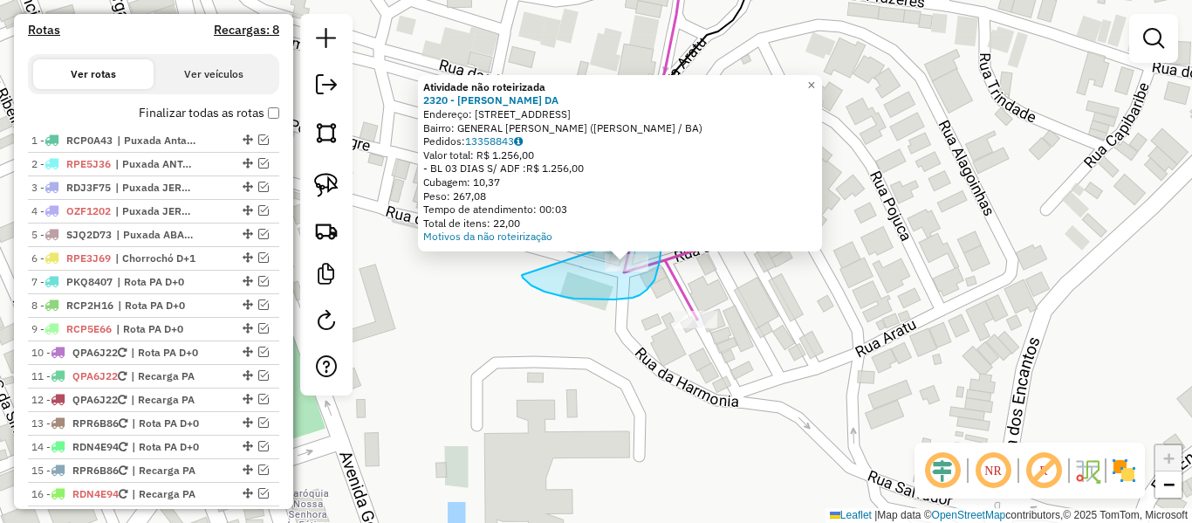
drag, startPoint x: 527, startPoint y: 282, endPoint x: 646, endPoint y: 234, distance: 128.8
click at [652, 231] on div "Atividade não roteirizada 2320 - [PERSON_NAME] DA Endereço: [STREET_ADDRESS] Ba…" at bounding box center [596, 261] width 1192 height 523
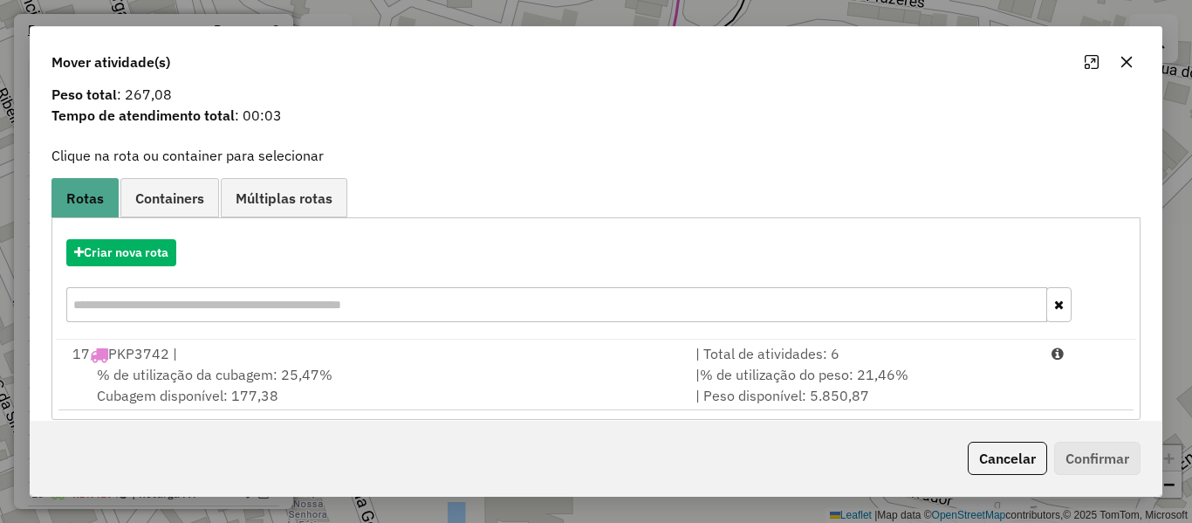
scroll to position [75, 0]
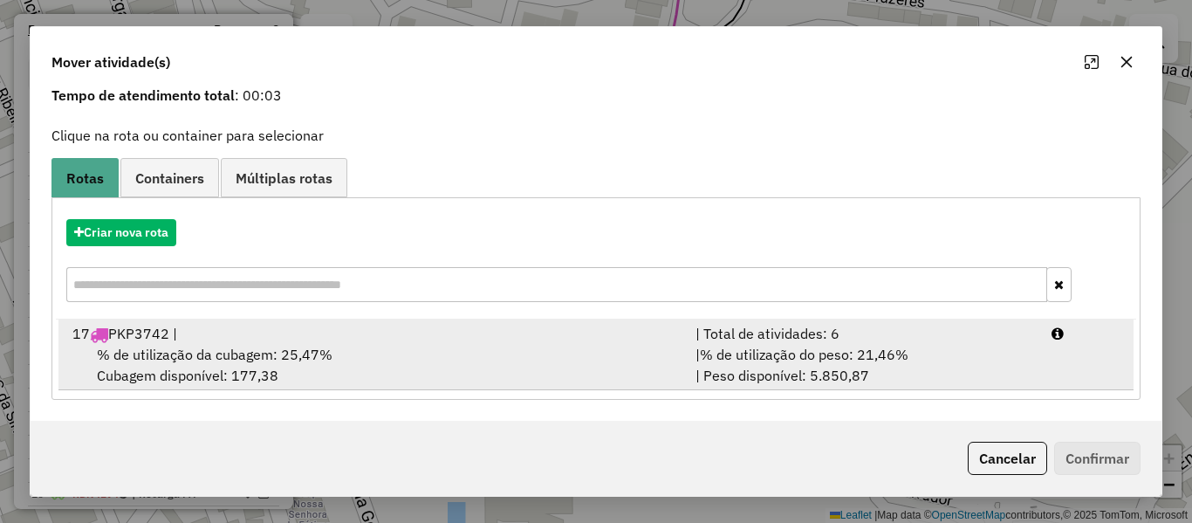
click at [405, 359] on div "% de utilização da cubagem: 25,47% Cubagem disponível: 177,38" at bounding box center [373, 365] width 623 height 42
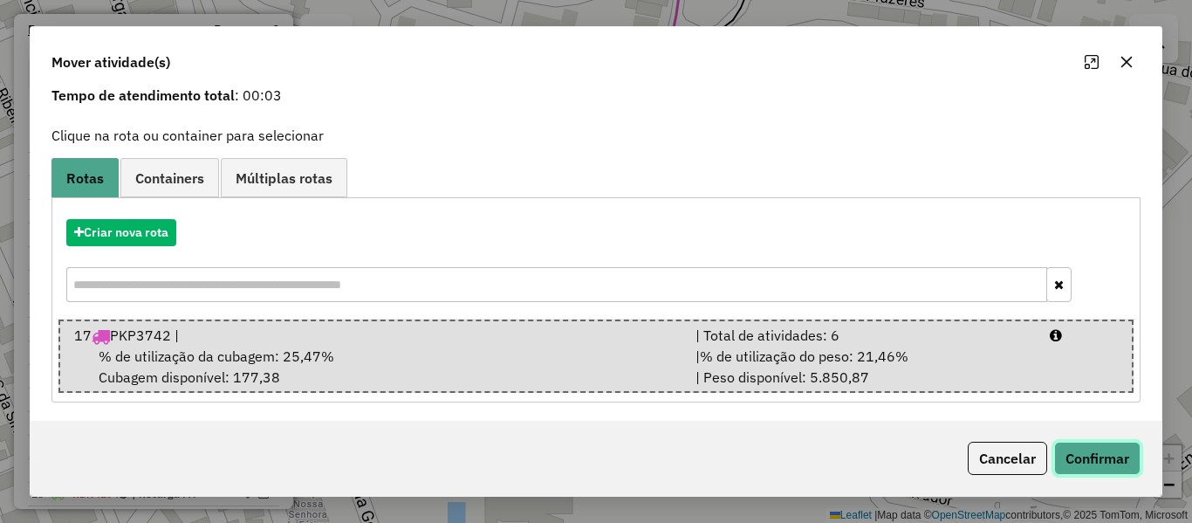
drag, startPoint x: 1076, startPoint y: 456, endPoint x: 1063, endPoint y: 461, distance: 13.3
click at [1076, 456] on button "Confirmar" at bounding box center [1097, 457] width 86 height 33
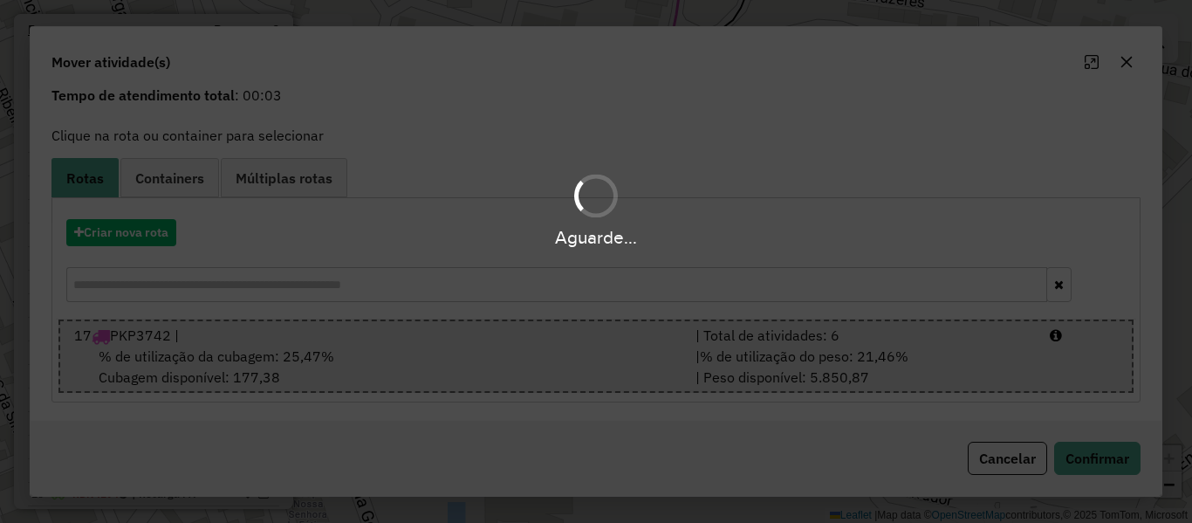
scroll to position [0, 0]
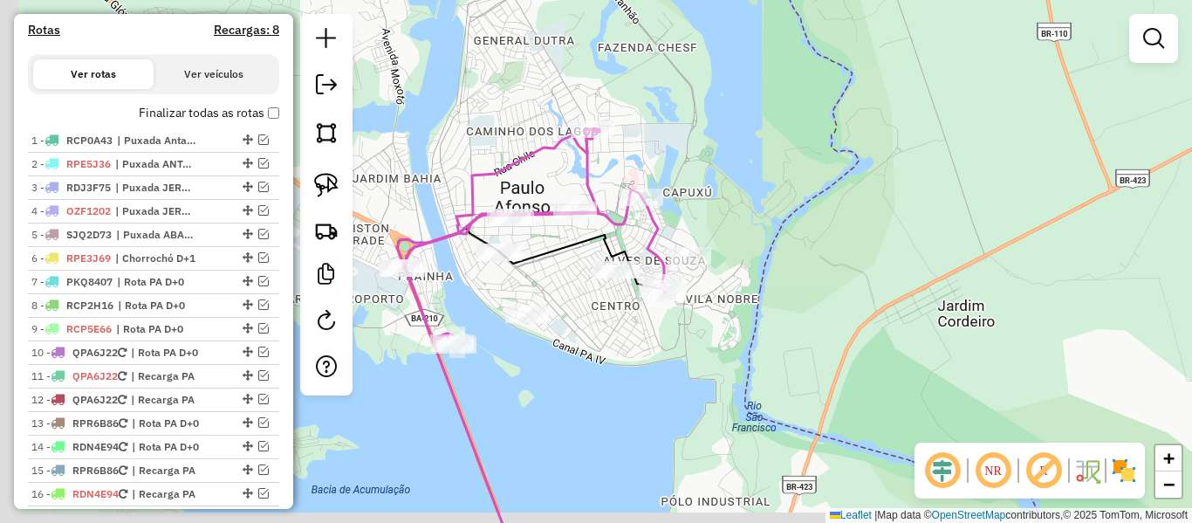
drag, startPoint x: 500, startPoint y: 330, endPoint x: 582, endPoint y: 312, distance: 83.8
click at [581, 312] on div "Janela de atendimento Grade de atendimento Capacidade Transportadoras Veículos …" at bounding box center [596, 261] width 1192 height 523
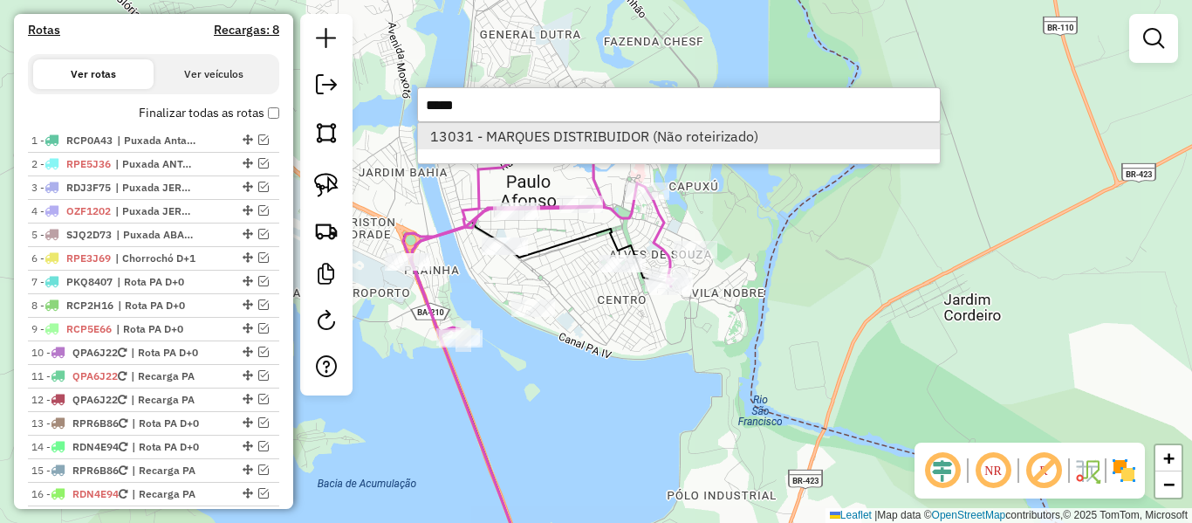
type input "*****"
click at [583, 134] on li "13031 - MARQUES DISTRIBUIDOR (Não roteirizado)" at bounding box center [679, 136] width 522 height 26
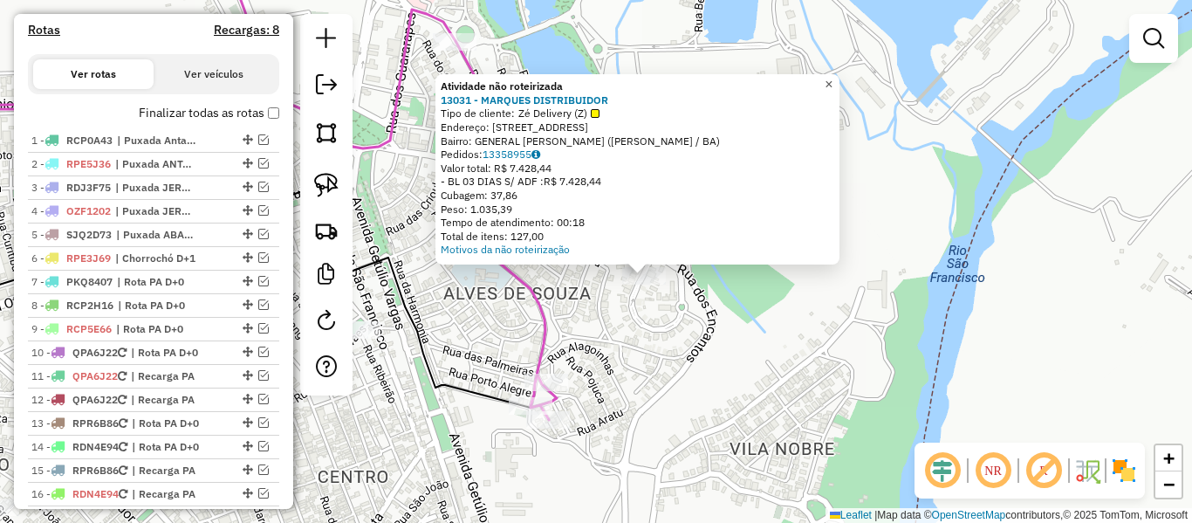
click at [832, 79] on span "×" at bounding box center [828, 84] width 8 height 15
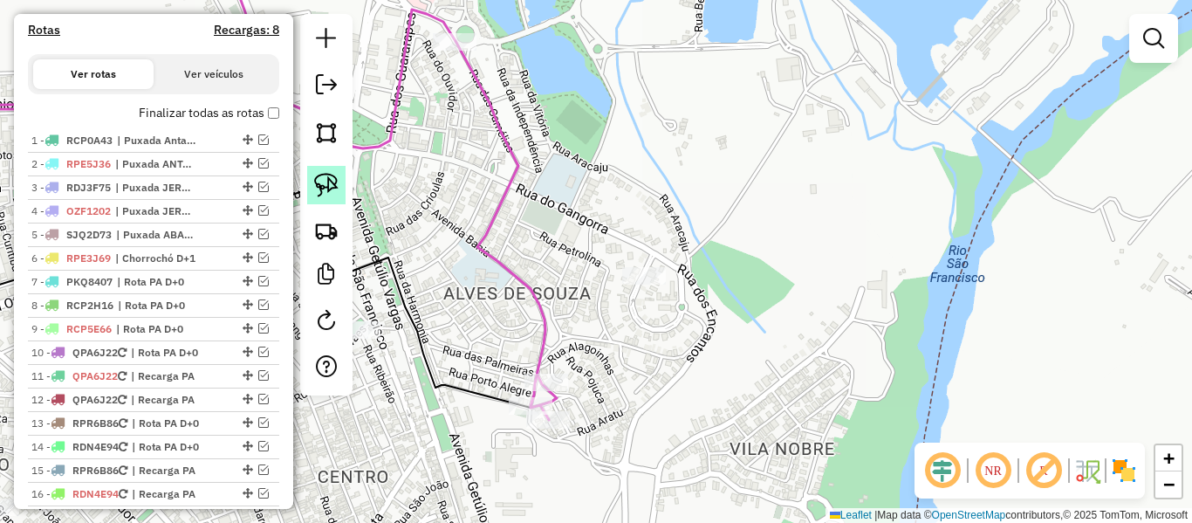
click at [337, 187] on img at bounding box center [326, 185] width 24 height 24
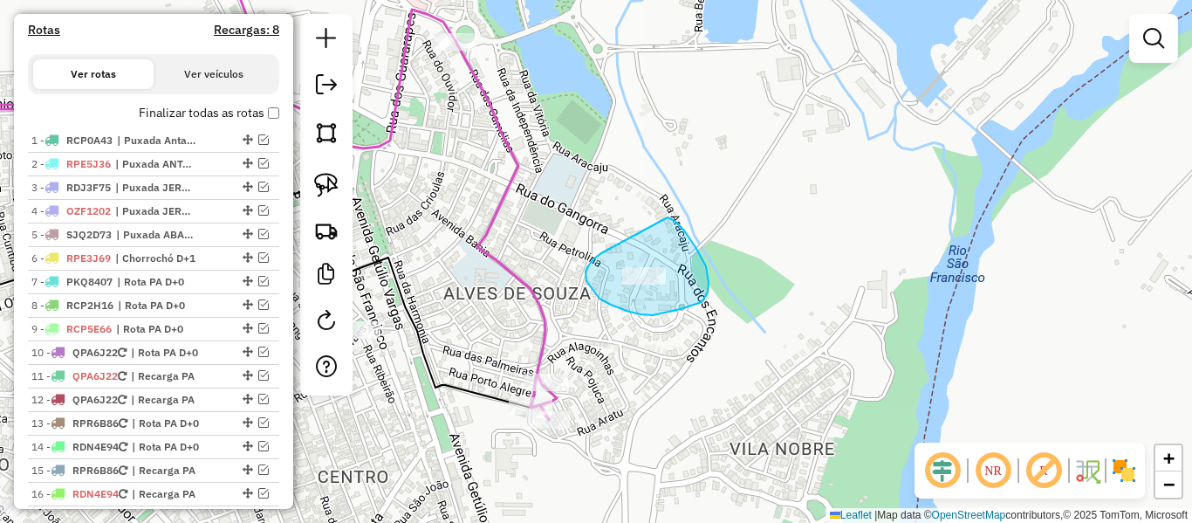
drag, startPoint x: 593, startPoint y: 259, endPoint x: 608, endPoint y: 222, distance: 40.3
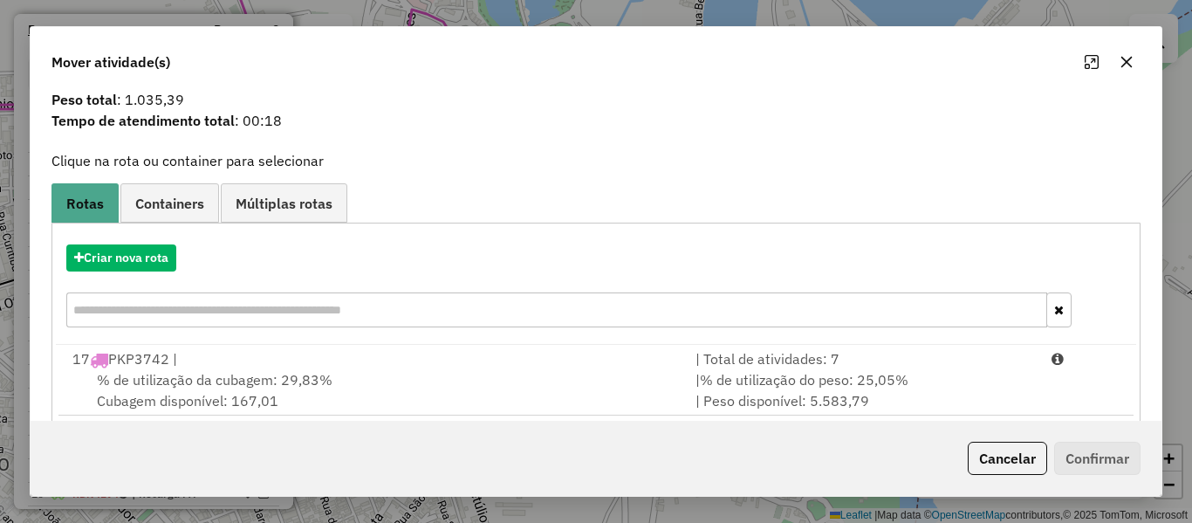
scroll to position [75, 0]
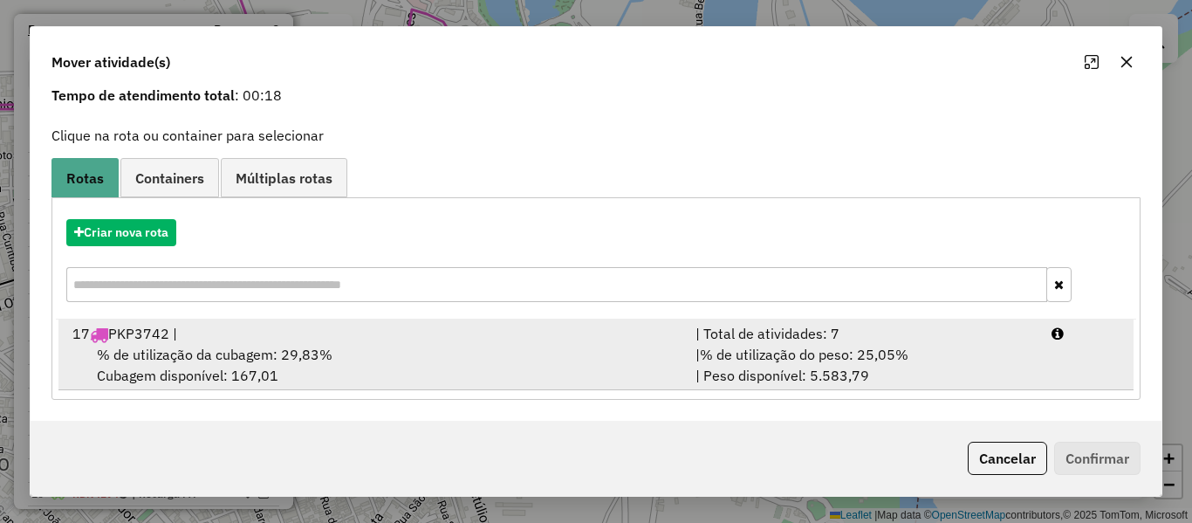
click at [531, 336] on div "17 PKP3742 |" at bounding box center [373, 333] width 623 height 21
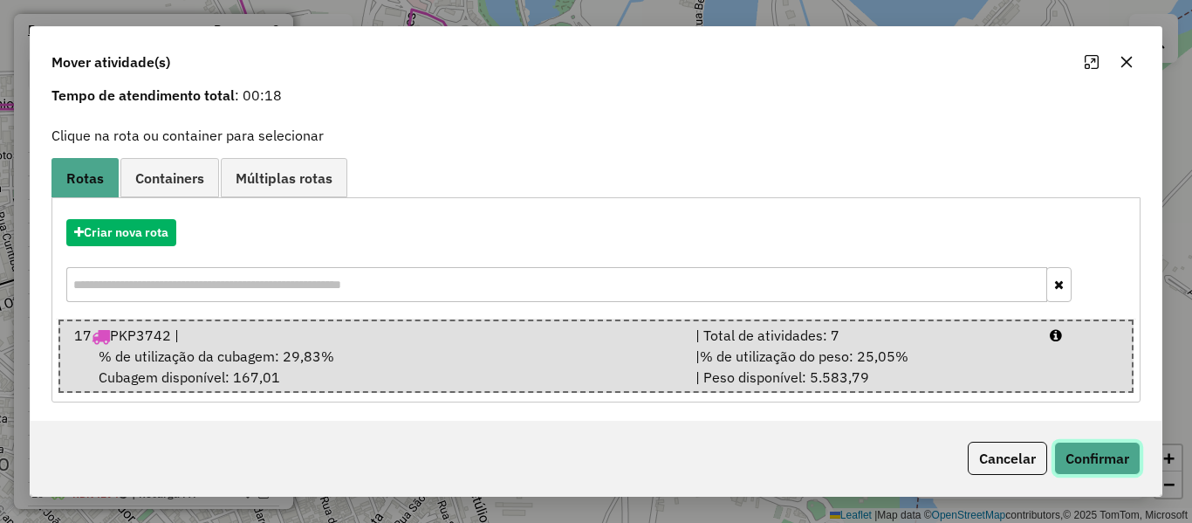
click at [1084, 454] on button "Confirmar" at bounding box center [1097, 457] width 86 height 33
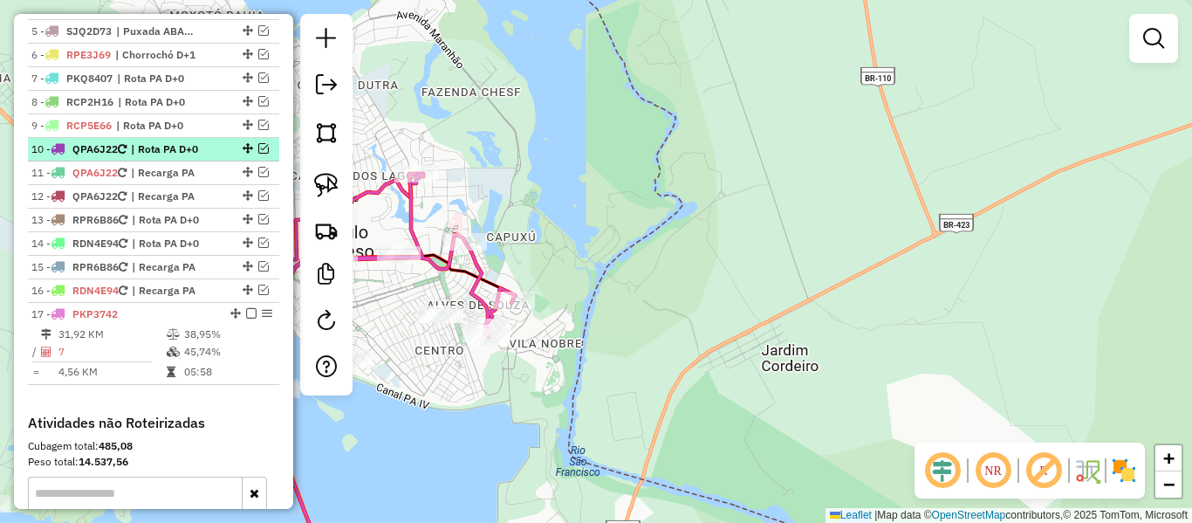
scroll to position [961, 0]
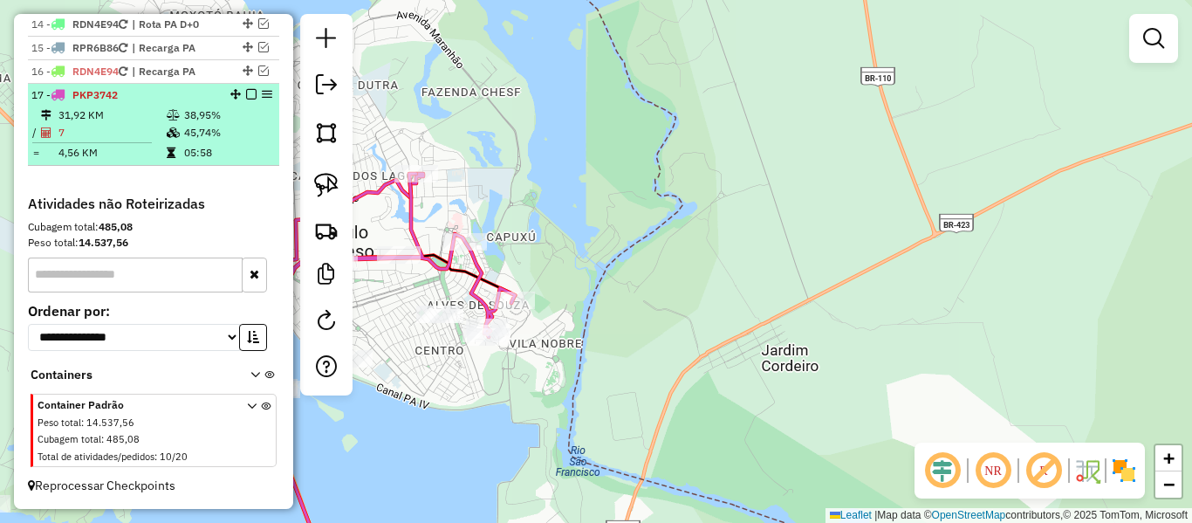
click at [268, 95] on div "17 - PKP3742" at bounding box center [153, 95] width 244 height 16
select select "**********"
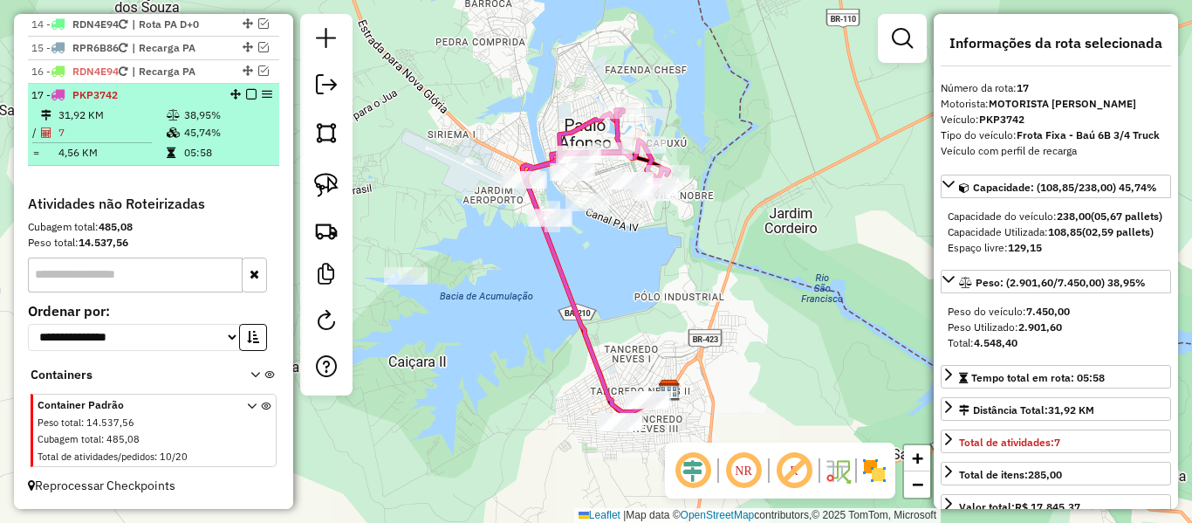
click at [262, 94] on em at bounding box center [267, 94] width 10 height 10
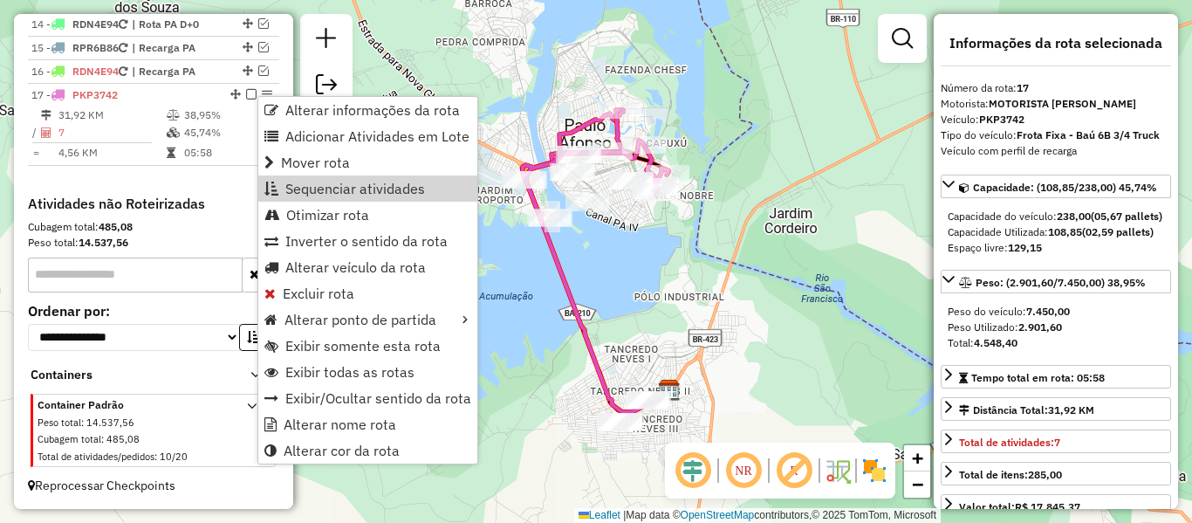
drag, startPoint x: 232, startPoint y: 214, endPoint x: 228, endPoint y: 194, distance: 20.5
click at [229, 197] on div "**********" at bounding box center [153, 332] width 265 height 275
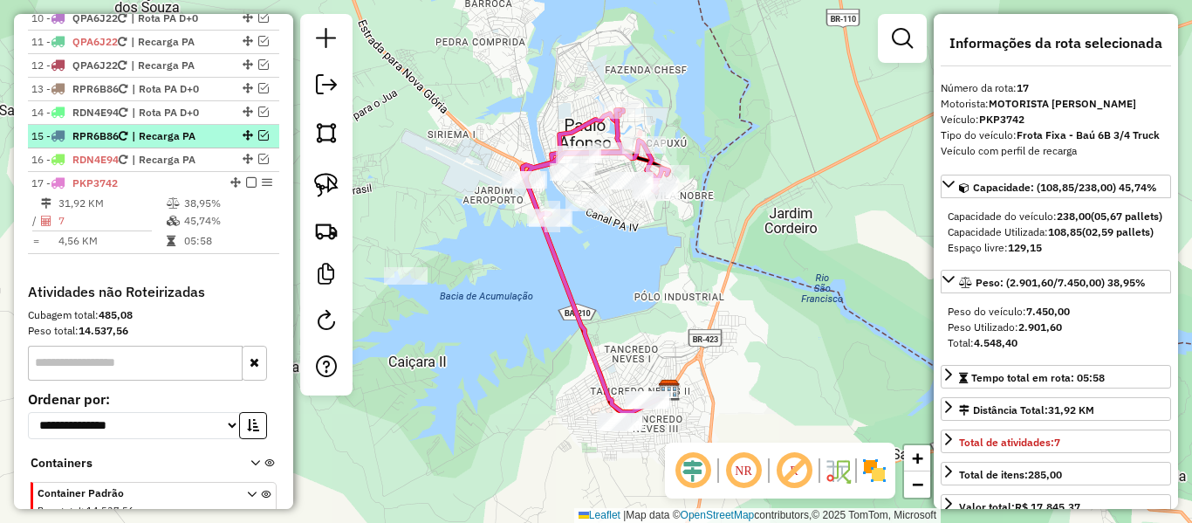
scroll to position [874, 0]
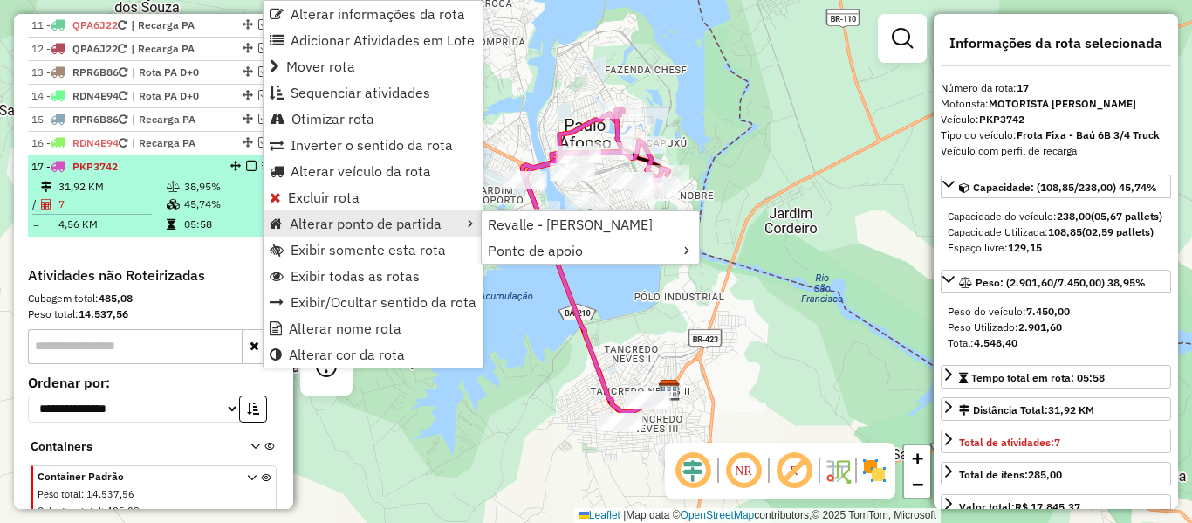
click at [246, 171] on em at bounding box center [251, 166] width 10 height 10
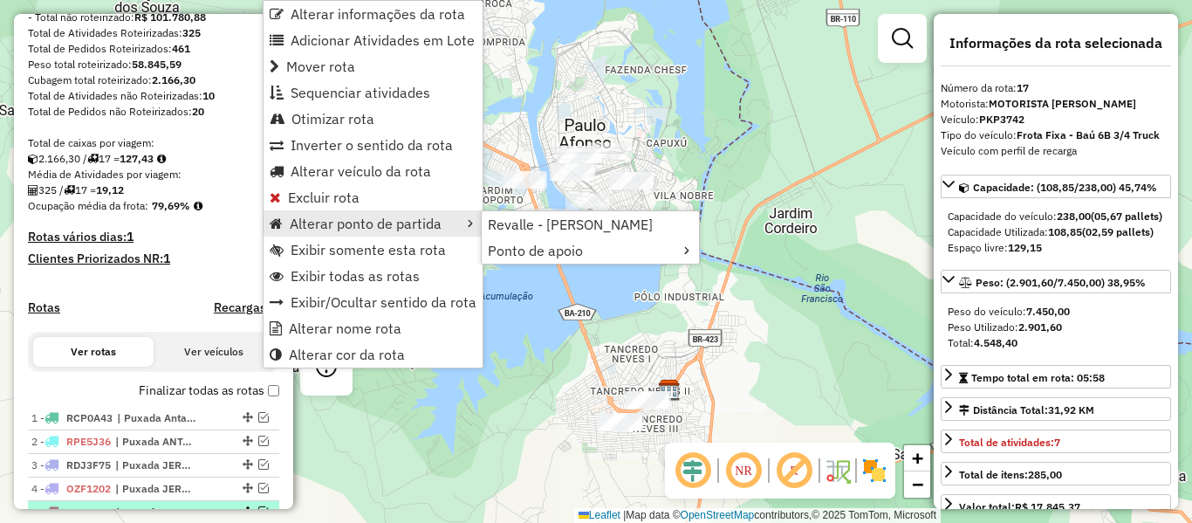
scroll to position [176, 0]
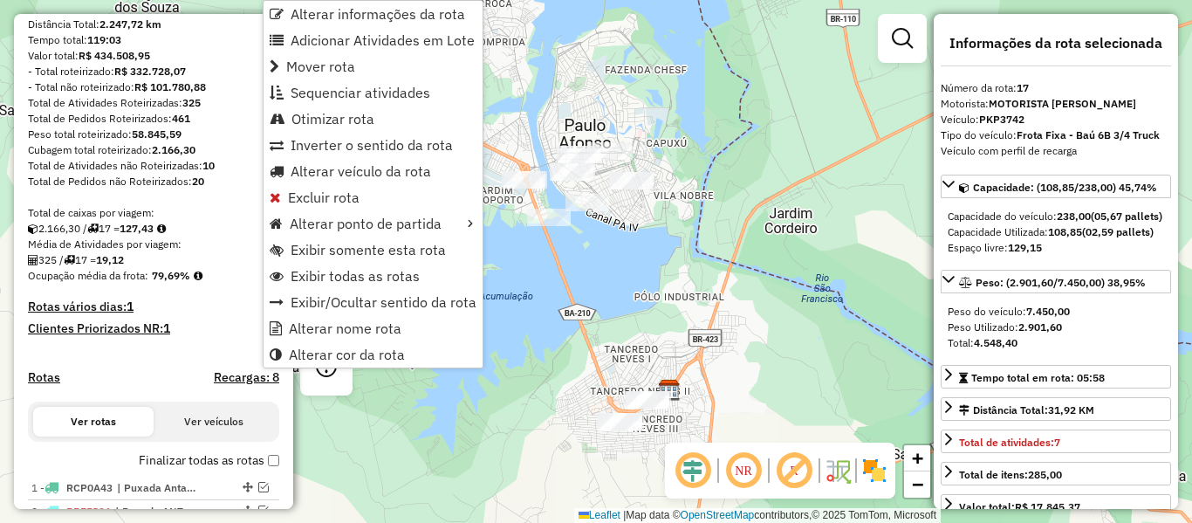
click at [518, 321] on div "Janela de atendimento Grade de atendimento Capacidade Transportadoras Veículos …" at bounding box center [596, 261] width 1192 height 523
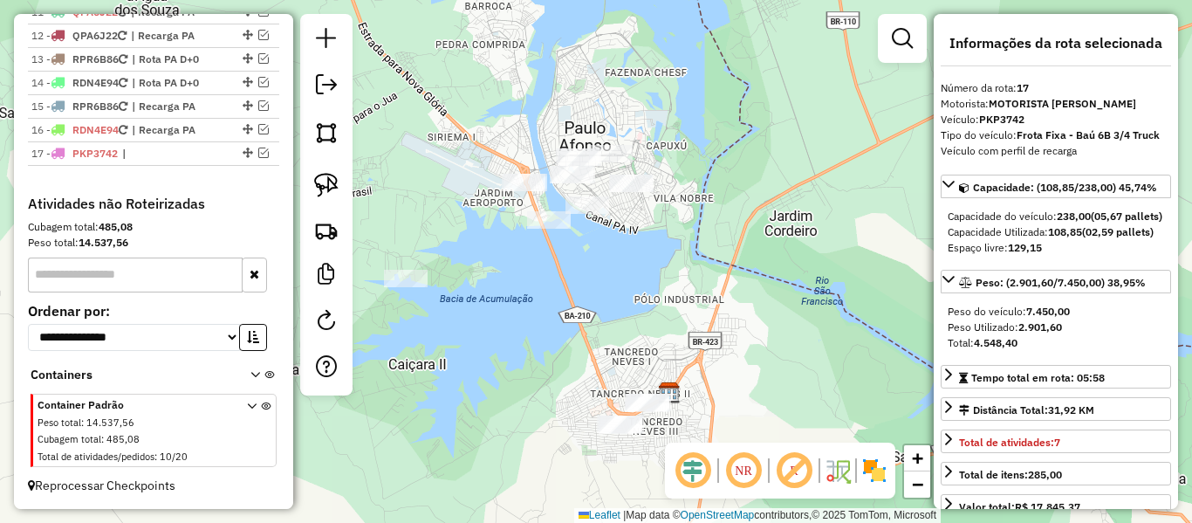
scroll to position [816, 0]
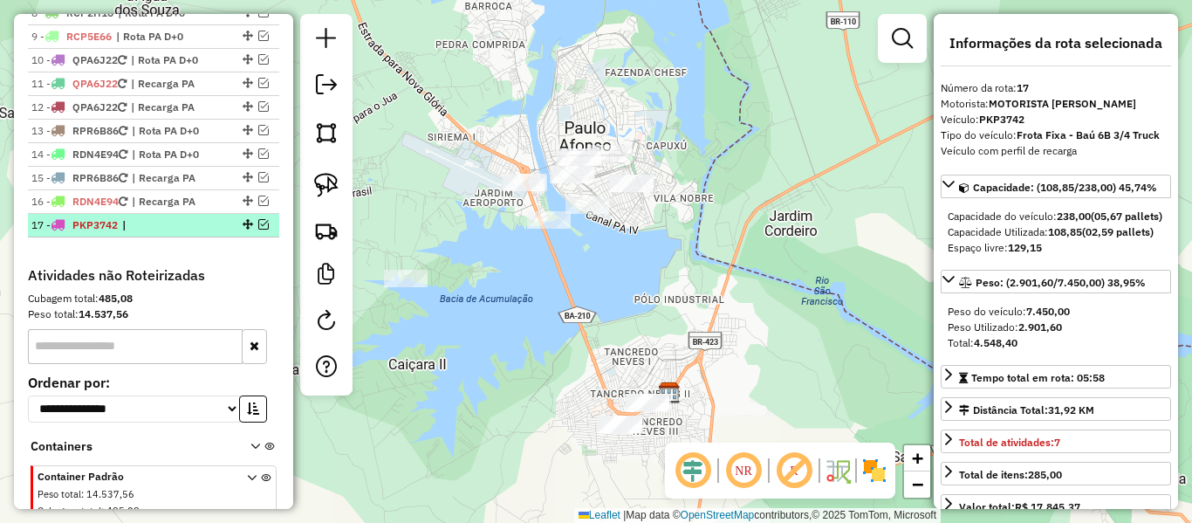
click at [258, 229] on em at bounding box center [263, 224] width 10 height 10
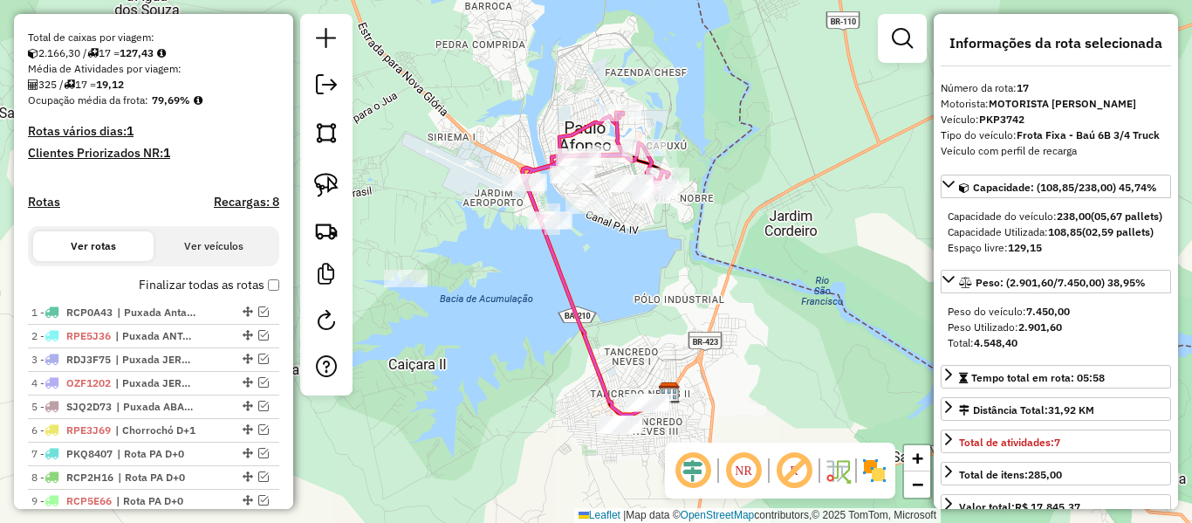
scroll to position [379, 0]
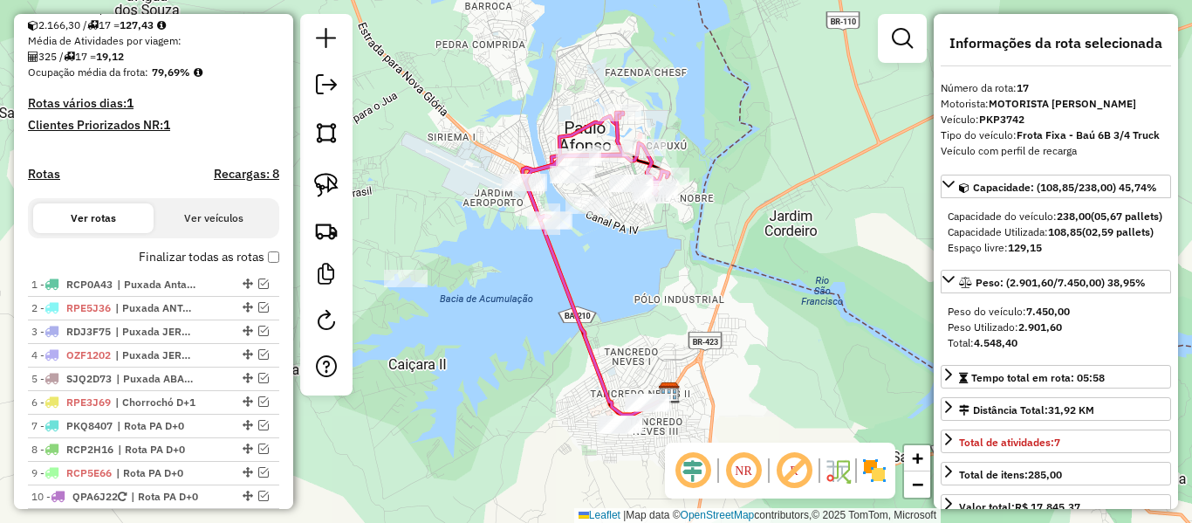
click at [198, 233] on button "Ver veículos" at bounding box center [214, 218] width 120 height 30
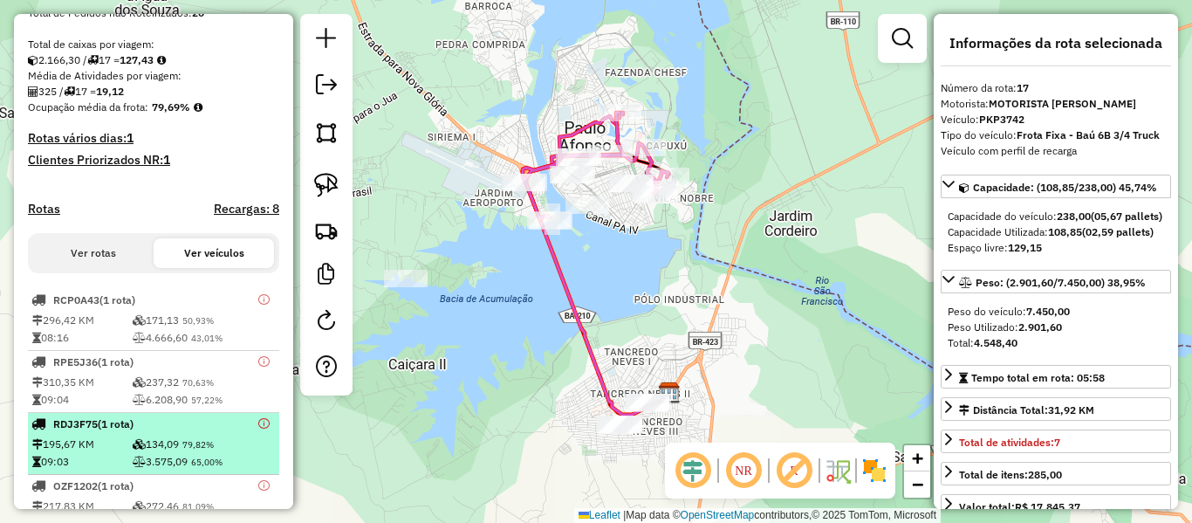
scroll to position [329, 0]
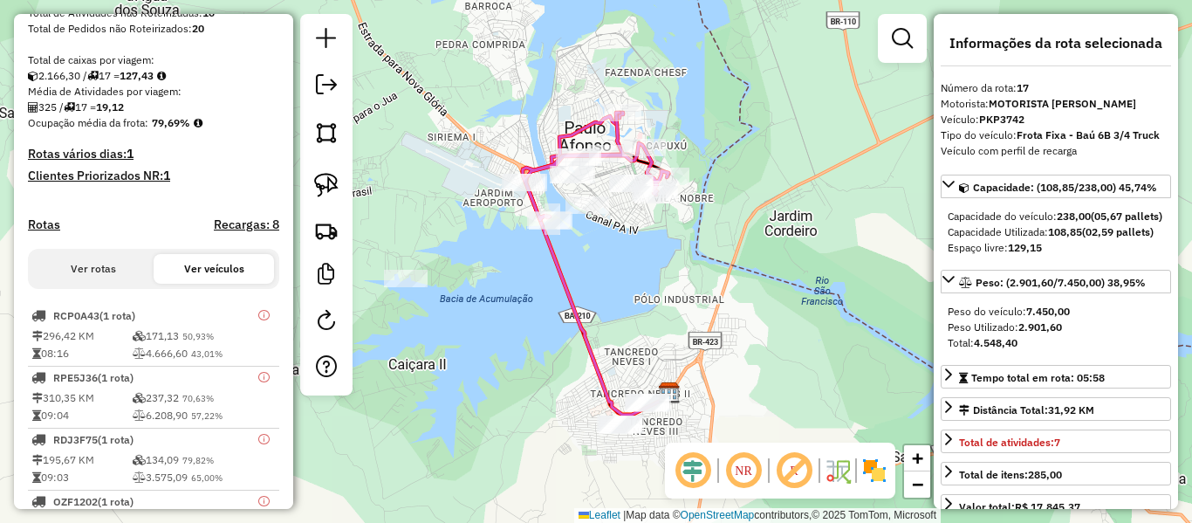
click at [101, 282] on button "Ver rotas" at bounding box center [93, 269] width 120 height 30
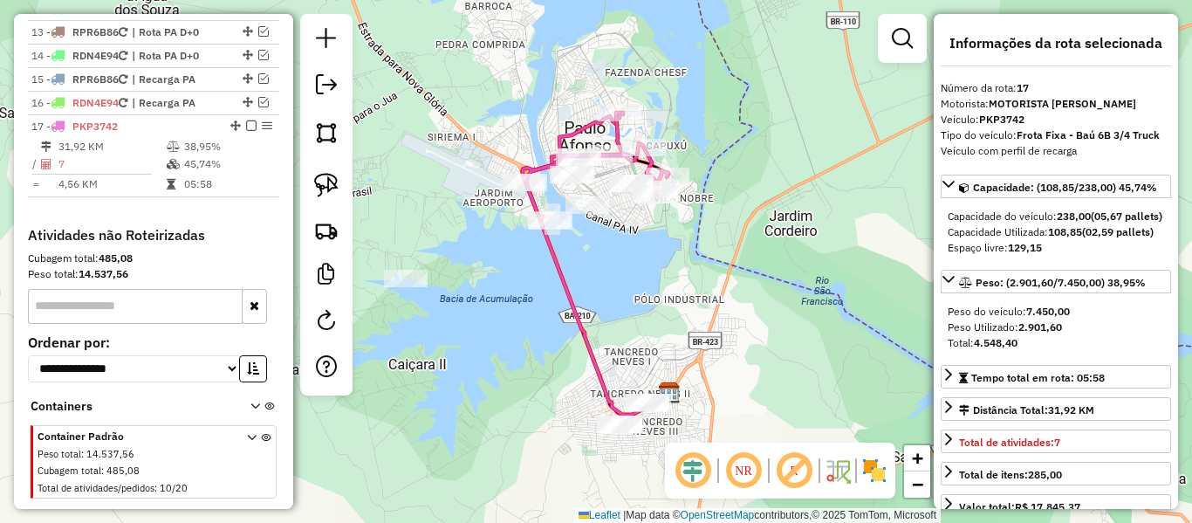
scroll to position [874, 0]
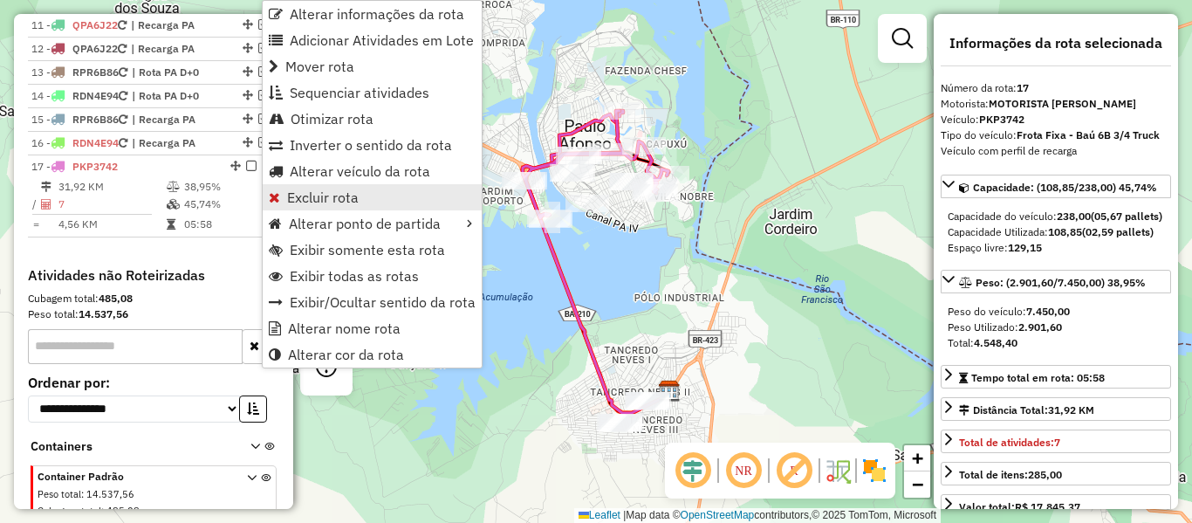
click at [297, 198] on span "Excluir rota" at bounding box center [323, 197] width 72 height 14
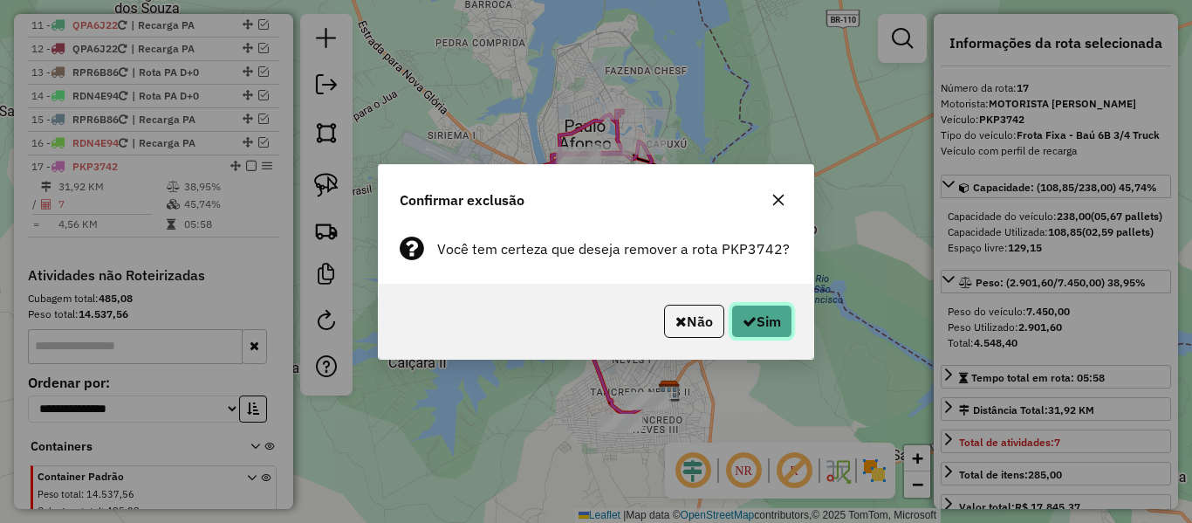
click at [764, 317] on button "Sim" at bounding box center [761, 320] width 61 height 33
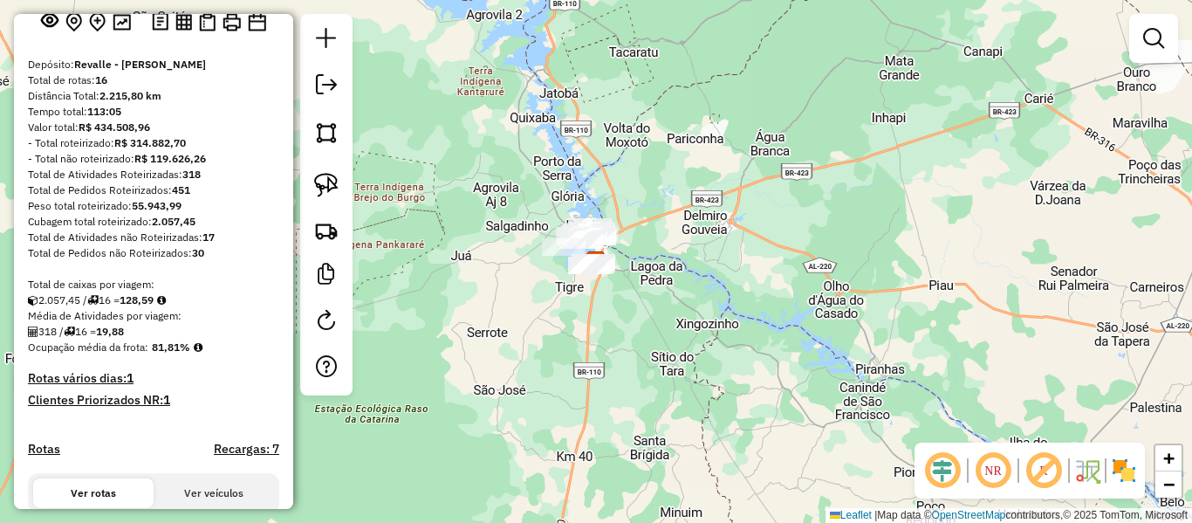
scroll to position [0, 0]
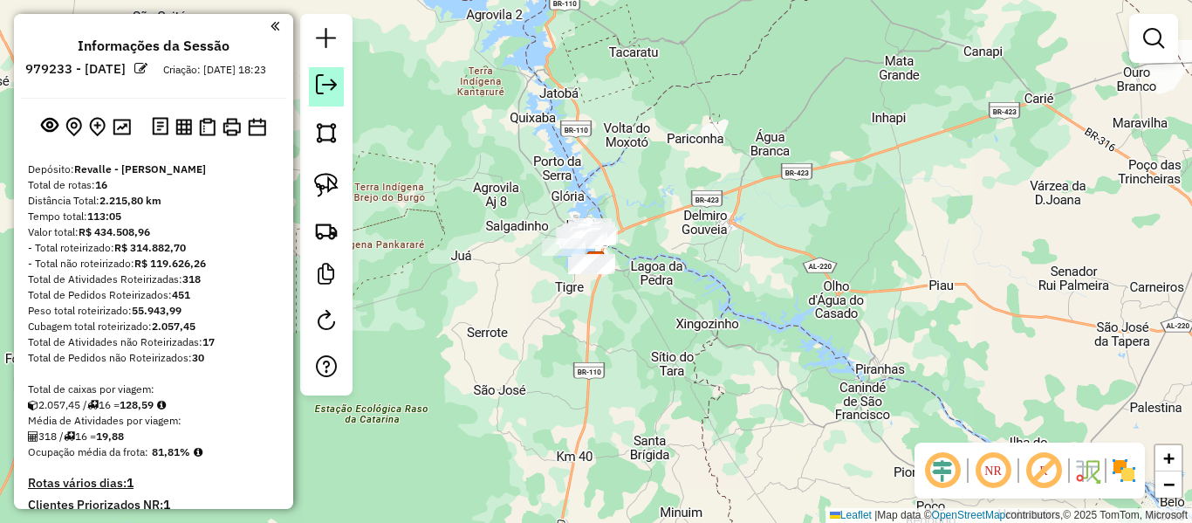
click at [327, 81] on em at bounding box center [326, 84] width 21 height 21
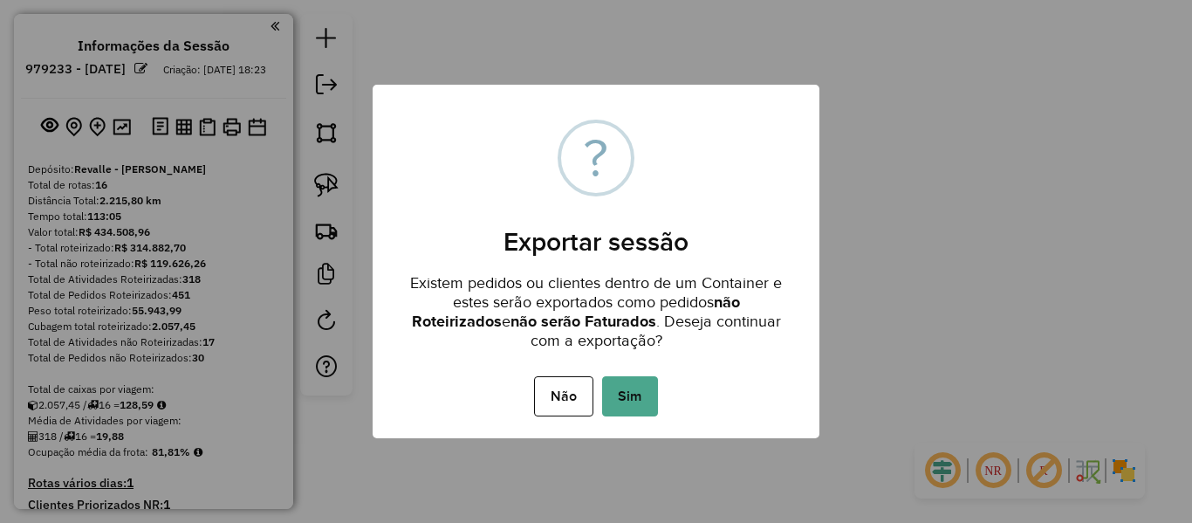
click at [905, 111] on div "× ? Exportar sessão Existem pedidos ou clientes dentro de um Container e estes …" at bounding box center [596, 261] width 1192 height 523
click at [556, 400] on button "Não" at bounding box center [563, 396] width 58 height 40
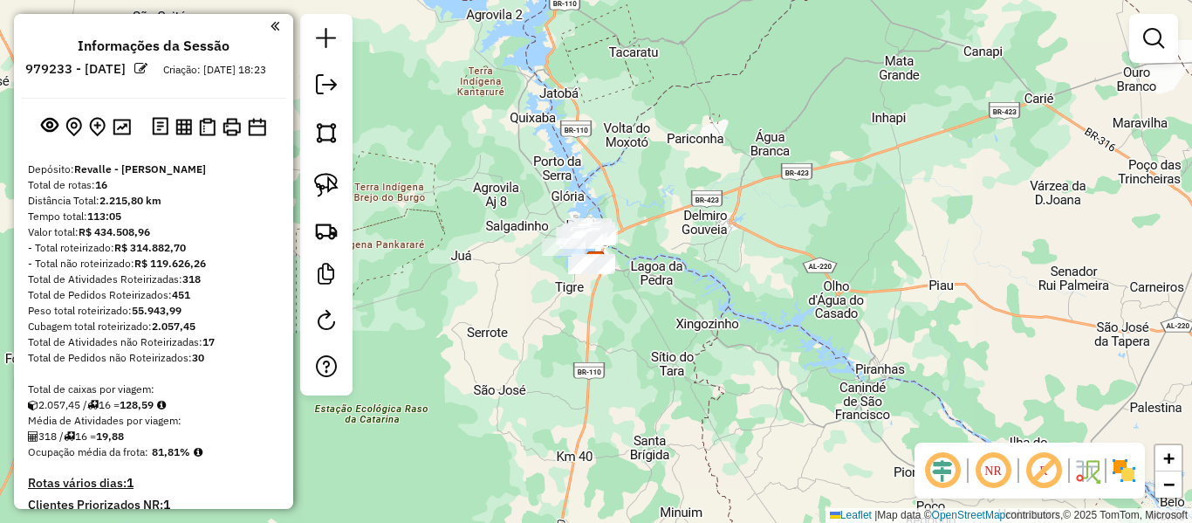
click at [147, 67] on em at bounding box center [140, 68] width 13 height 13
click at [45, 133] on em at bounding box center [49, 124] width 17 height 17
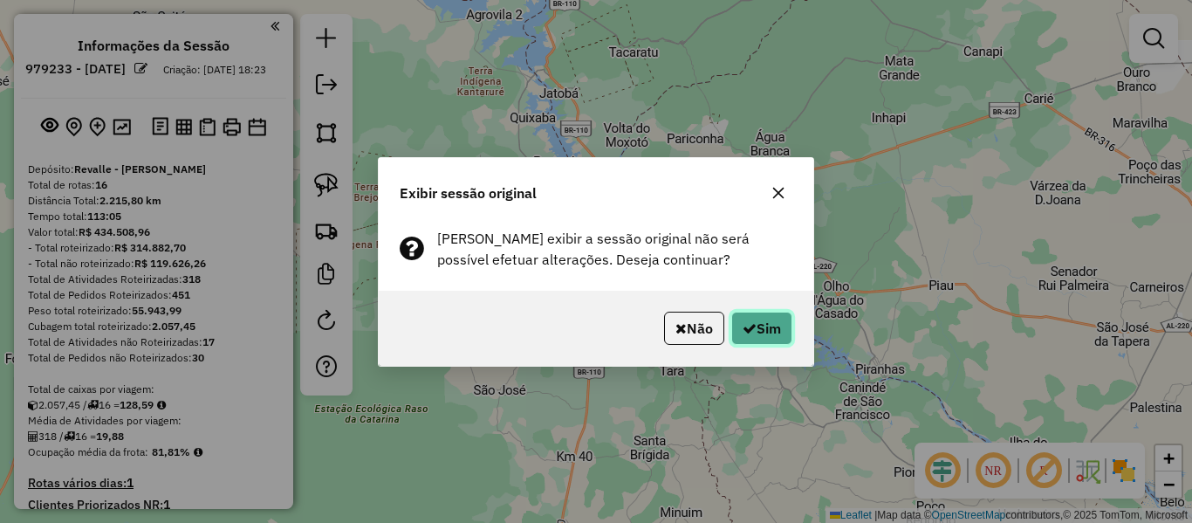
click at [758, 330] on button "Sim" at bounding box center [761, 327] width 61 height 33
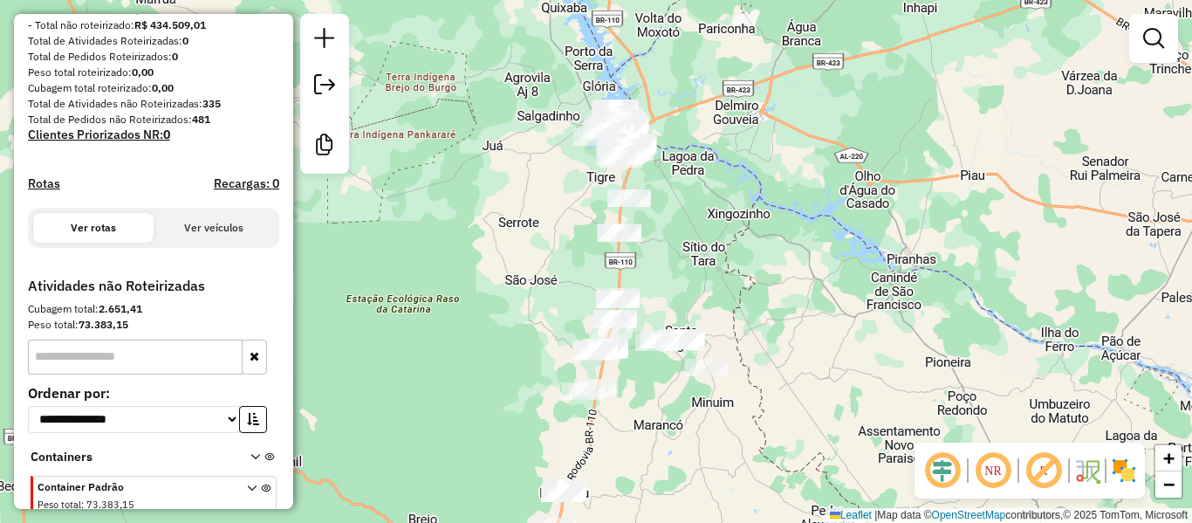
scroll to position [344, 0]
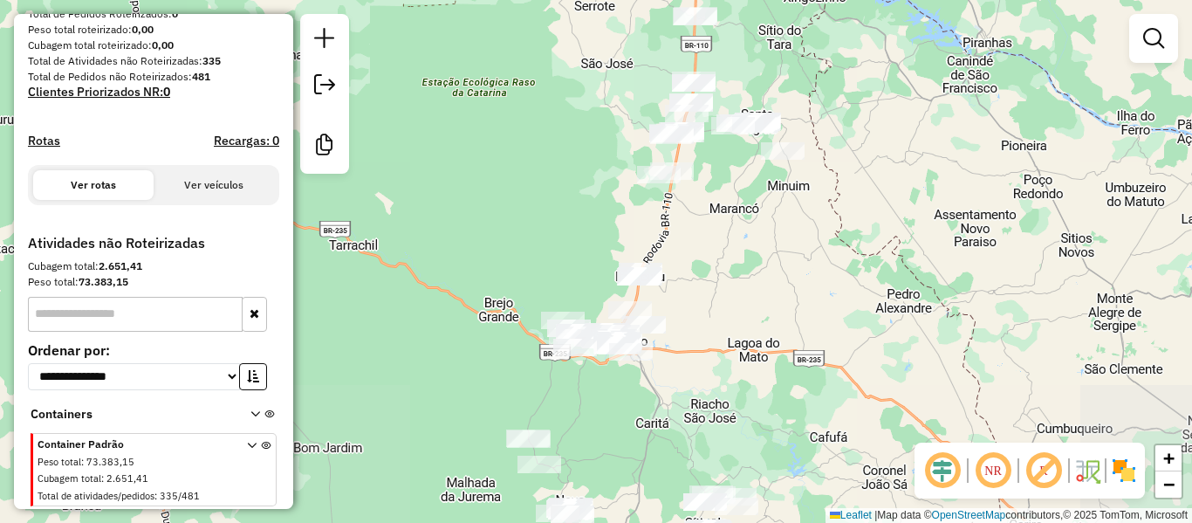
drag, startPoint x: 464, startPoint y: 379, endPoint x: 529, endPoint y: 185, distance: 204.4
click at [529, 185] on div "Janela de atendimento Grade de atendimento Capacidade Transportadoras Veículos …" at bounding box center [596, 261] width 1192 height 523
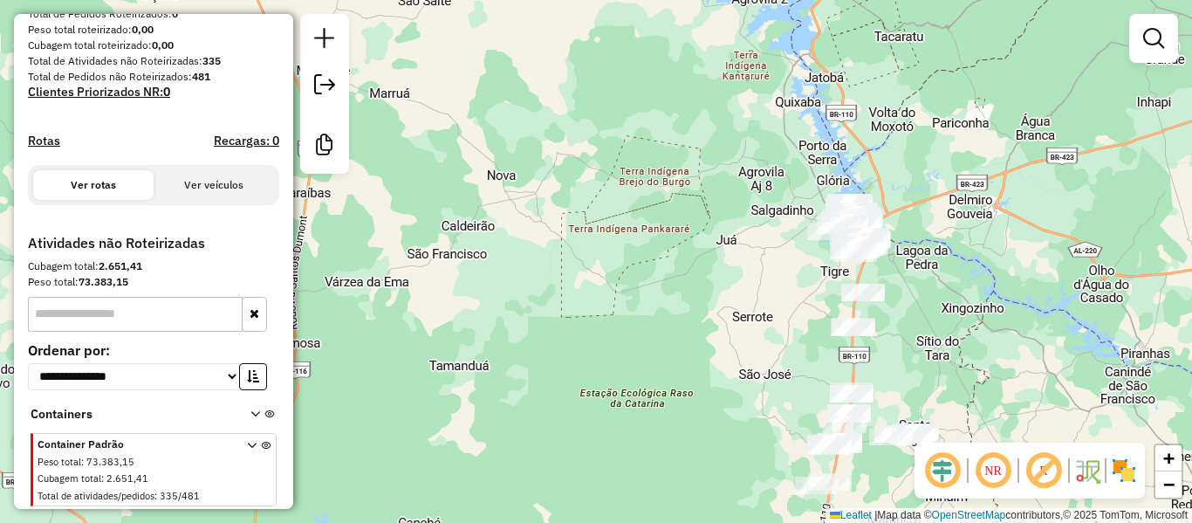
drag, startPoint x: 679, startPoint y: 365, endPoint x: 564, endPoint y: 252, distance: 161.0
click at [560, 260] on div "Janela de atendimento Grade de atendimento Capacidade Transportadoras Veículos …" at bounding box center [596, 261] width 1192 height 523
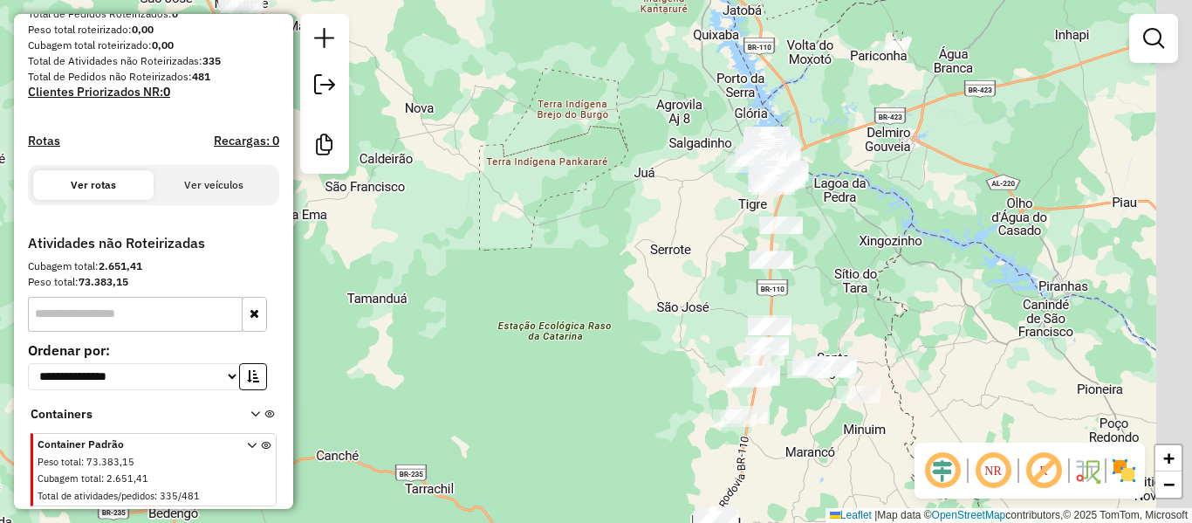
drag, startPoint x: 700, startPoint y: 204, endPoint x: 622, endPoint y: 211, distance: 77.9
click at [623, 211] on div "Janela de atendimento Grade de atendimento Capacidade Transportadoras Veículos …" at bounding box center [596, 261] width 1192 height 523
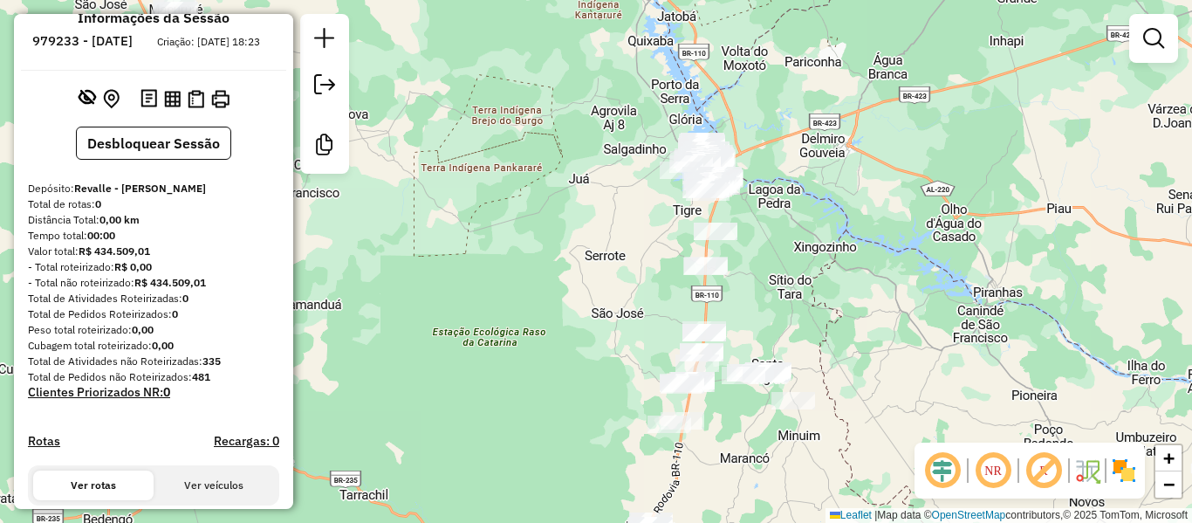
scroll to position [0, 0]
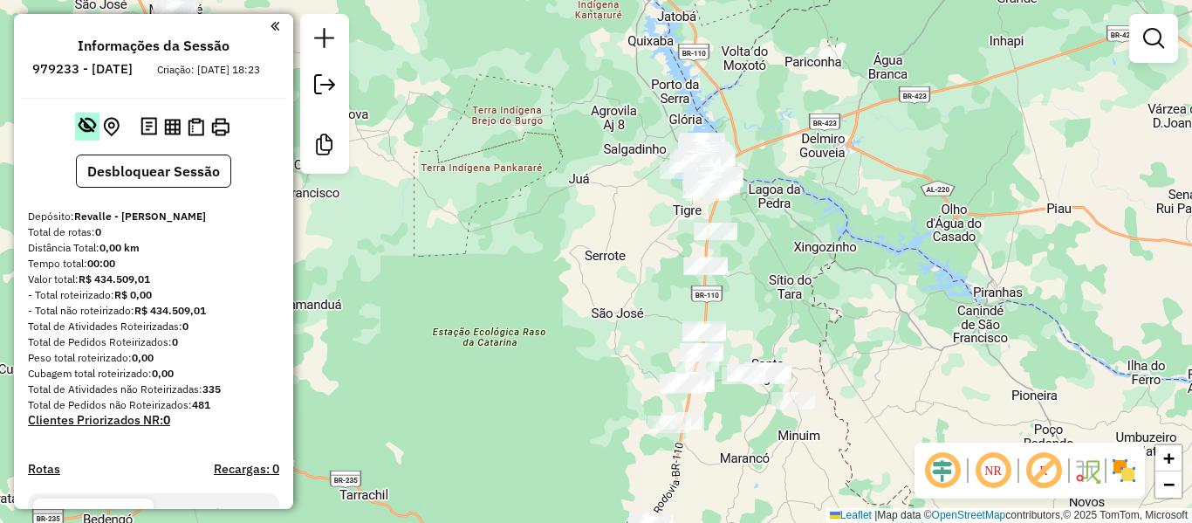
click at [79, 133] on em at bounding box center [87, 124] width 17 height 17
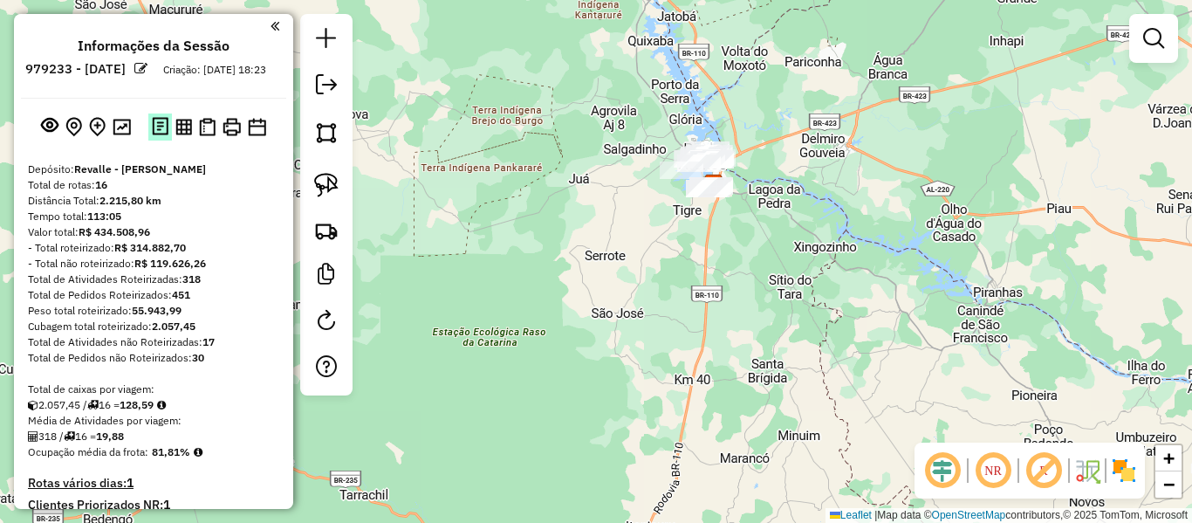
click at [154, 137] on img at bounding box center [160, 127] width 17 height 20
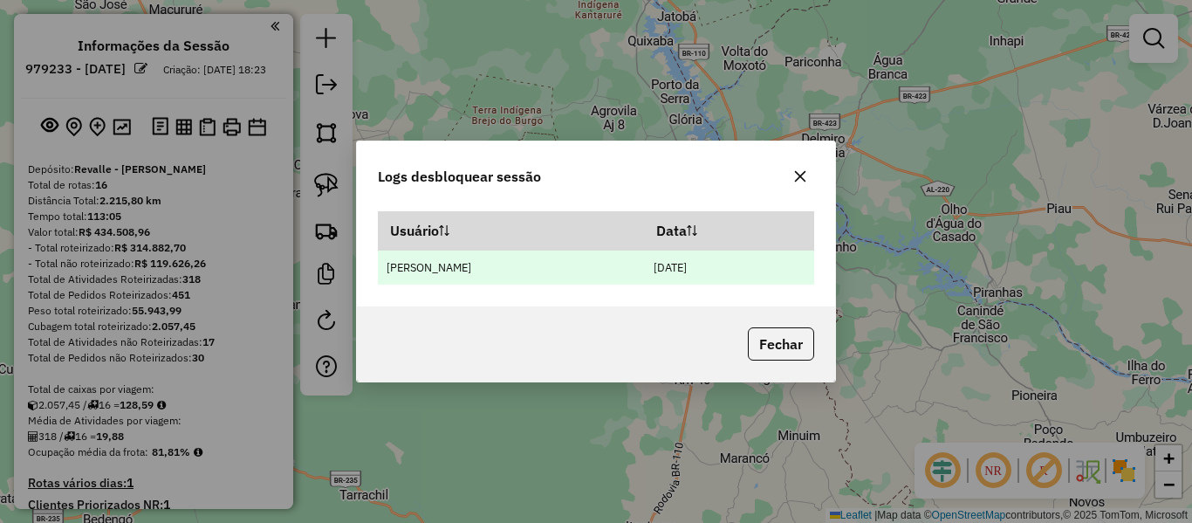
click at [516, 261] on td "[PERSON_NAME]" at bounding box center [511, 266] width 266 height 35
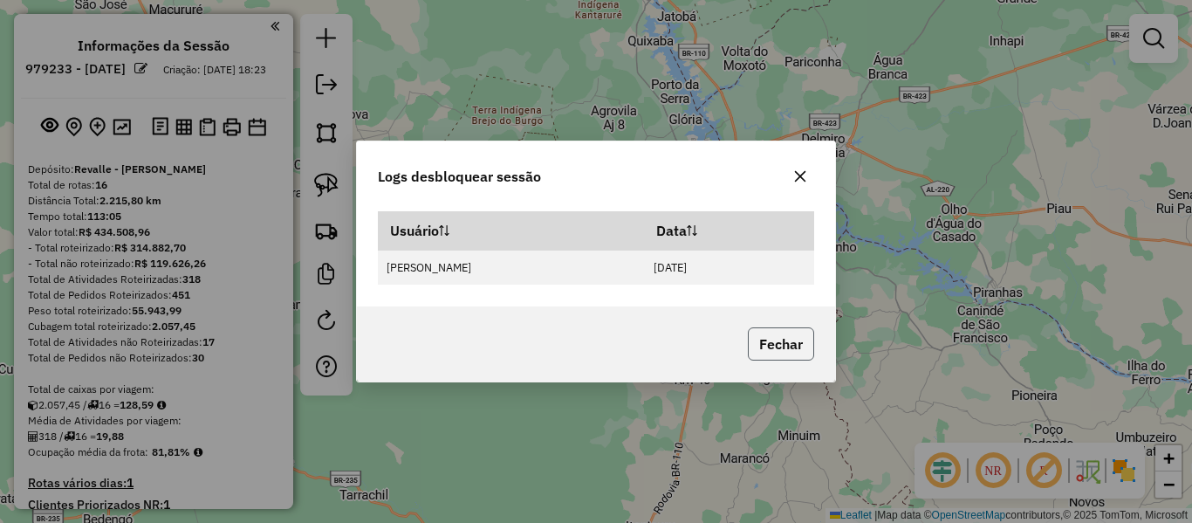
click at [763, 339] on button "Fechar" at bounding box center [781, 343] width 66 height 33
